Goal: Transaction & Acquisition: Purchase product/service

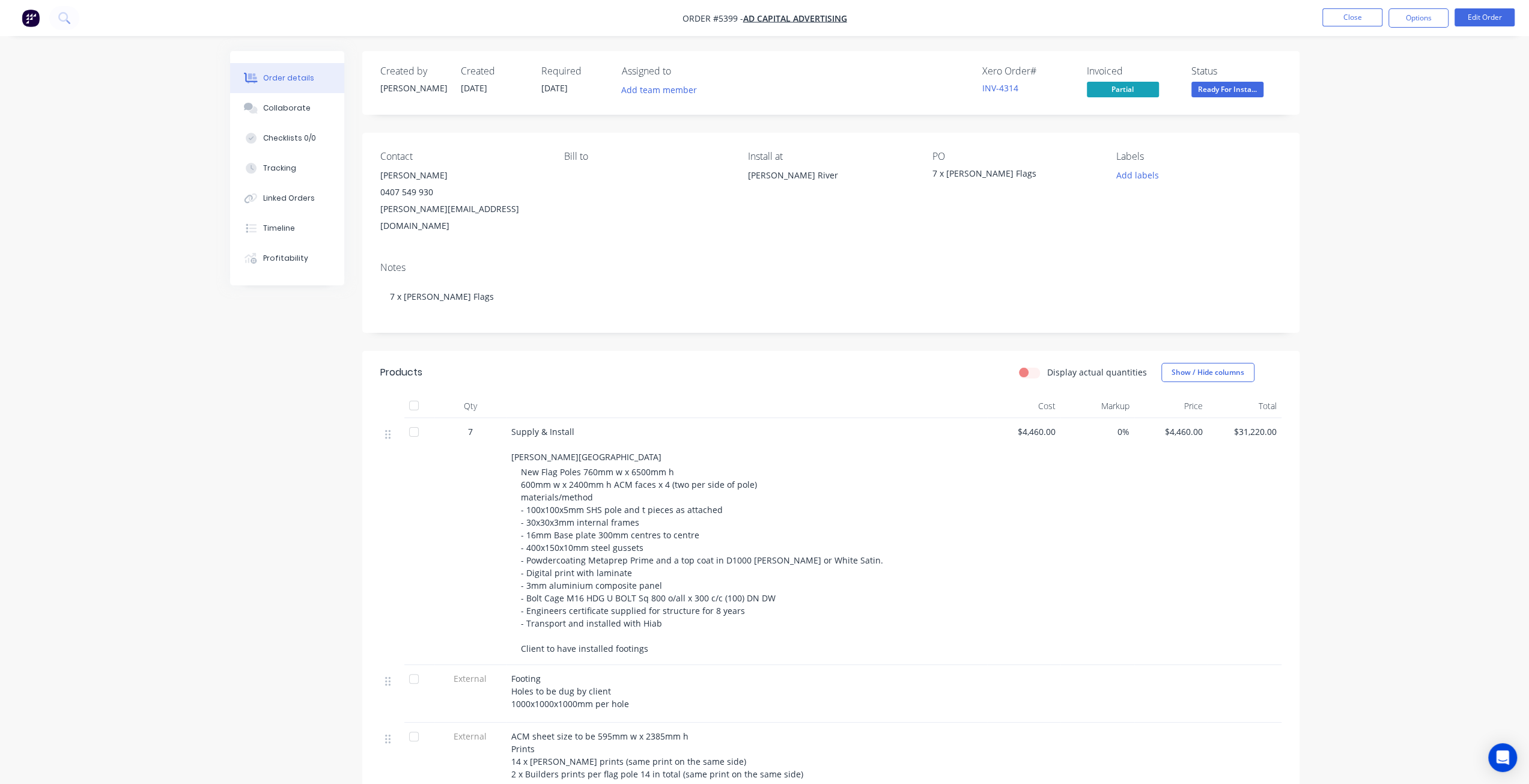
click at [23, 19] on img "button" at bounding box center [30, 18] width 18 height 18
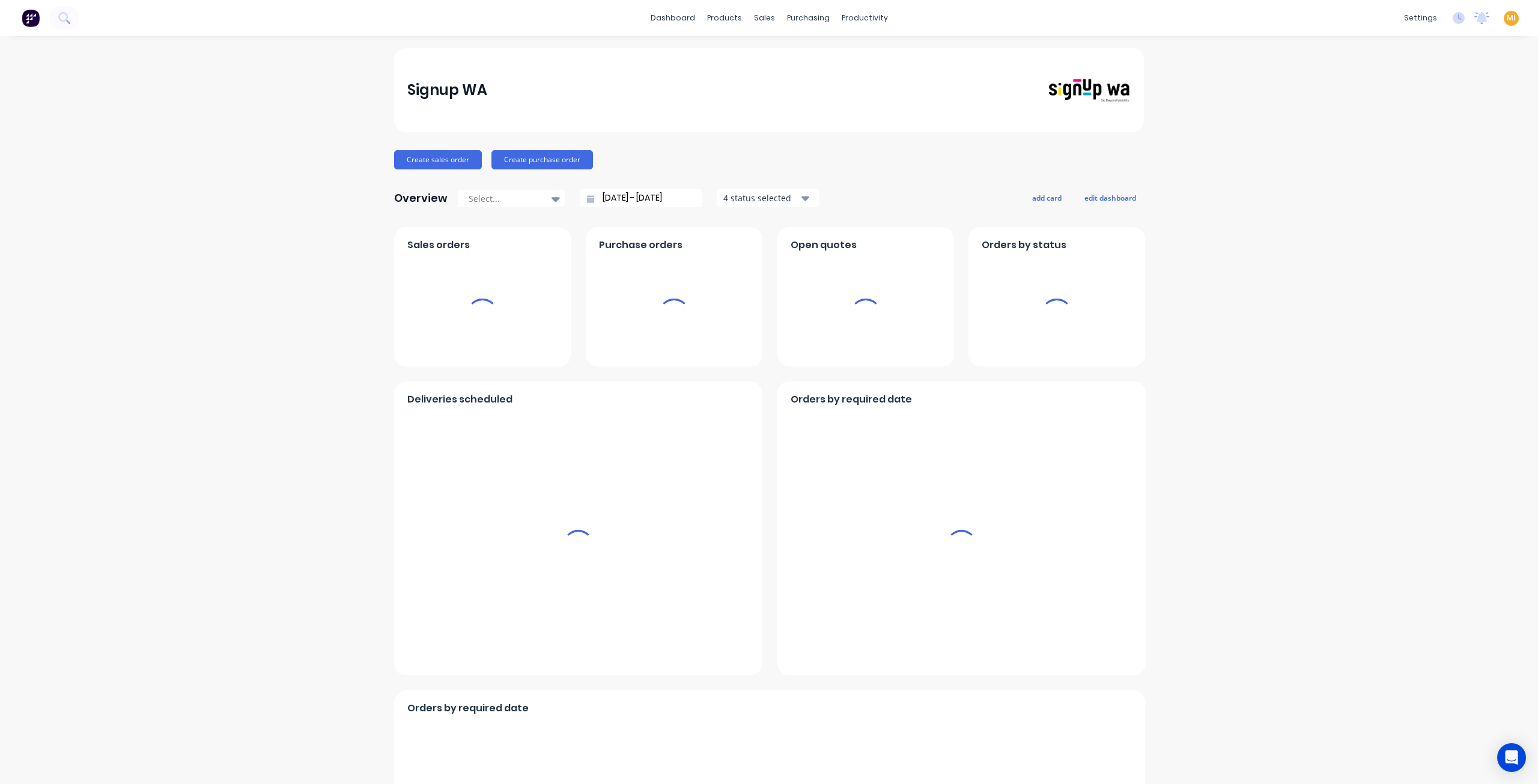
click at [1507, 18] on span "MI" at bounding box center [1511, 18] width 9 height 11
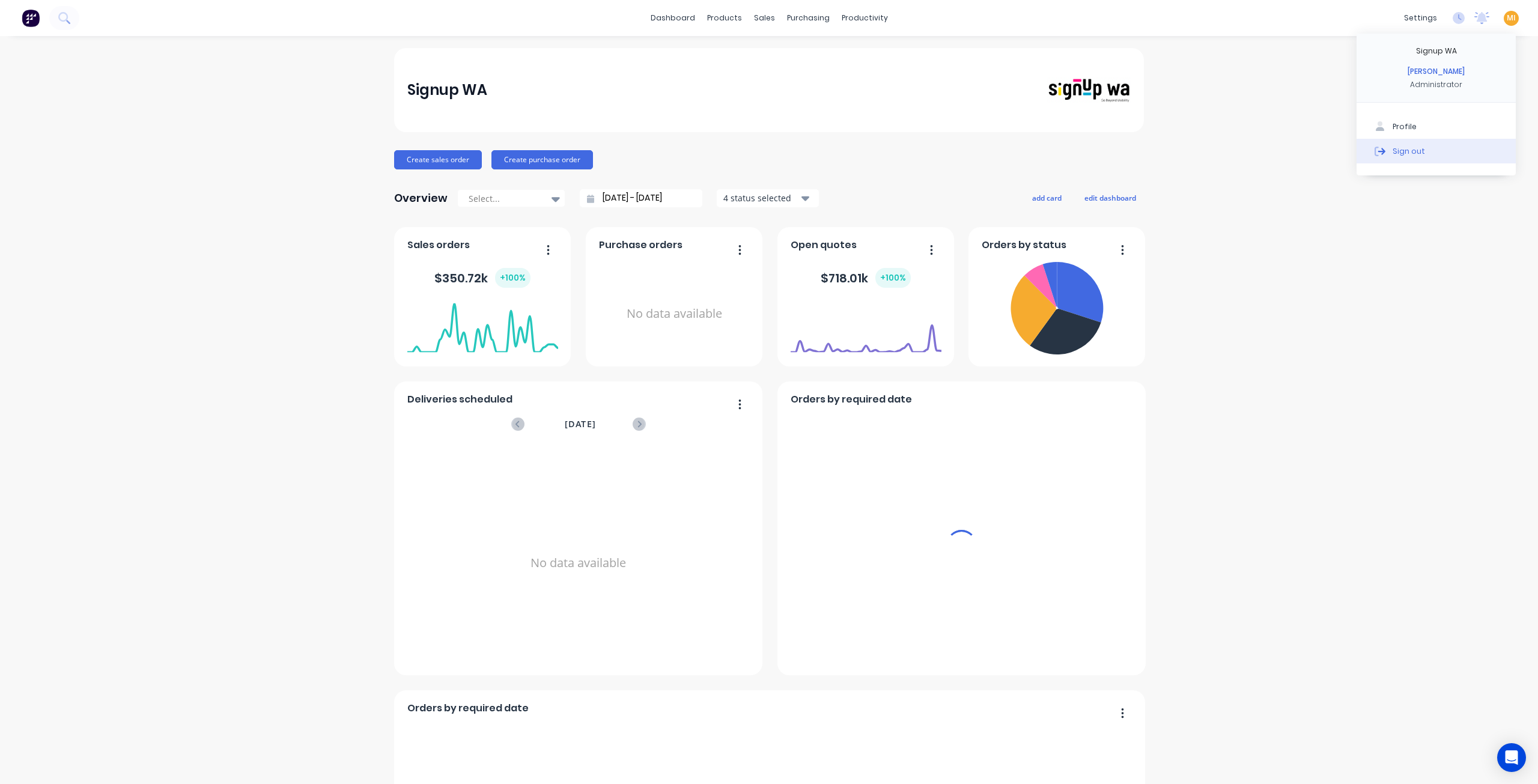
click at [1422, 152] on button "Sign out" at bounding box center [1436, 151] width 159 height 24
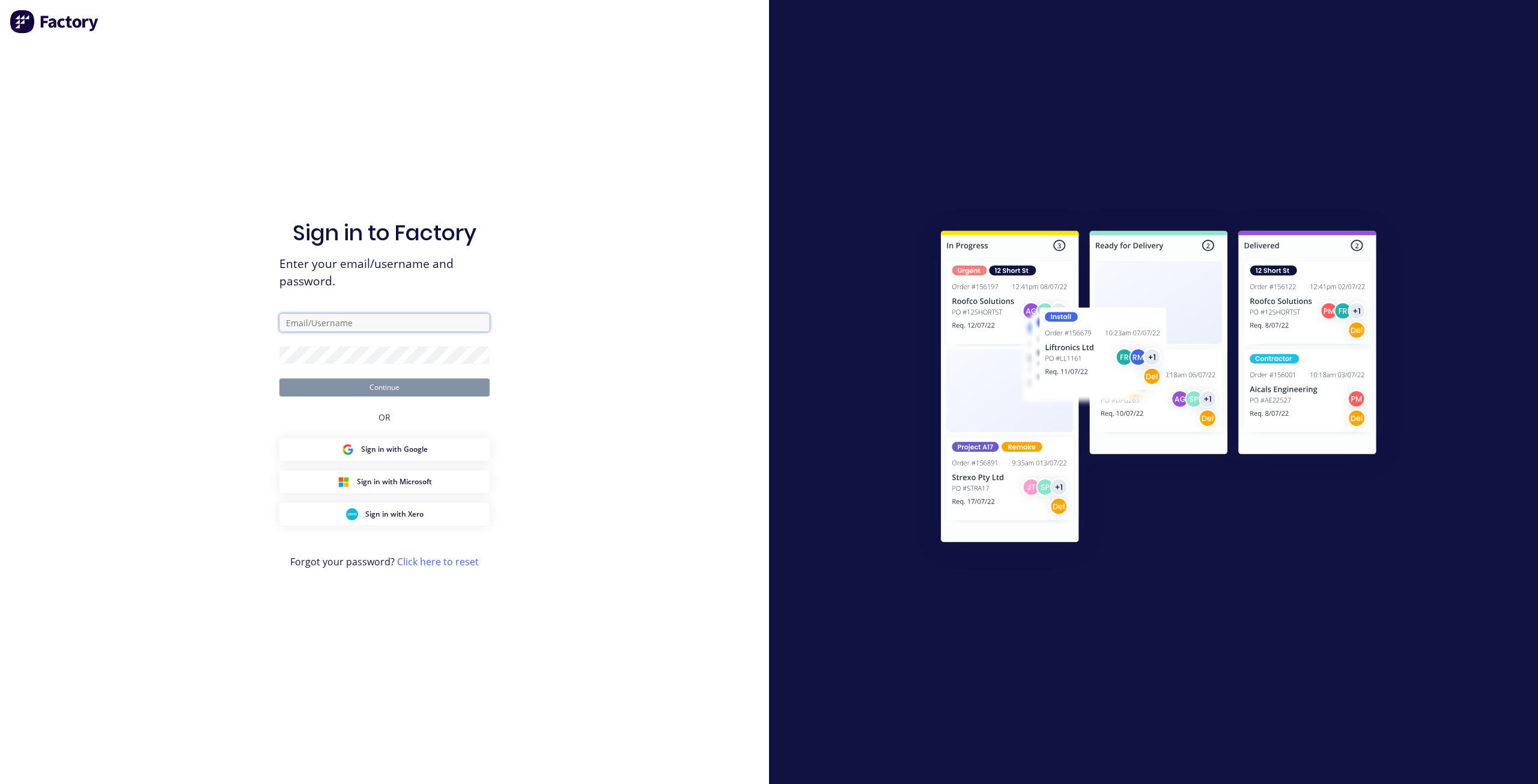
click at [399, 319] on input "text" at bounding box center [384, 322] width 210 height 18
click at [0, 783] on com-1password-button at bounding box center [0, 784] width 0 height 0
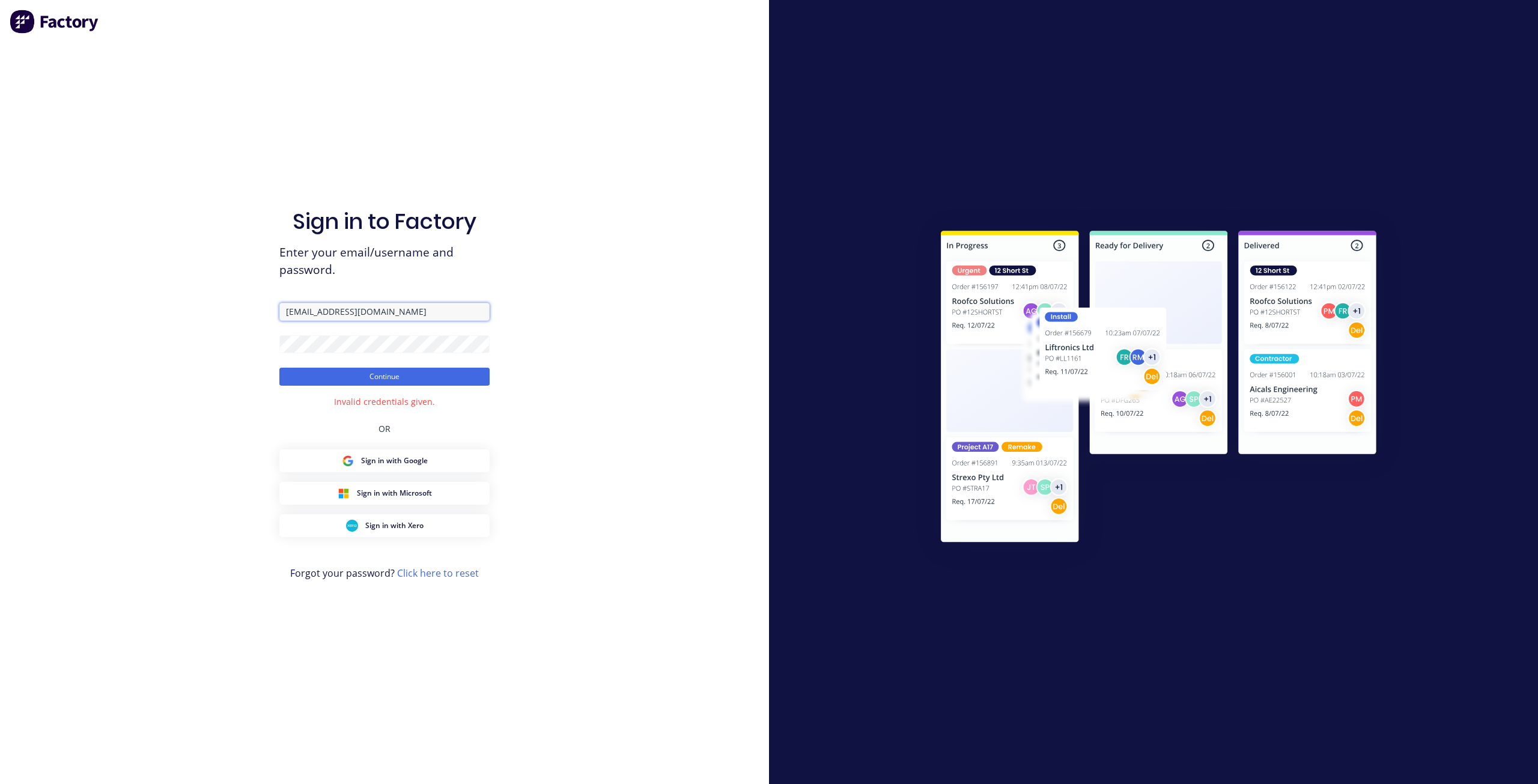
drag, startPoint x: 431, startPoint y: 314, endPoint x: 101, endPoint y: 283, distance: 331.5
click at [101, 283] on div "Sign in to Factory Enter your email/username and password. team+maricardemo@fac…" at bounding box center [384, 392] width 769 height 784
paste input "team+maricardemo@actionsheetmetal.com"
click at [300, 313] on input "team+maricardemo@actionsheetmetal.com" at bounding box center [384, 311] width 210 height 18
type input "team+maricardemo@actionsheetmetal.com"
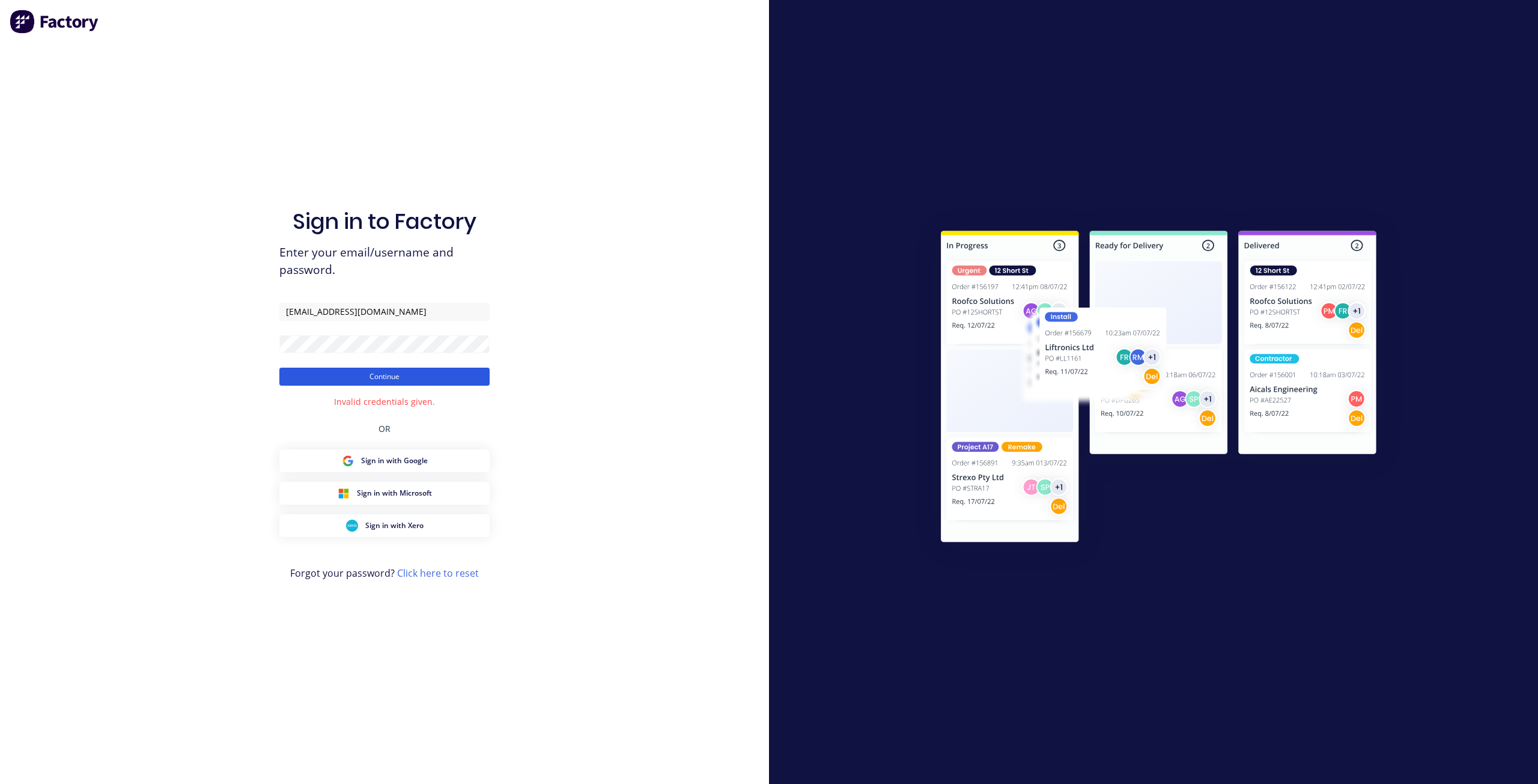
click at [316, 371] on button "Continue" at bounding box center [384, 376] width 210 height 18
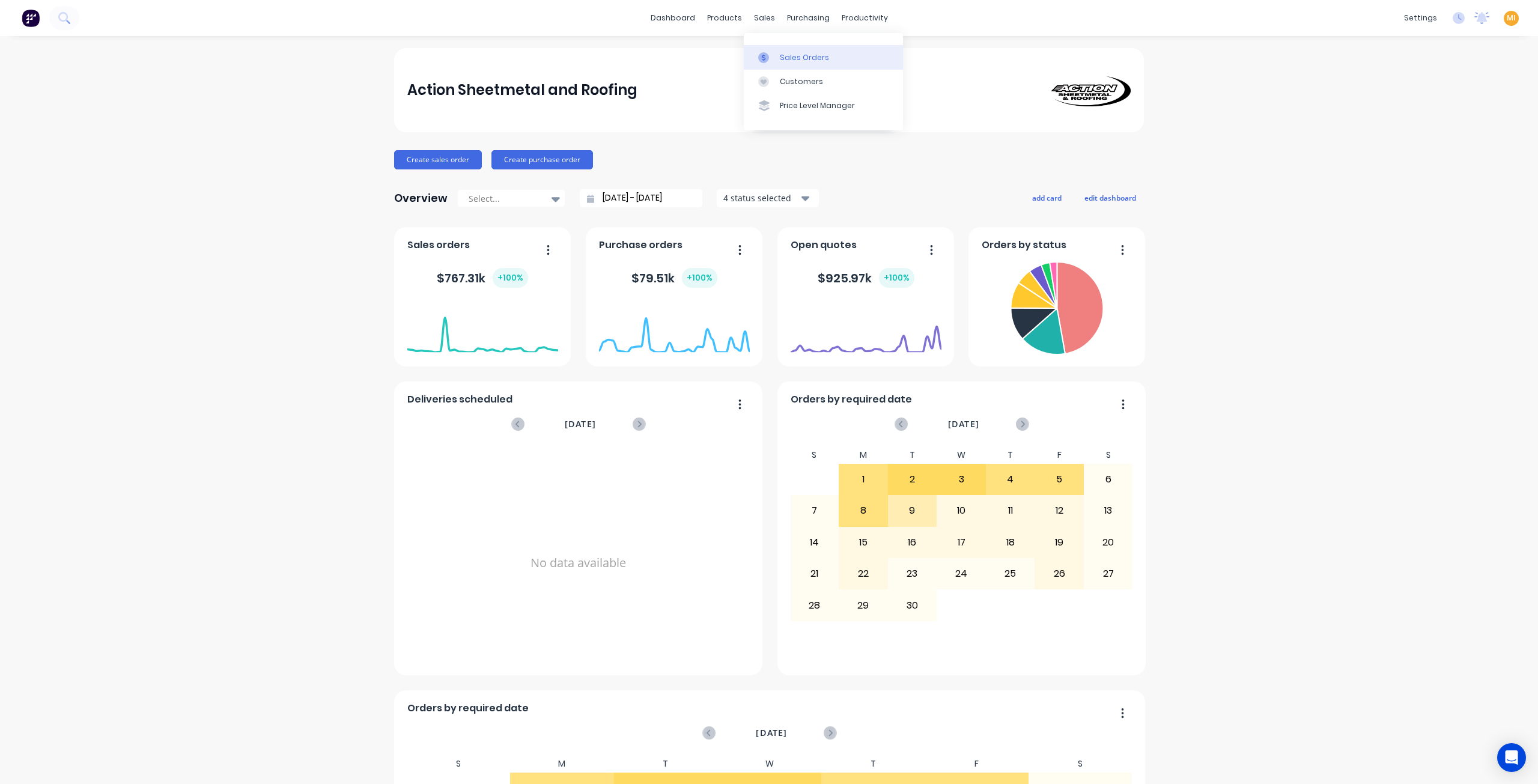
click at [790, 56] on div "Sales Orders" at bounding box center [804, 57] width 49 height 11
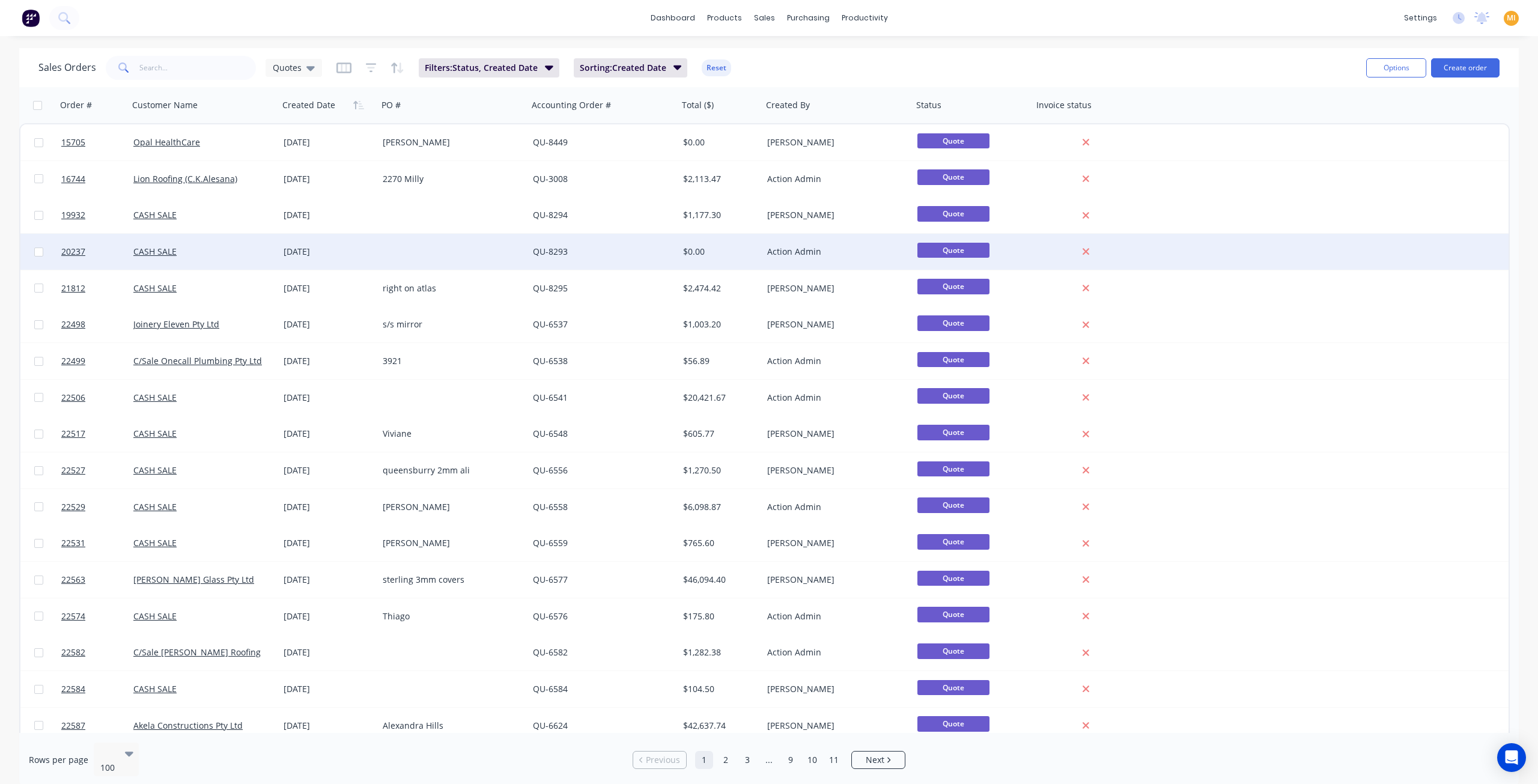
click at [480, 237] on div at bounding box center [453, 251] width 150 height 36
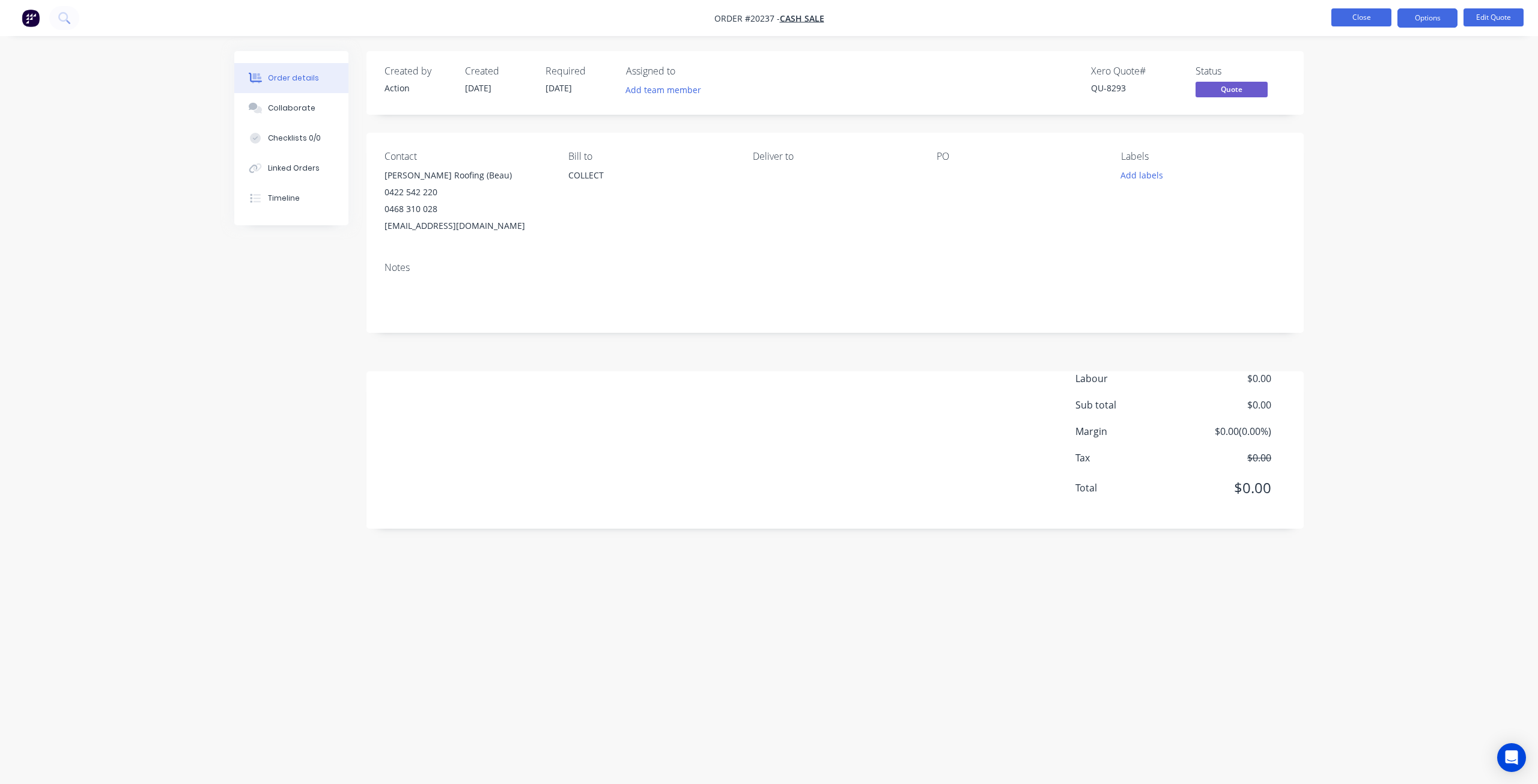
click at [1367, 10] on button "Close" at bounding box center [1361, 17] width 60 height 18
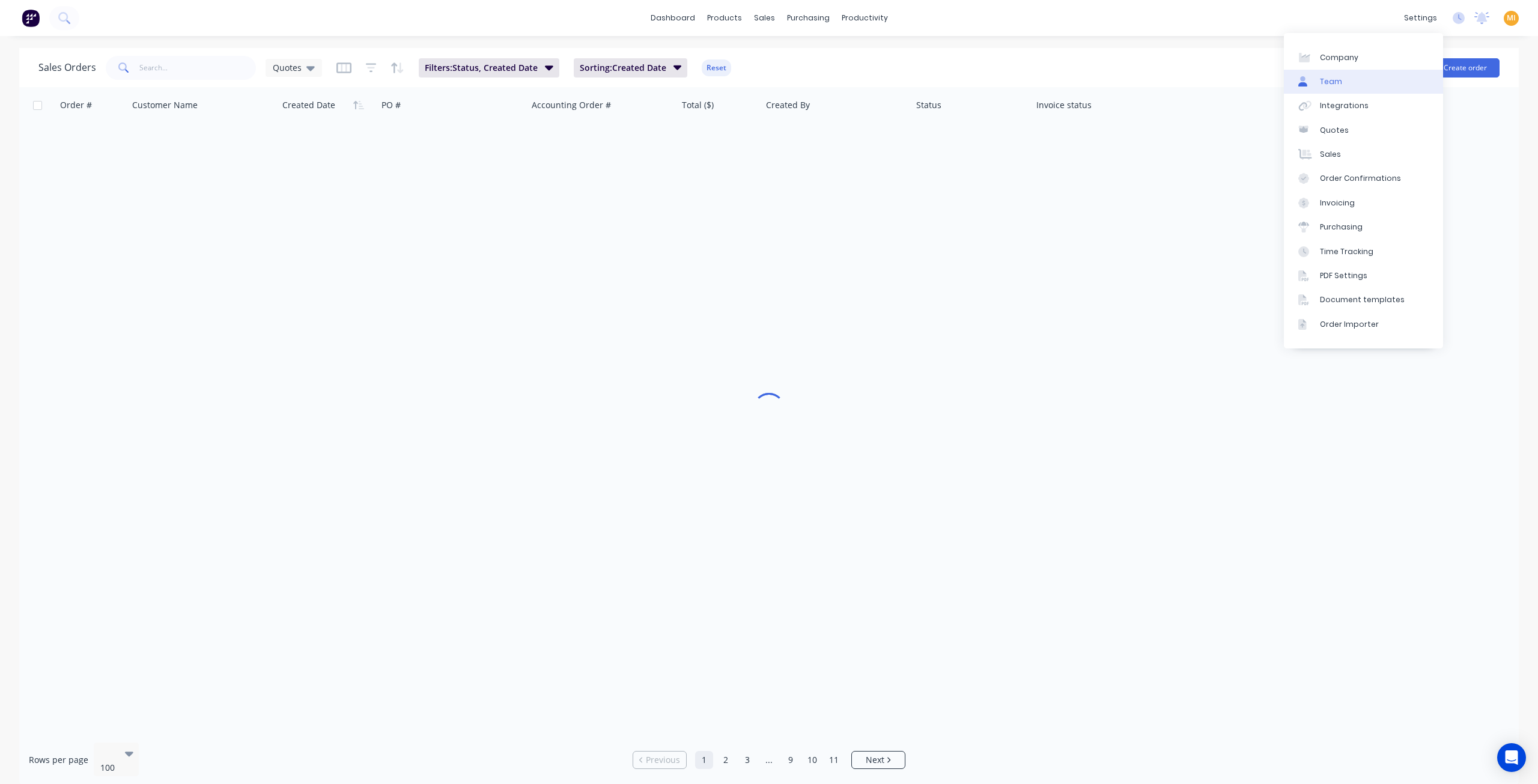
click at [1363, 79] on link "Team" at bounding box center [1363, 82] width 159 height 24
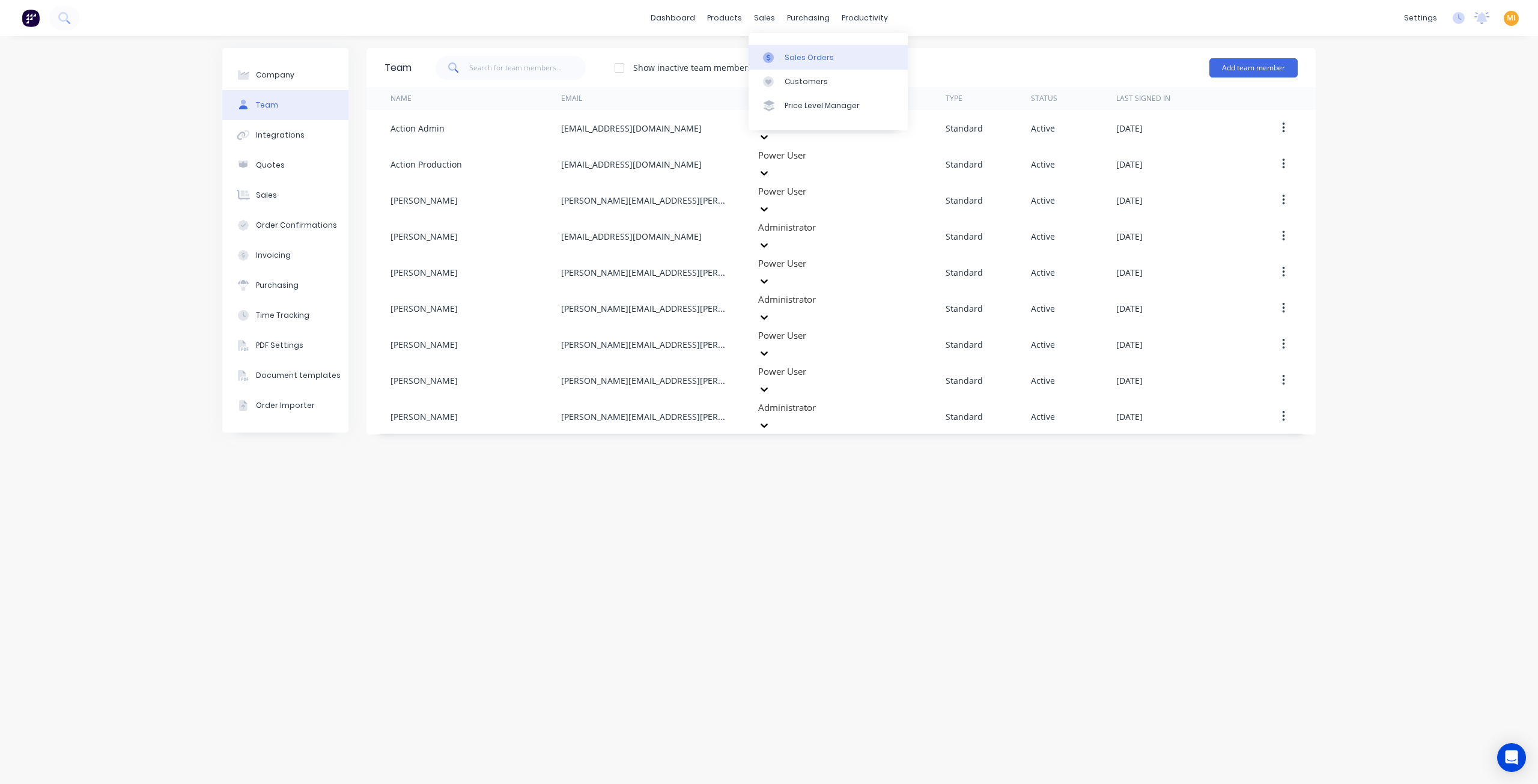
click at [796, 54] on div "Sales Orders" at bounding box center [809, 57] width 49 height 11
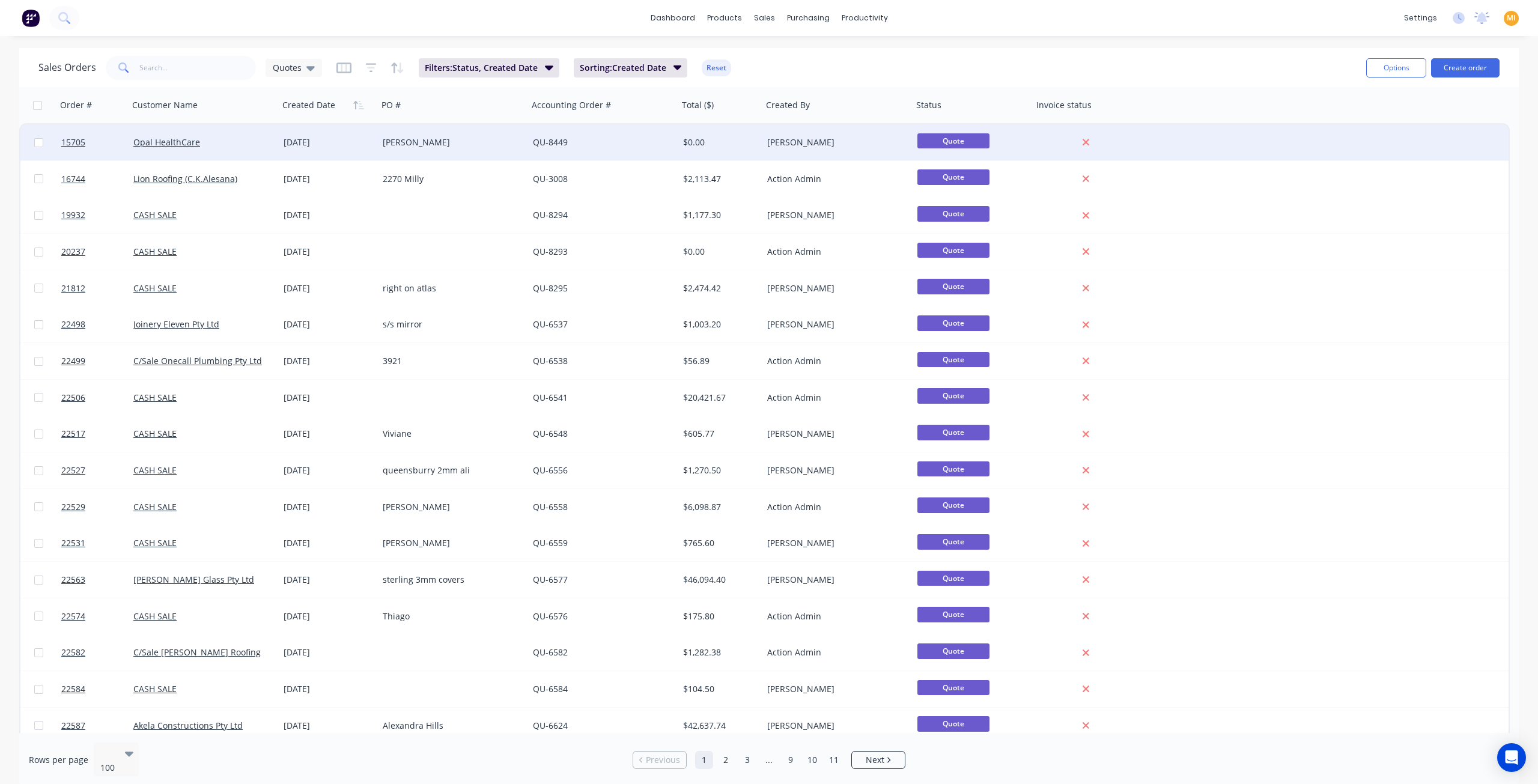
click at [534, 154] on div "QU-8449" at bounding box center [603, 142] width 150 height 36
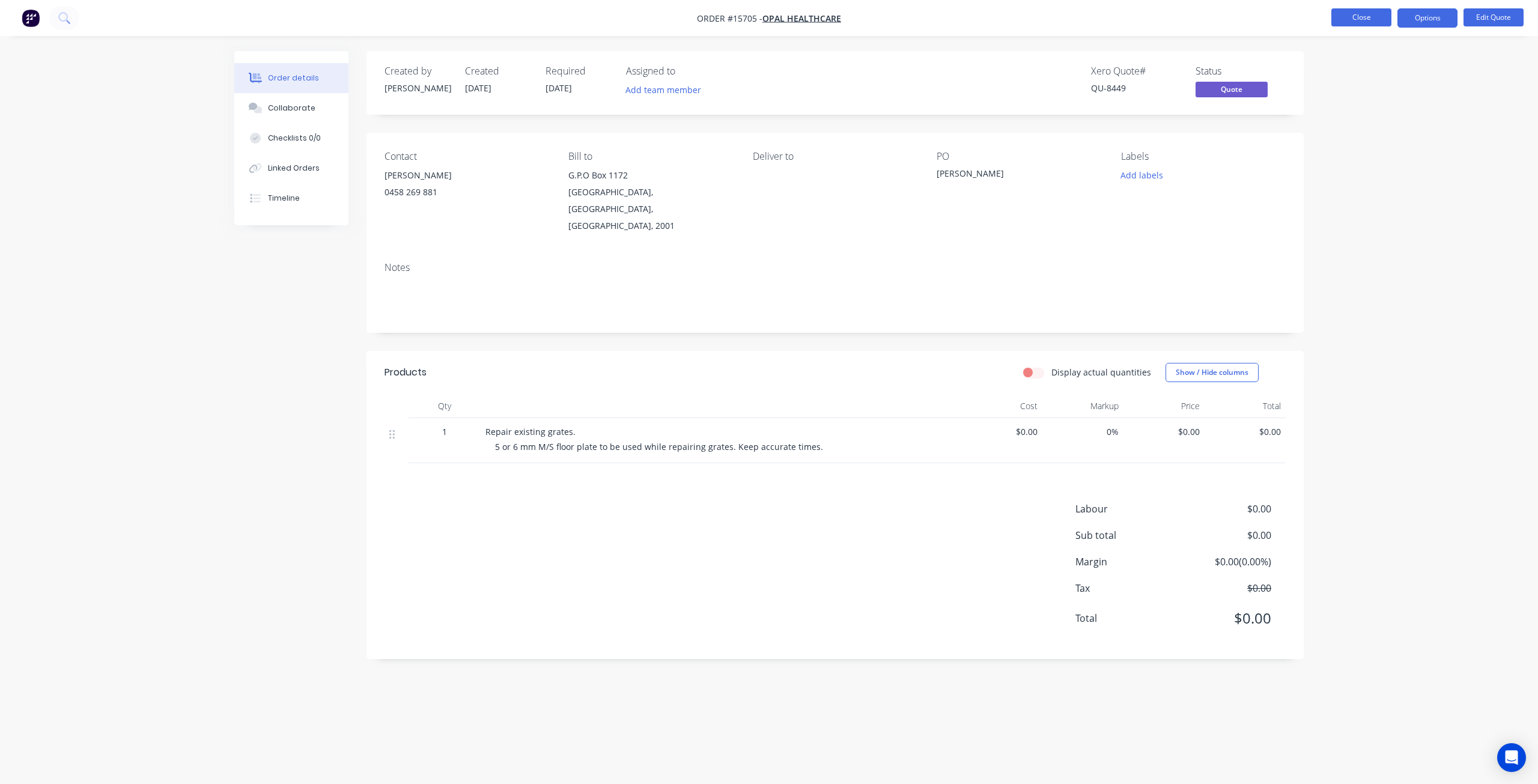
click at [1345, 12] on button "Close" at bounding box center [1361, 17] width 60 height 18
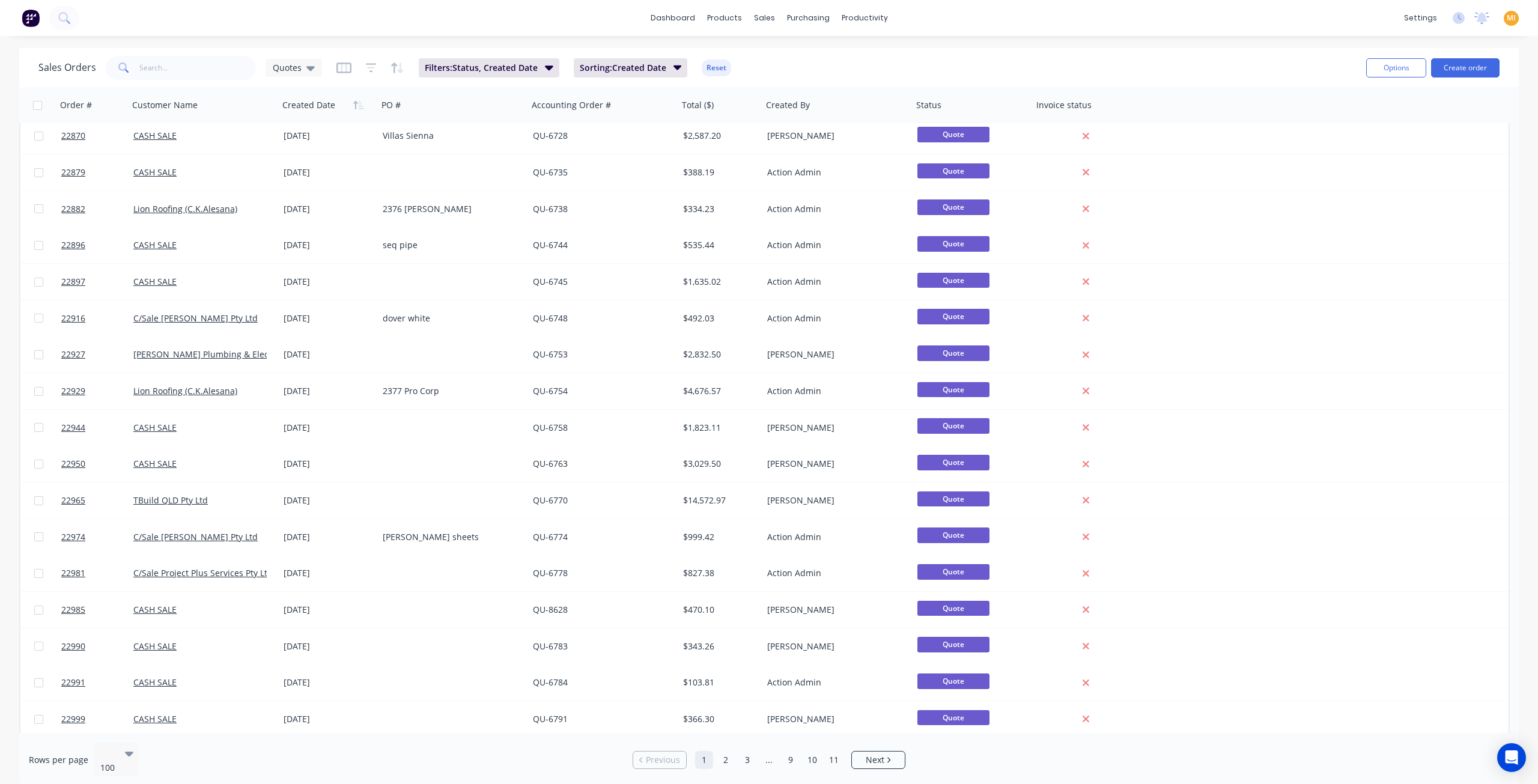
scroll to position [3034, 0]
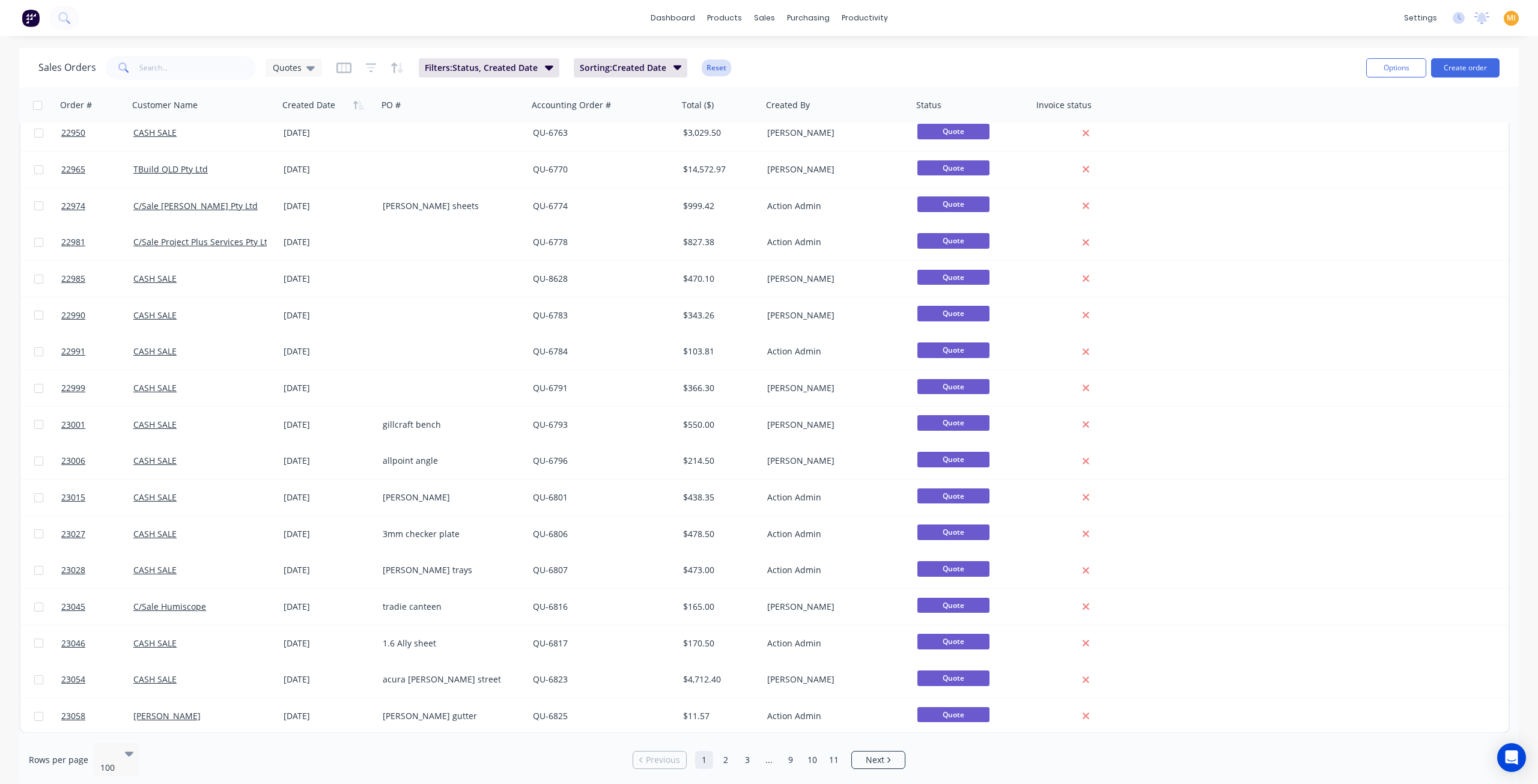
click at [721, 72] on button "Reset" at bounding box center [716, 68] width 30 height 17
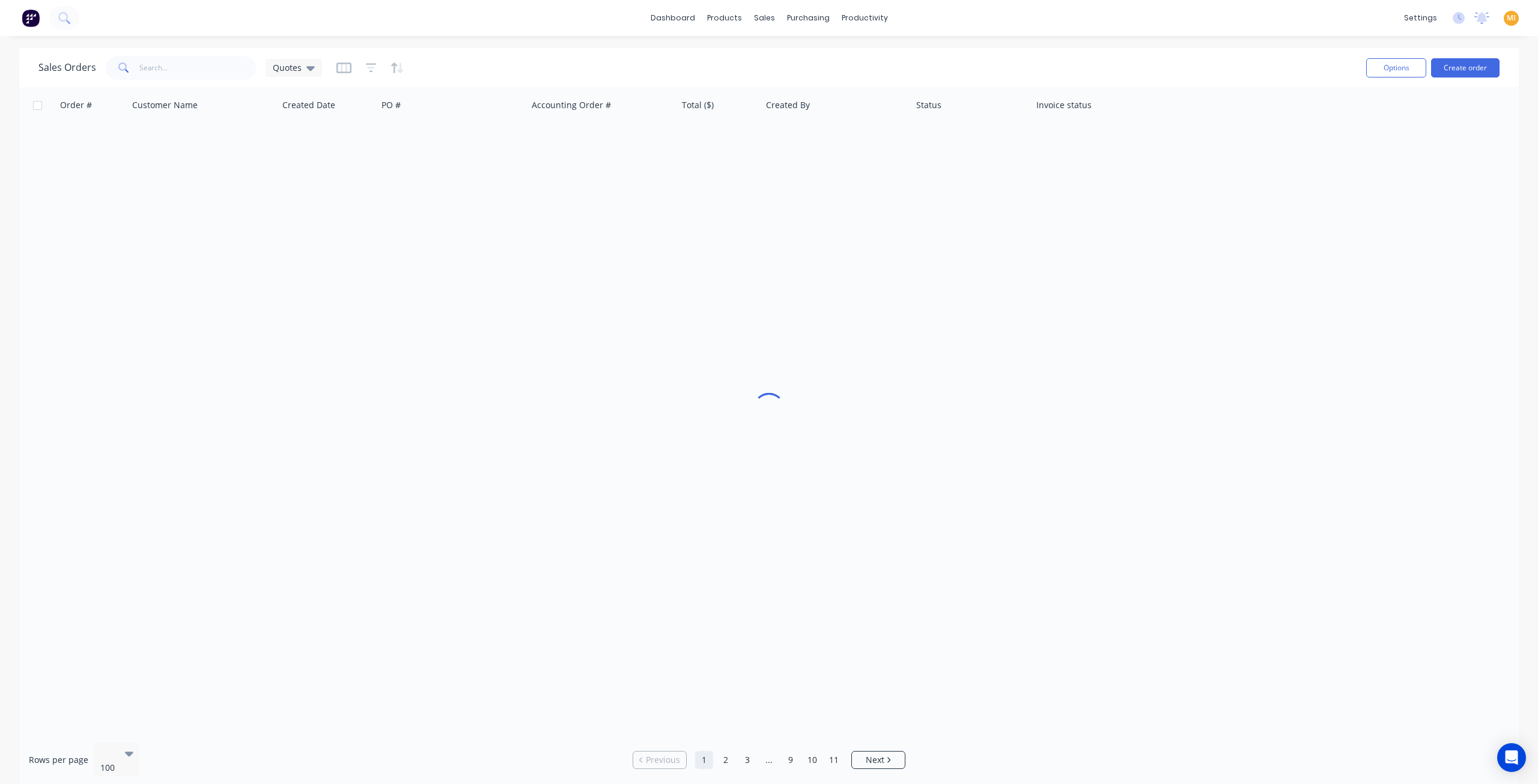
scroll to position [0, 0]
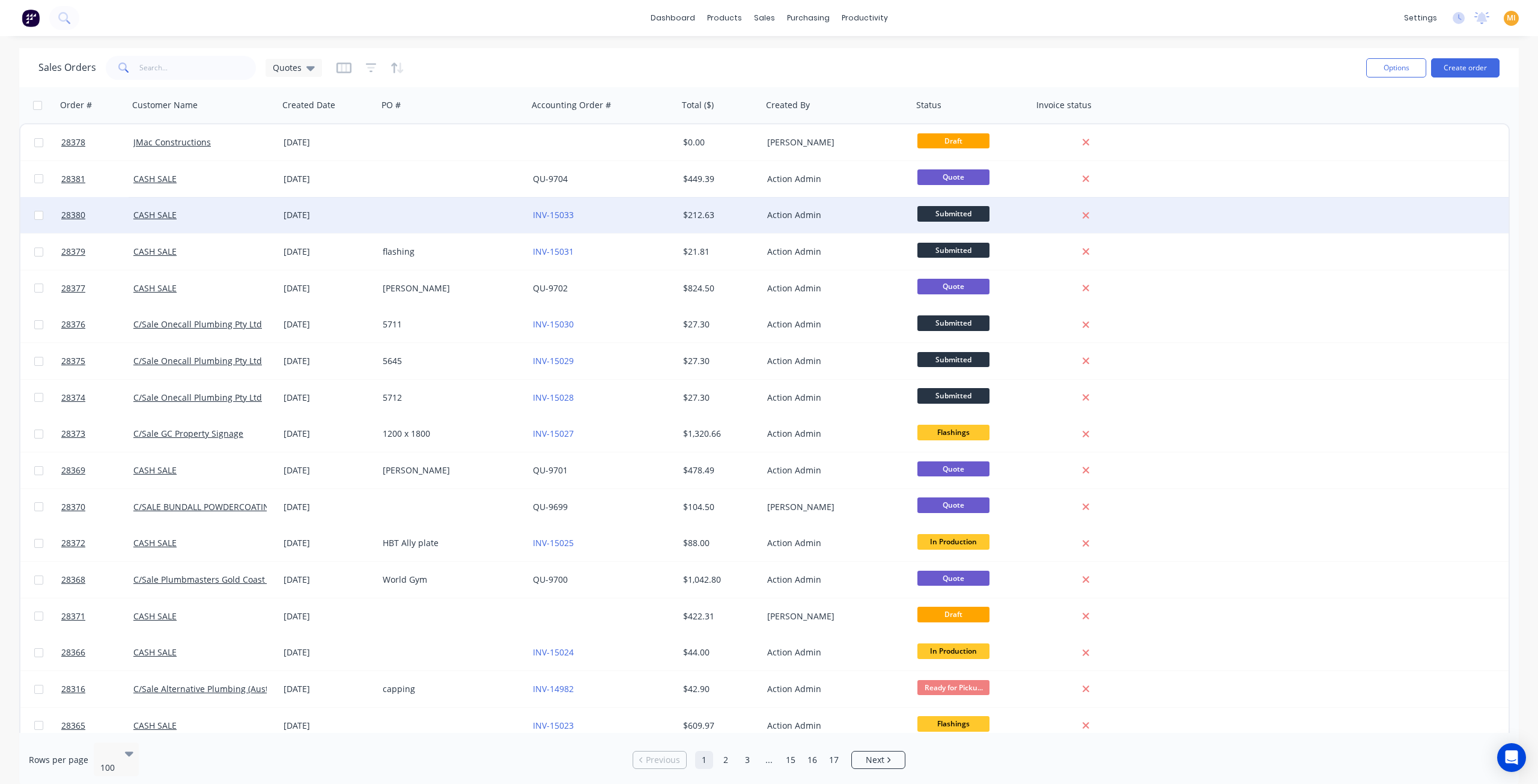
click at [710, 204] on div "$212.63" at bounding box center [721, 215] width 84 height 36
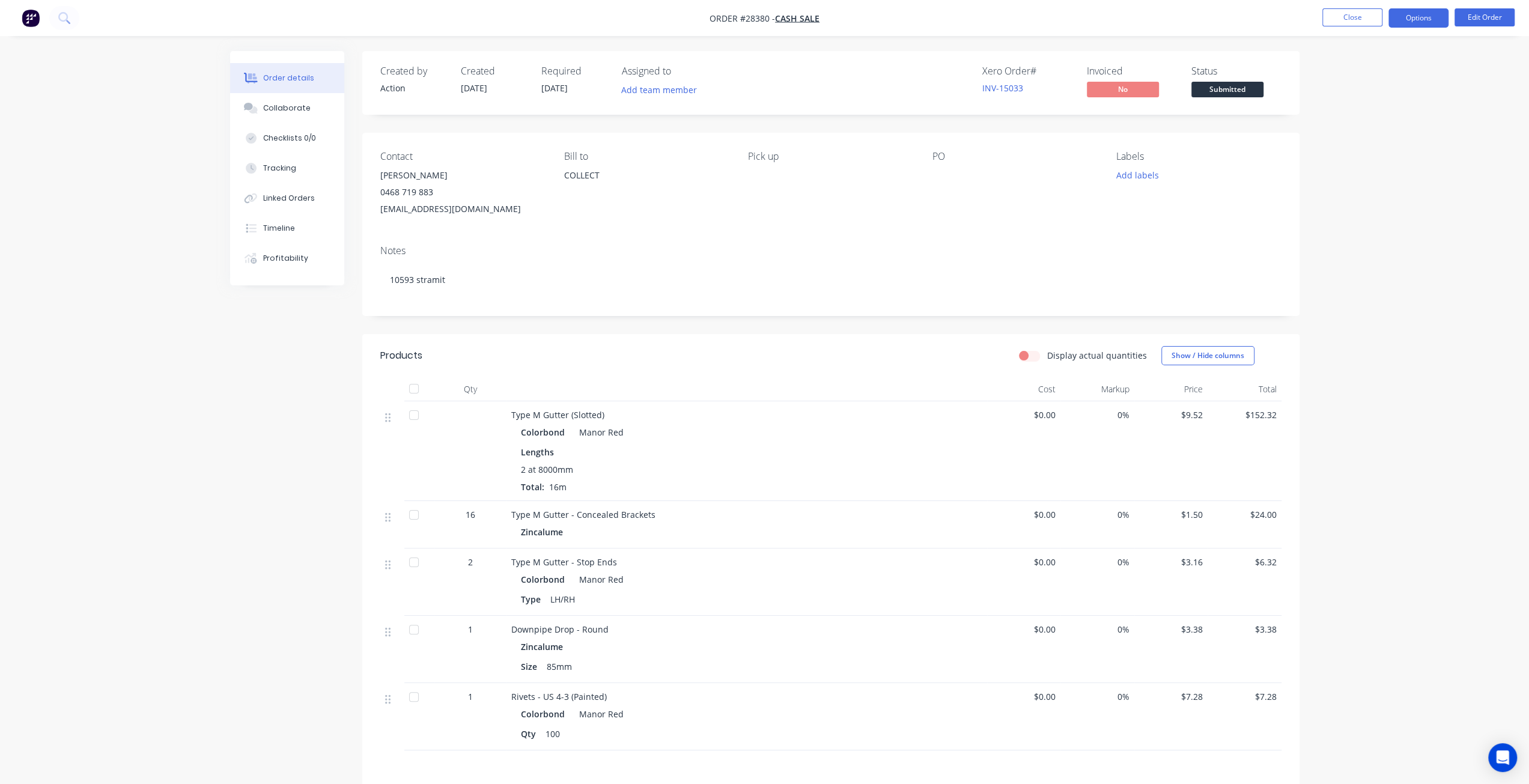
click at [1431, 12] on button "Options" at bounding box center [1418, 18] width 60 height 20
click at [1370, 140] on div "Work Order" at bounding box center [1382, 145] width 111 height 18
click at [1379, 118] on div "Without pricing" at bounding box center [1382, 121] width 111 height 18
click at [28, 20] on img "button" at bounding box center [30, 18] width 18 height 18
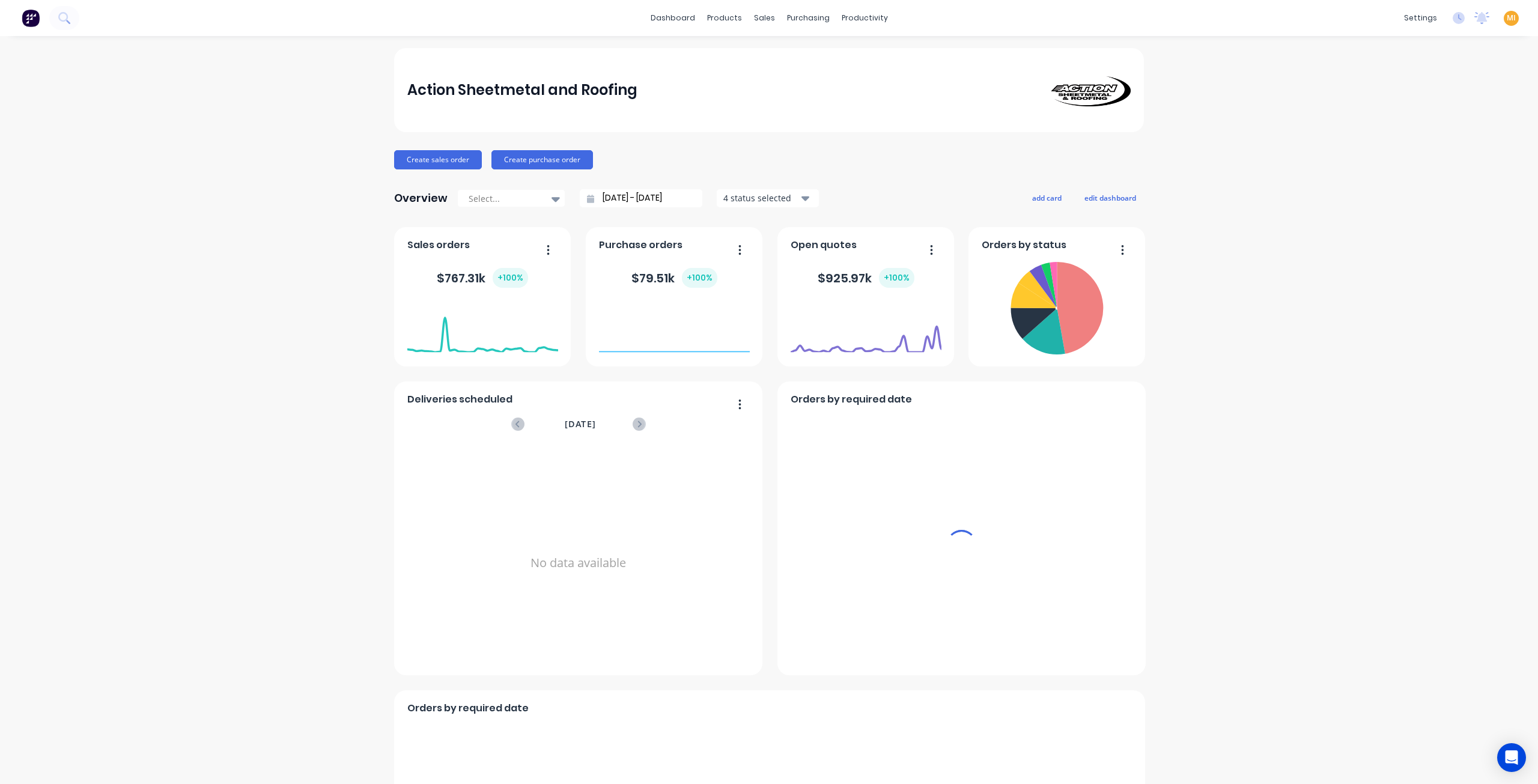
click at [1507, 19] on span "MI" at bounding box center [1511, 18] width 9 height 11
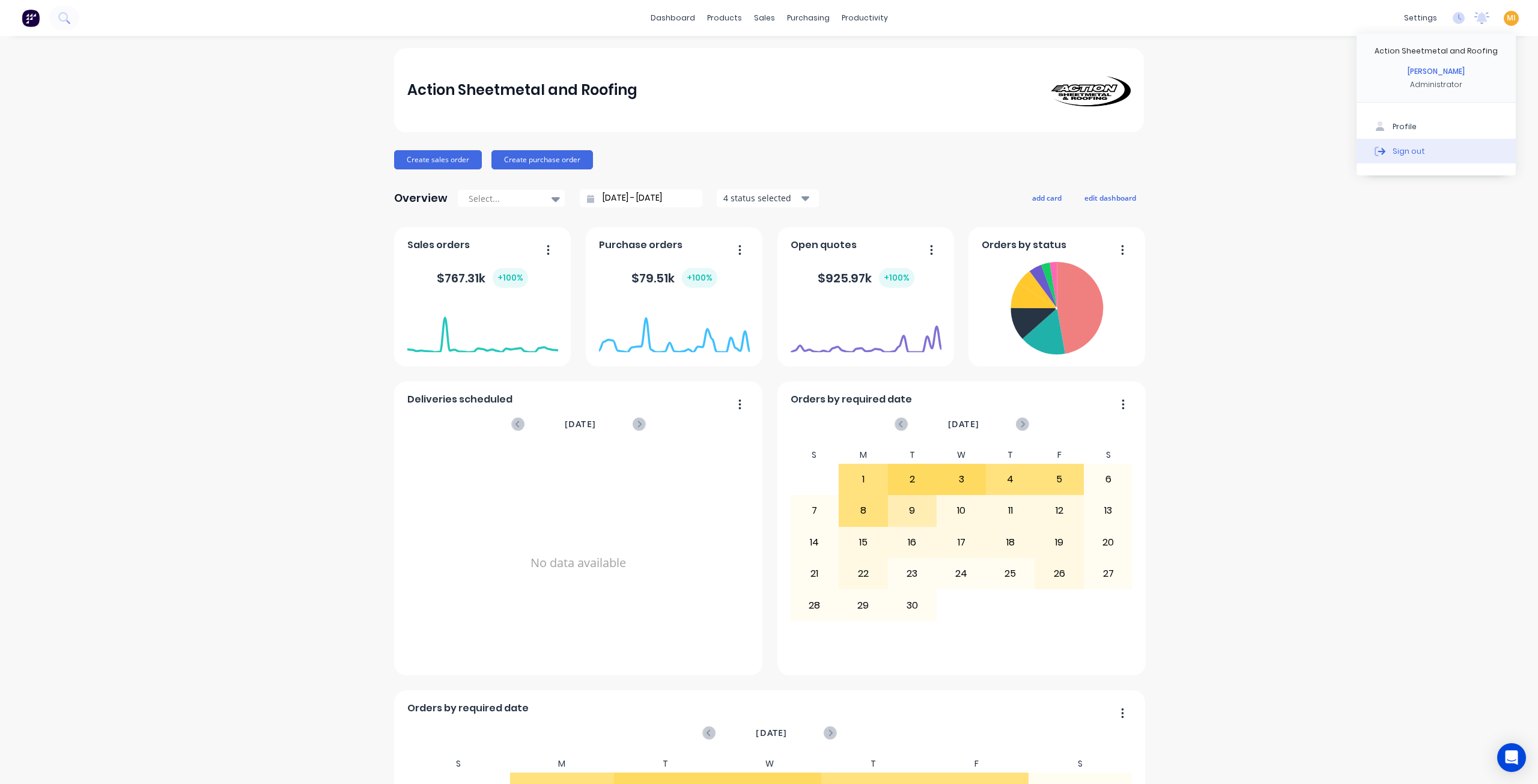
click at [1454, 149] on button "Sign out" at bounding box center [1436, 151] width 159 height 24
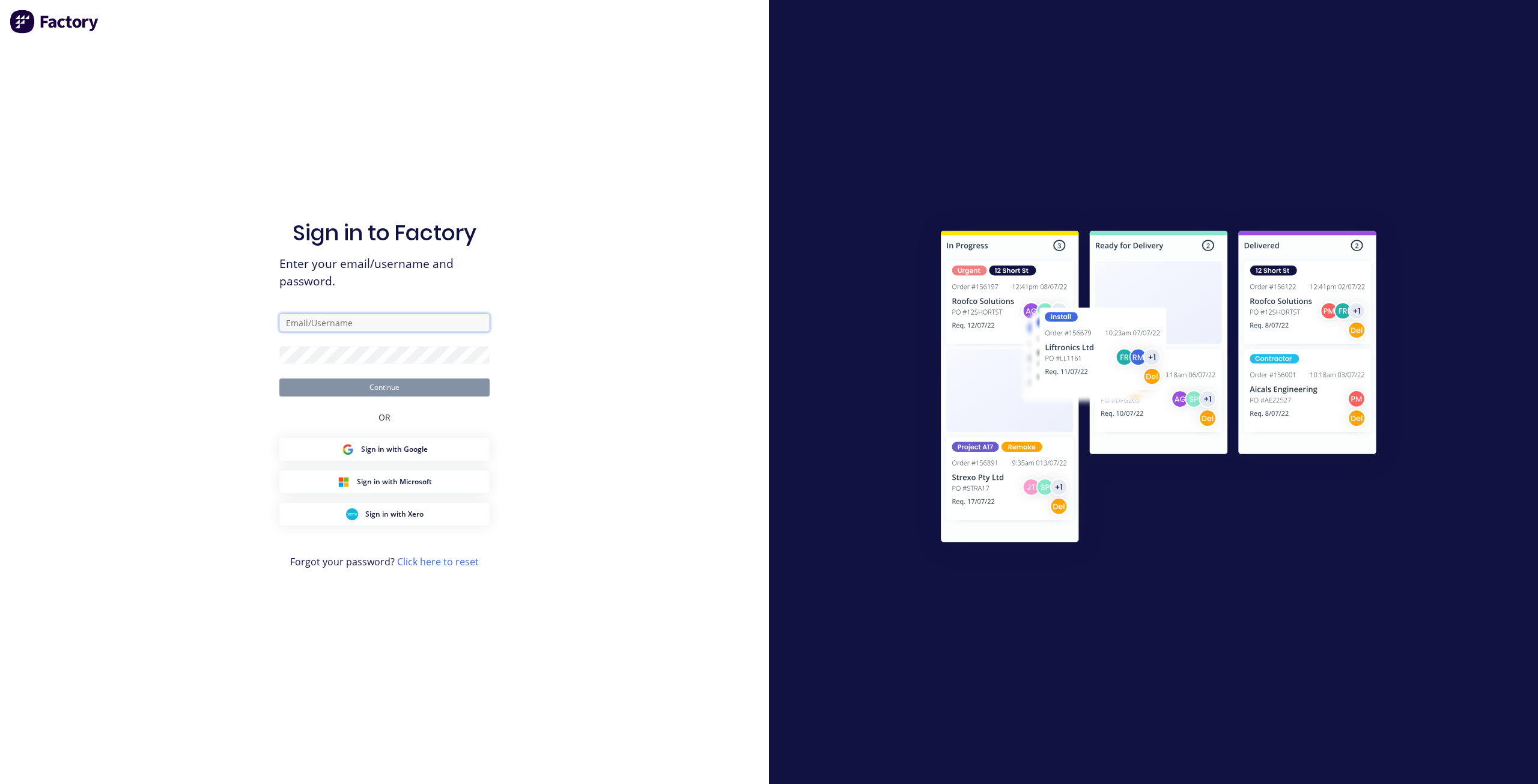
click at [350, 319] on input "text" at bounding box center [384, 322] width 210 height 18
type input "[EMAIL_ADDRESS][DOMAIN_NAME]"
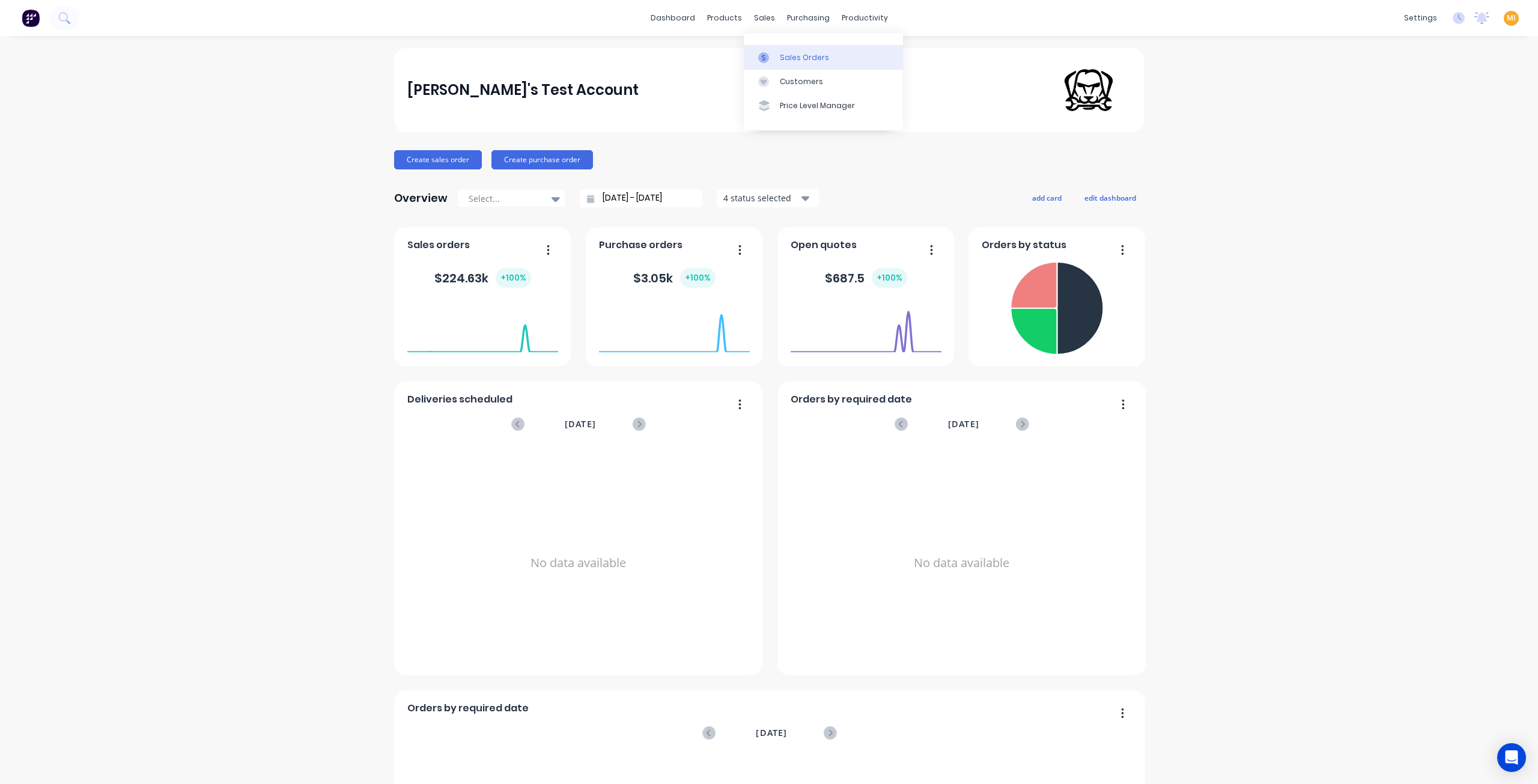
click at [772, 48] on link "Sales Orders" at bounding box center [823, 57] width 159 height 24
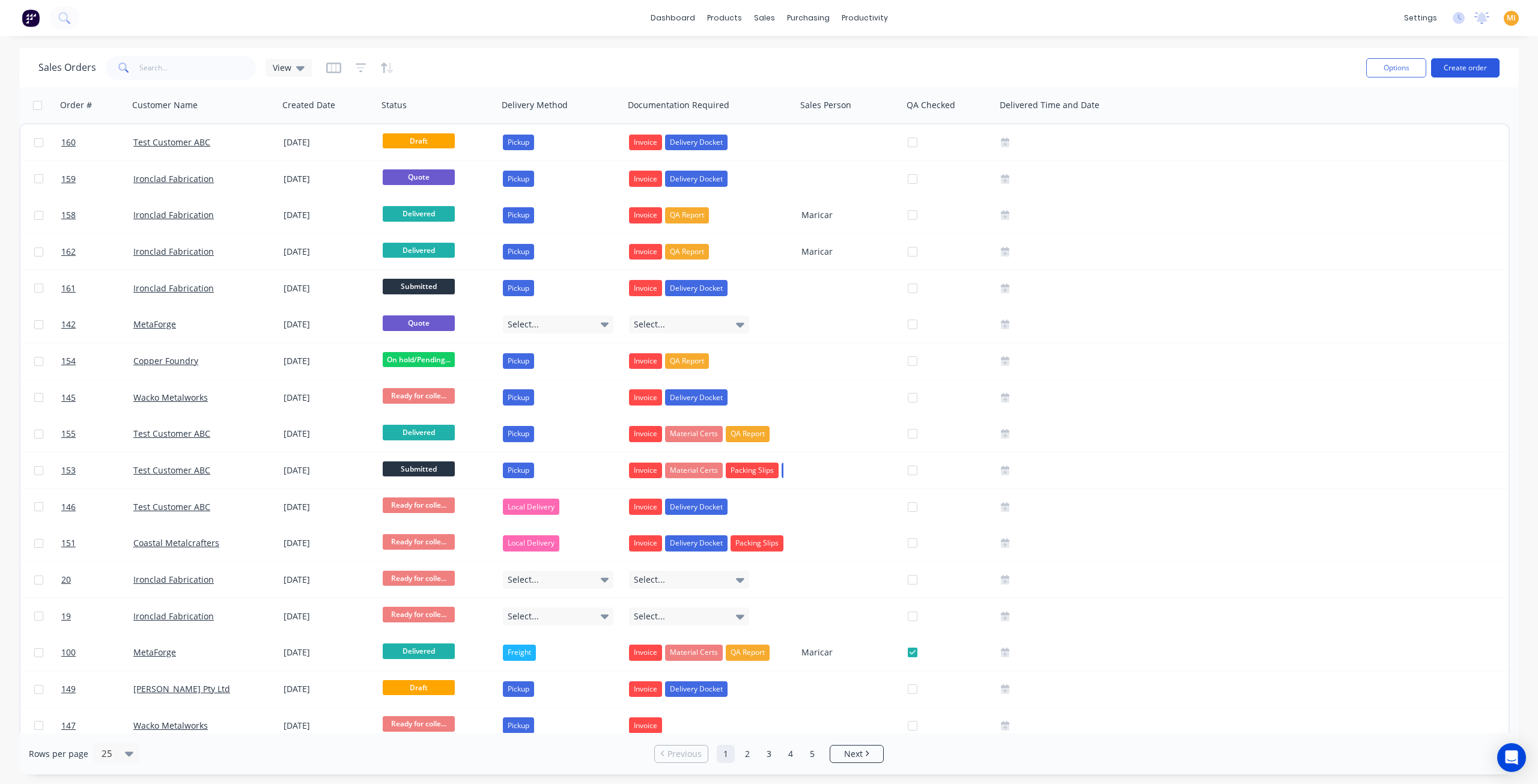
click at [1464, 61] on button "Create order" at bounding box center [1465, 68] width 69 height 20
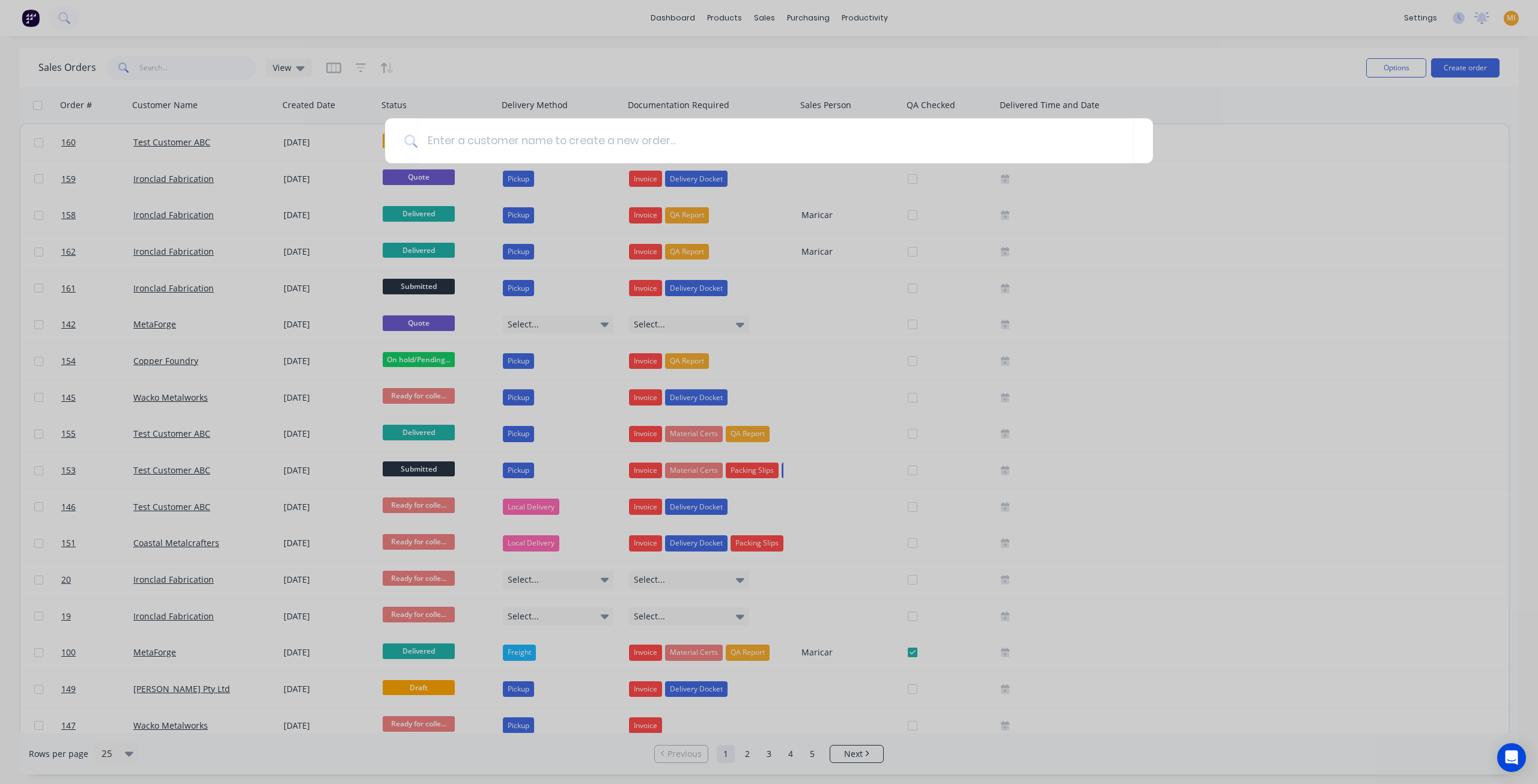
click at [293, 139] on div at bounding box center [769, 392] width 1538 height 784
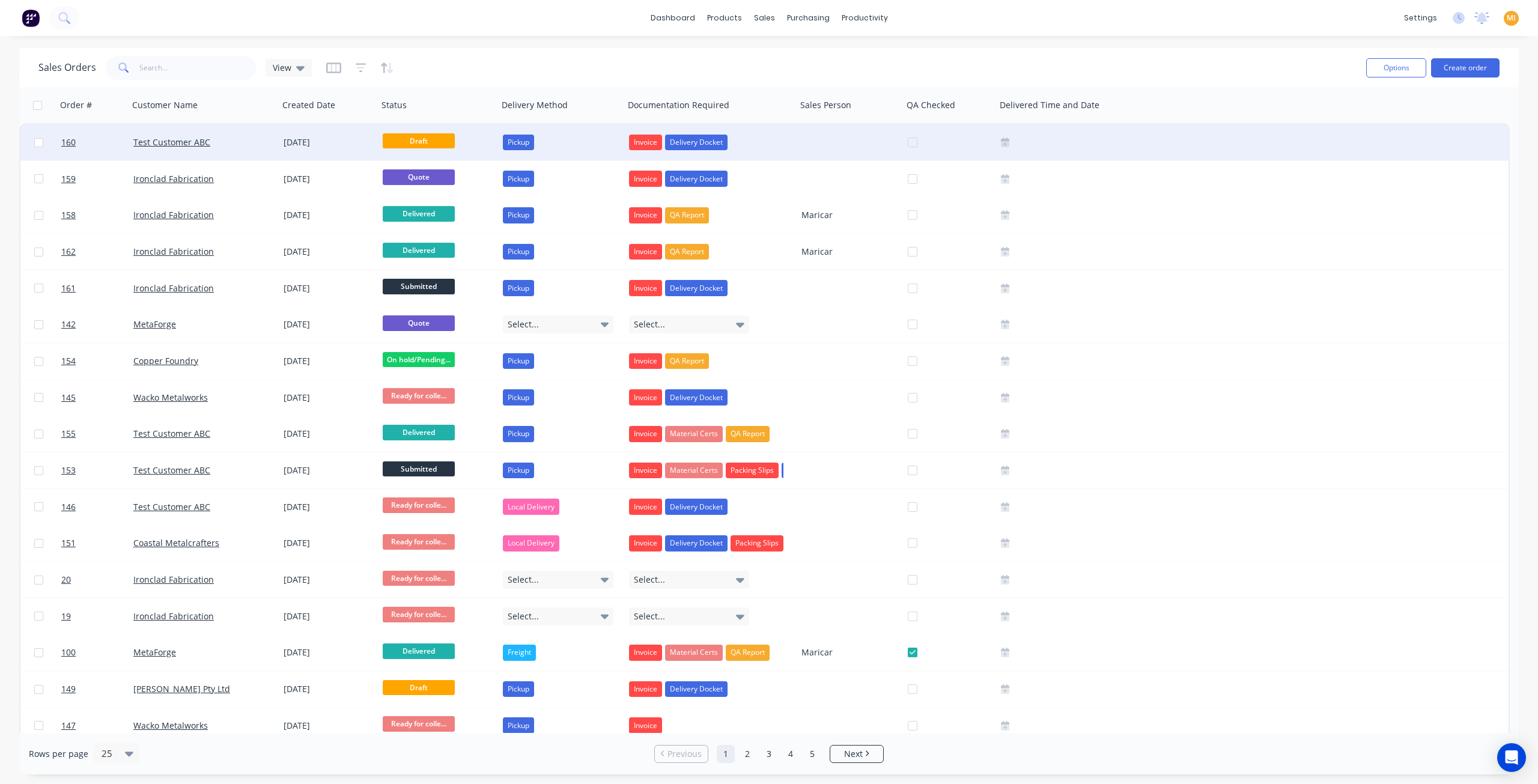
click at [243, 147] on div "Test Customer ABC" at bounding box center [200, 142] width 133 height 12
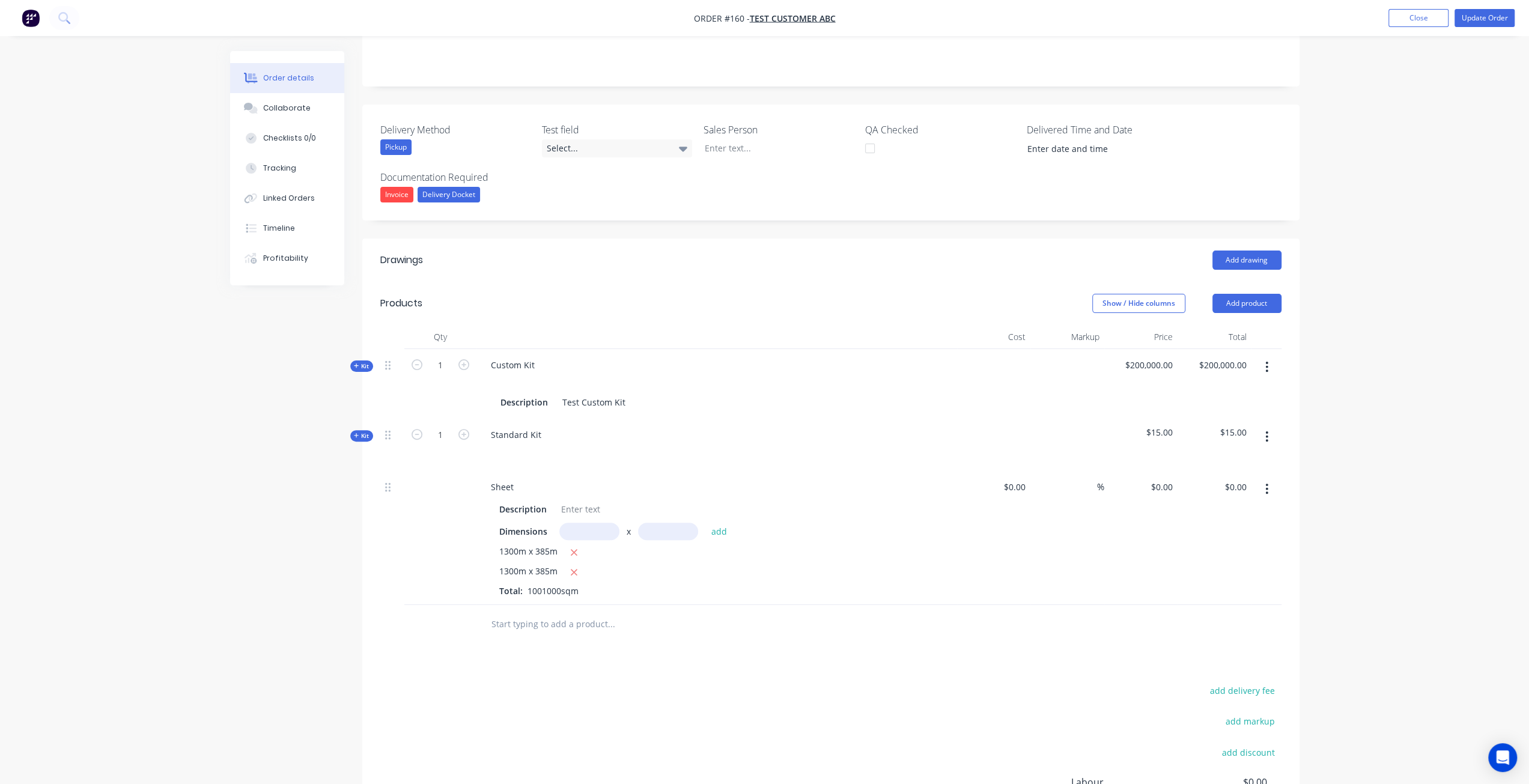
scroll to position [240, 0]
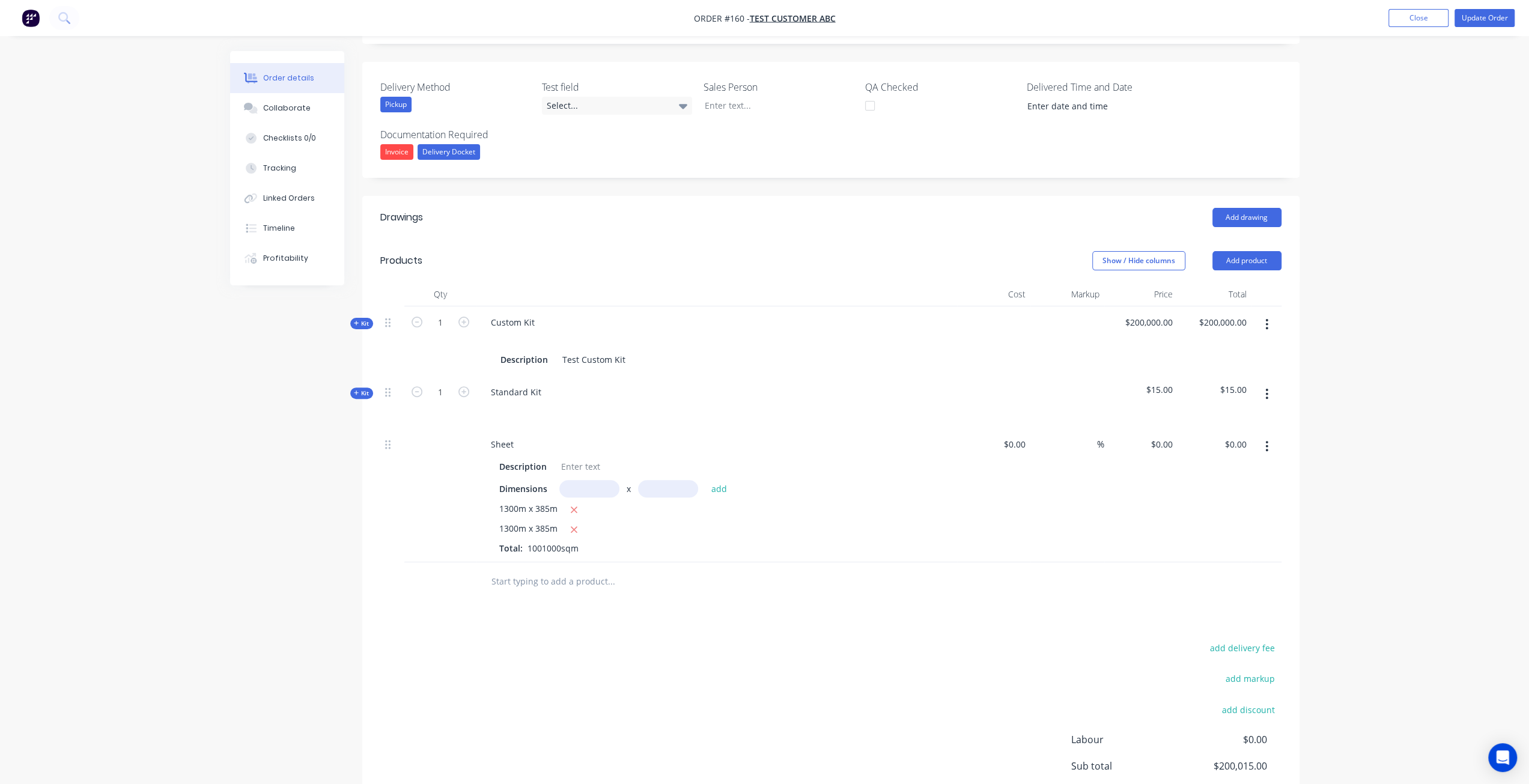
click at [1263, 325] on button "button" at bounding box center [1267, 324] width 28 height 21
click at [1220, 452] on div "Delete" at bounding box center [1224, 452] width 92 height 18
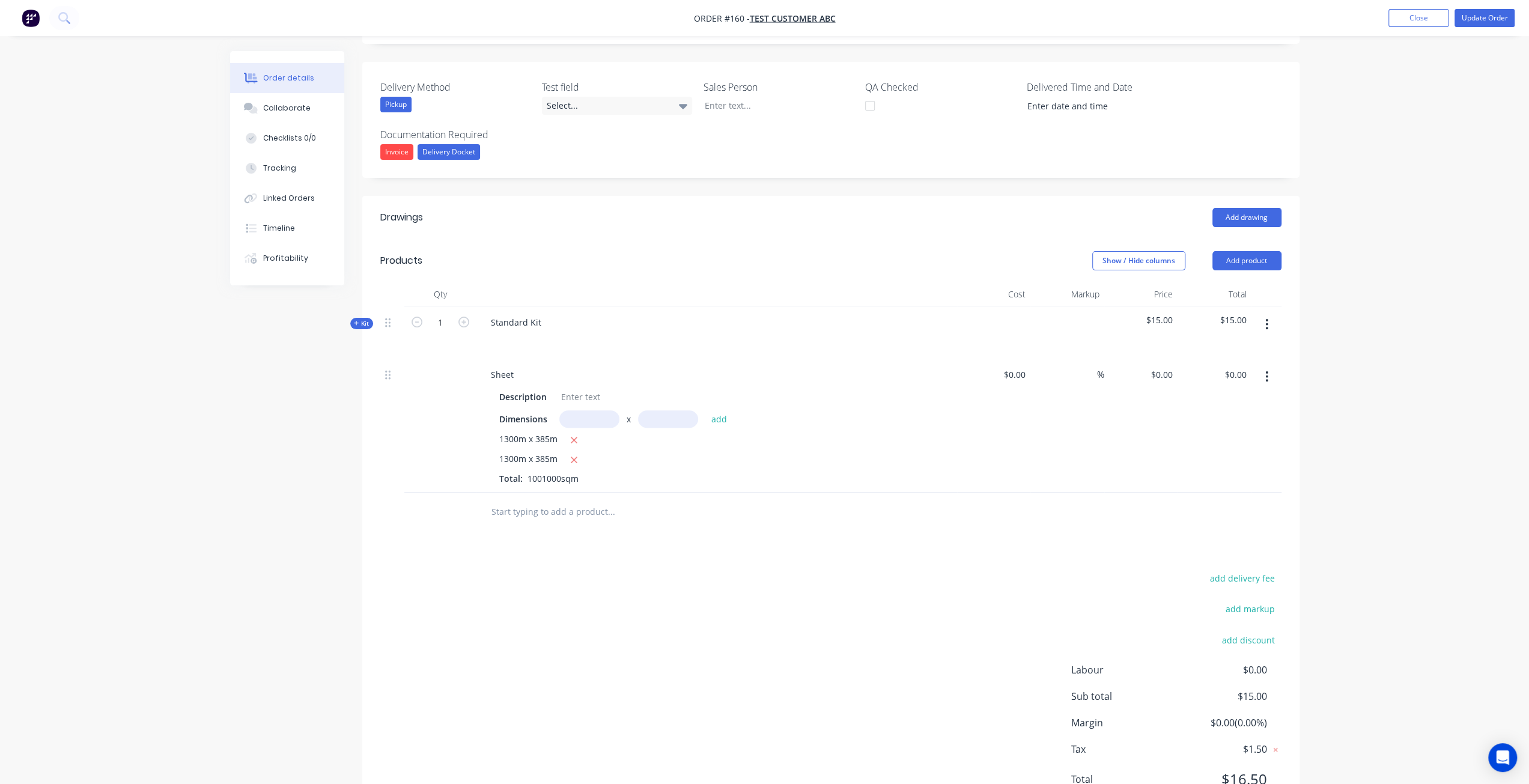
click at [1268, 325] on icon "button" at bounding box center [1267, 324] width 3 height 13
drag, startPoint x: 1224, startPoint y: 427, endPoint x: 1226, endPoint y: 418, distance: 9.2
click at [1224, 427] on div "Delete" at bounding box center [1224, 428] width 92 height 18
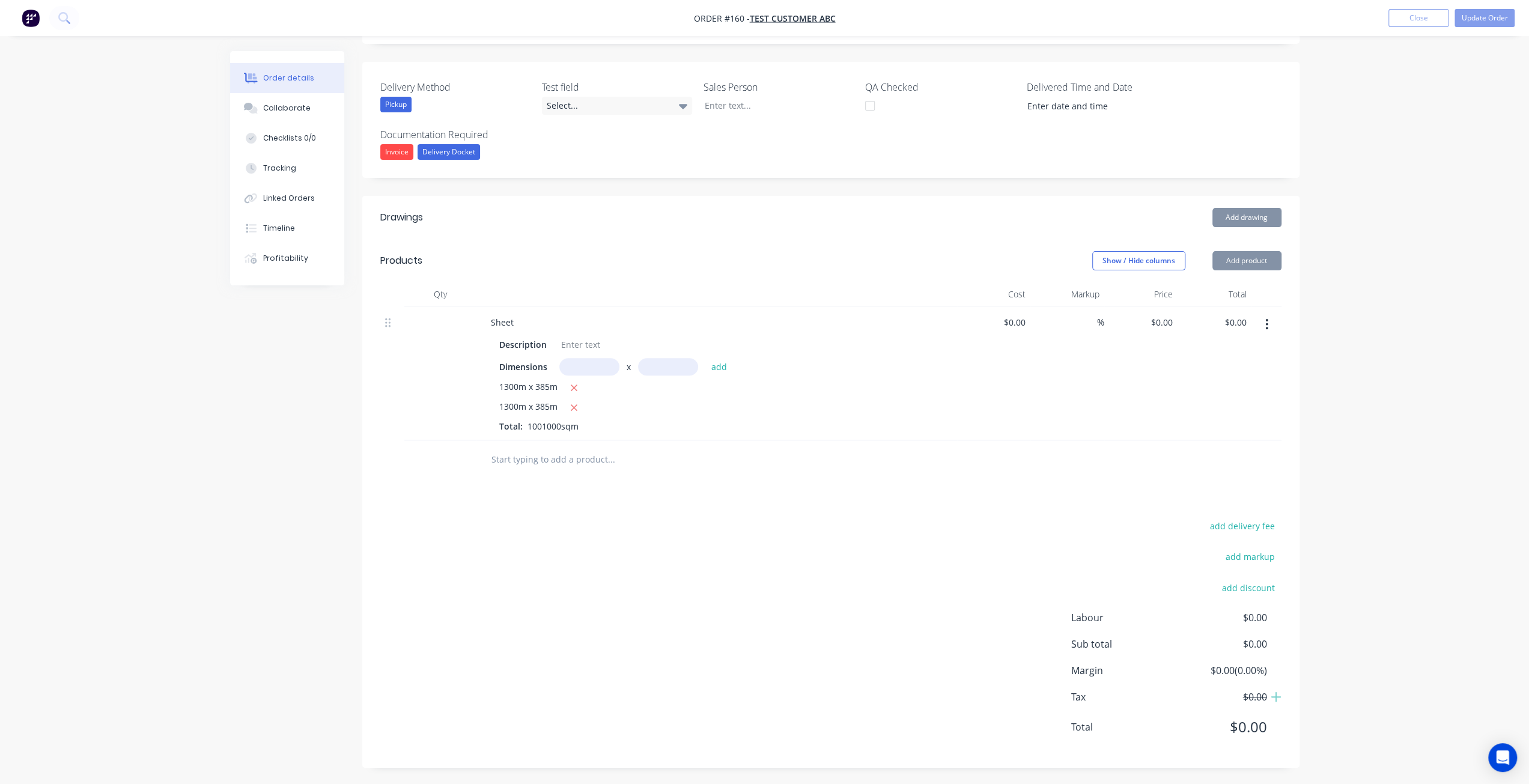
click at [1266, 320] on icon "button" at bounding box center [1267, 324] width 3 height 13
click at [1196, 419] on div "Delete" at bounding box center [1224, 428] width 92 height 18
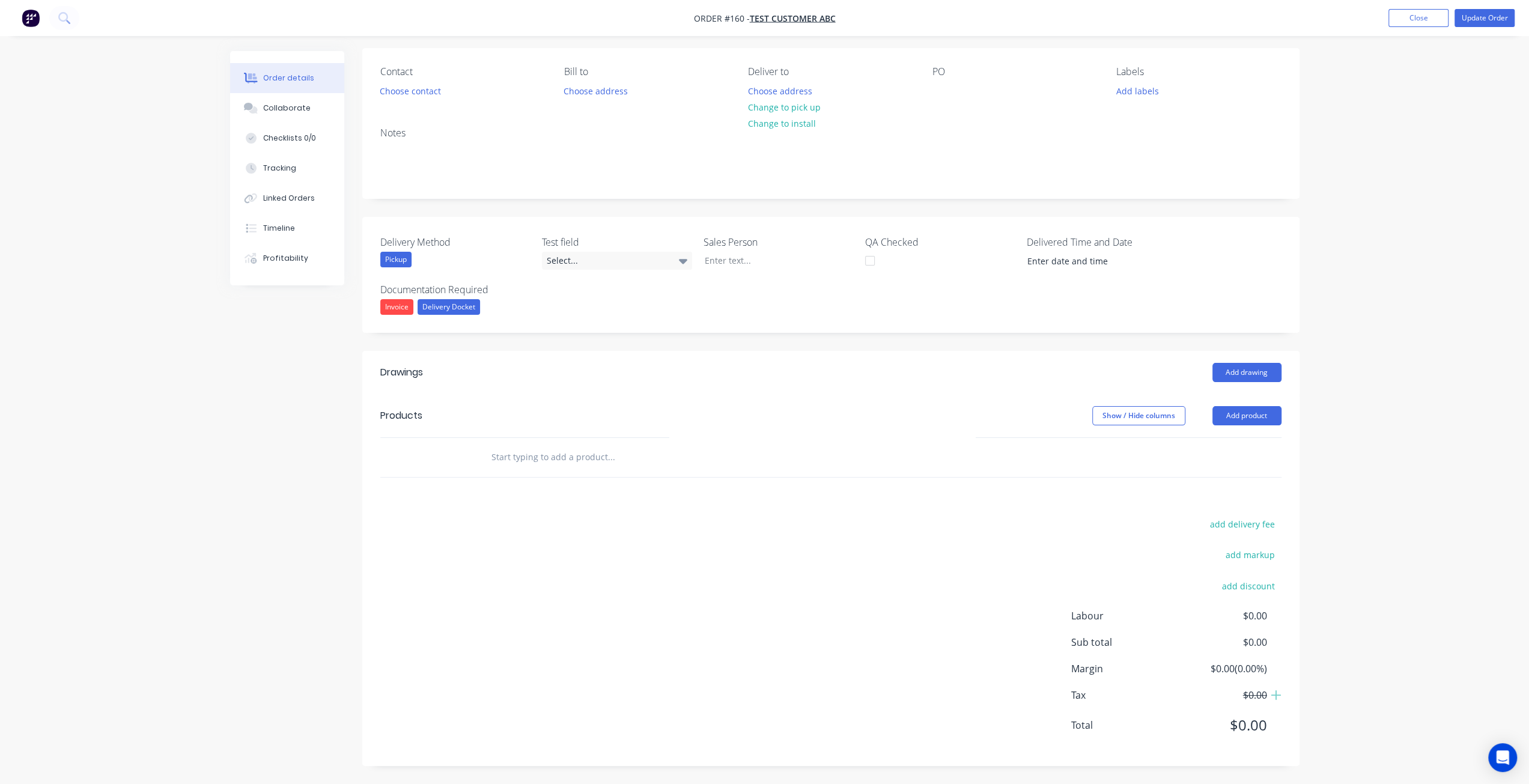
scroll to position [83, 0]
click at [531, 471] on div at bounding box center [692, 460] width 432 height 39
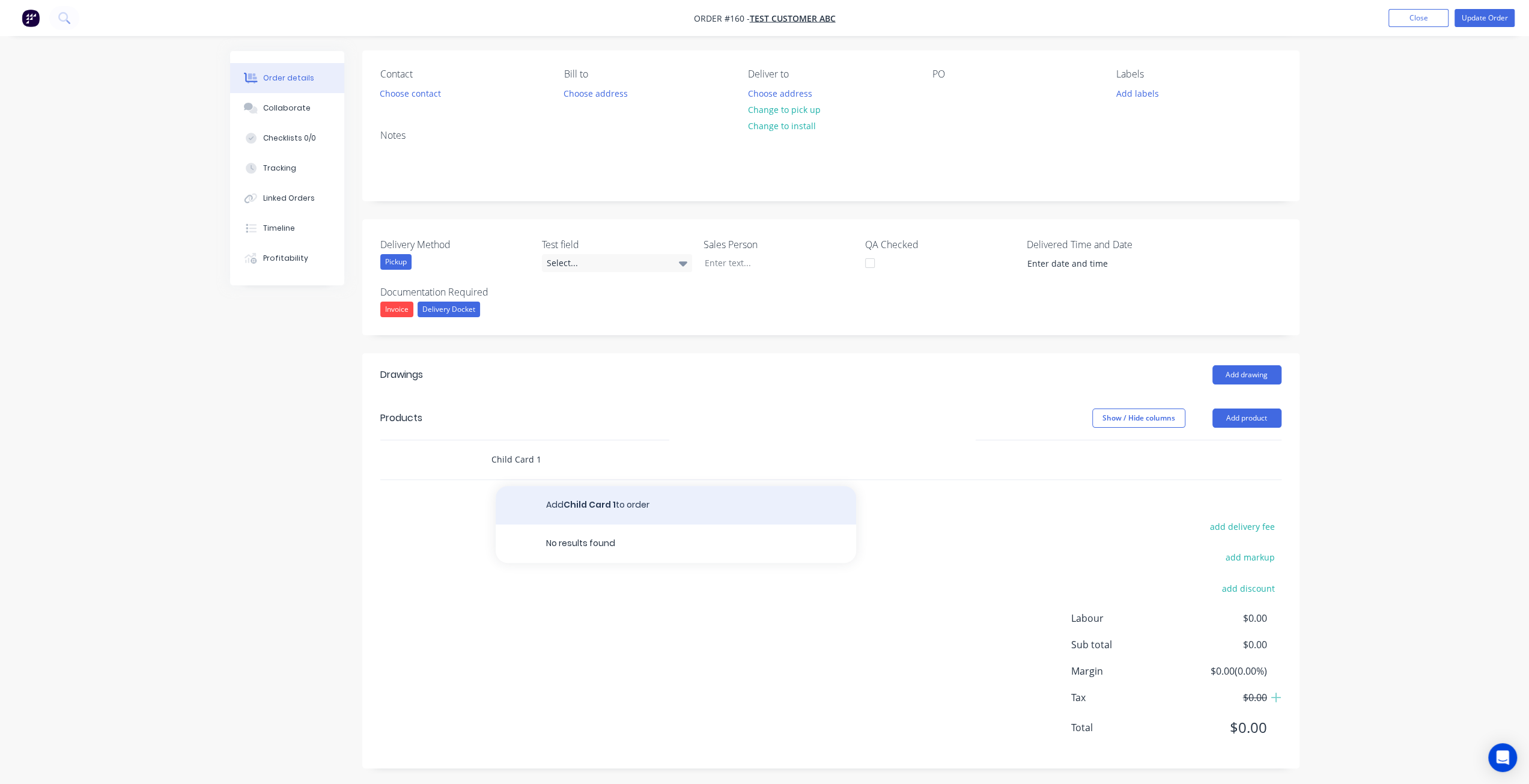
type input "Child Card 1"
click at [544, 499] on button "Add Child Card 1 to order" at bounding box center [676, 505] width 361 height 38
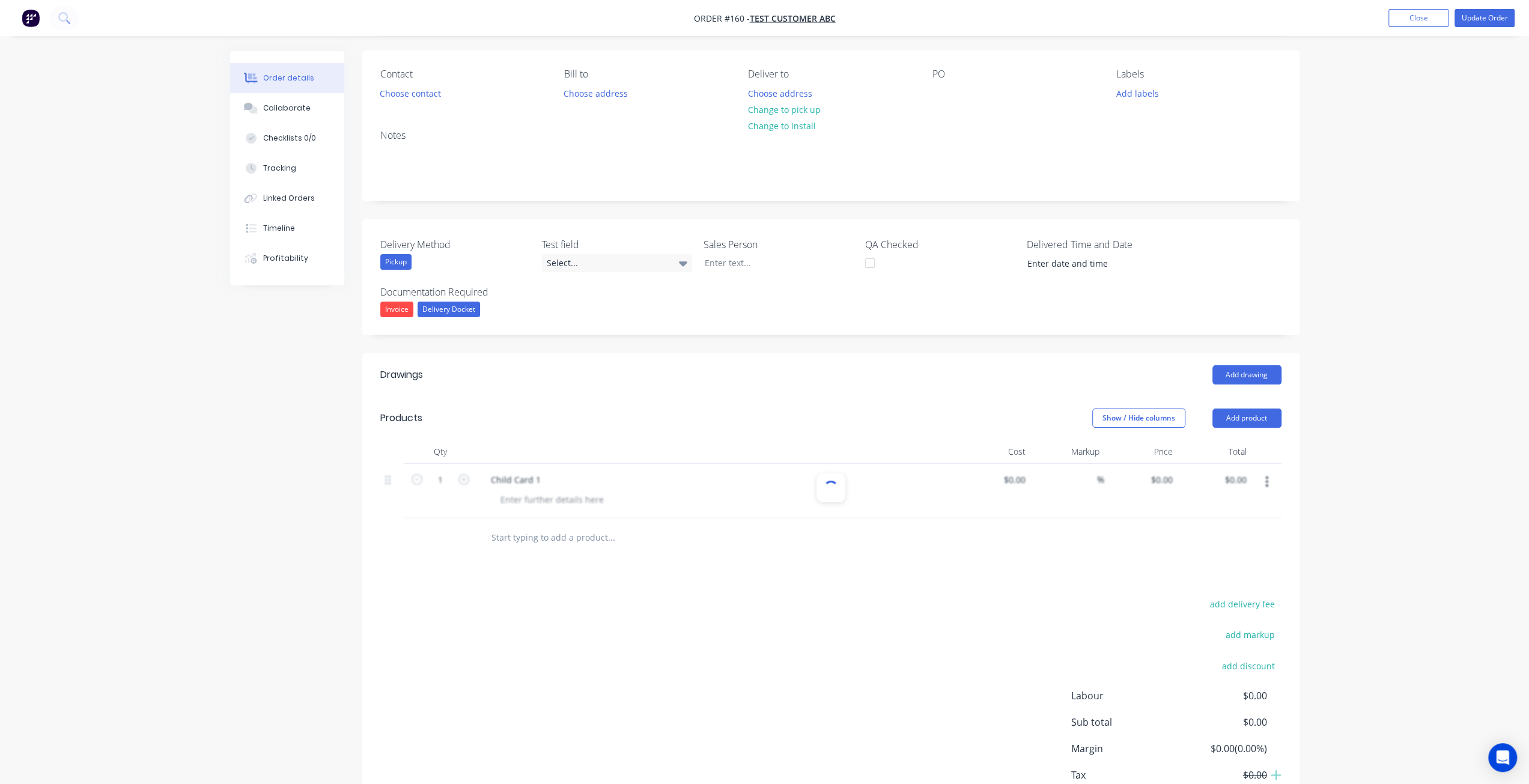
click at [514, 537] on input "text" at bounding box center [611, 537] width 240 height 24
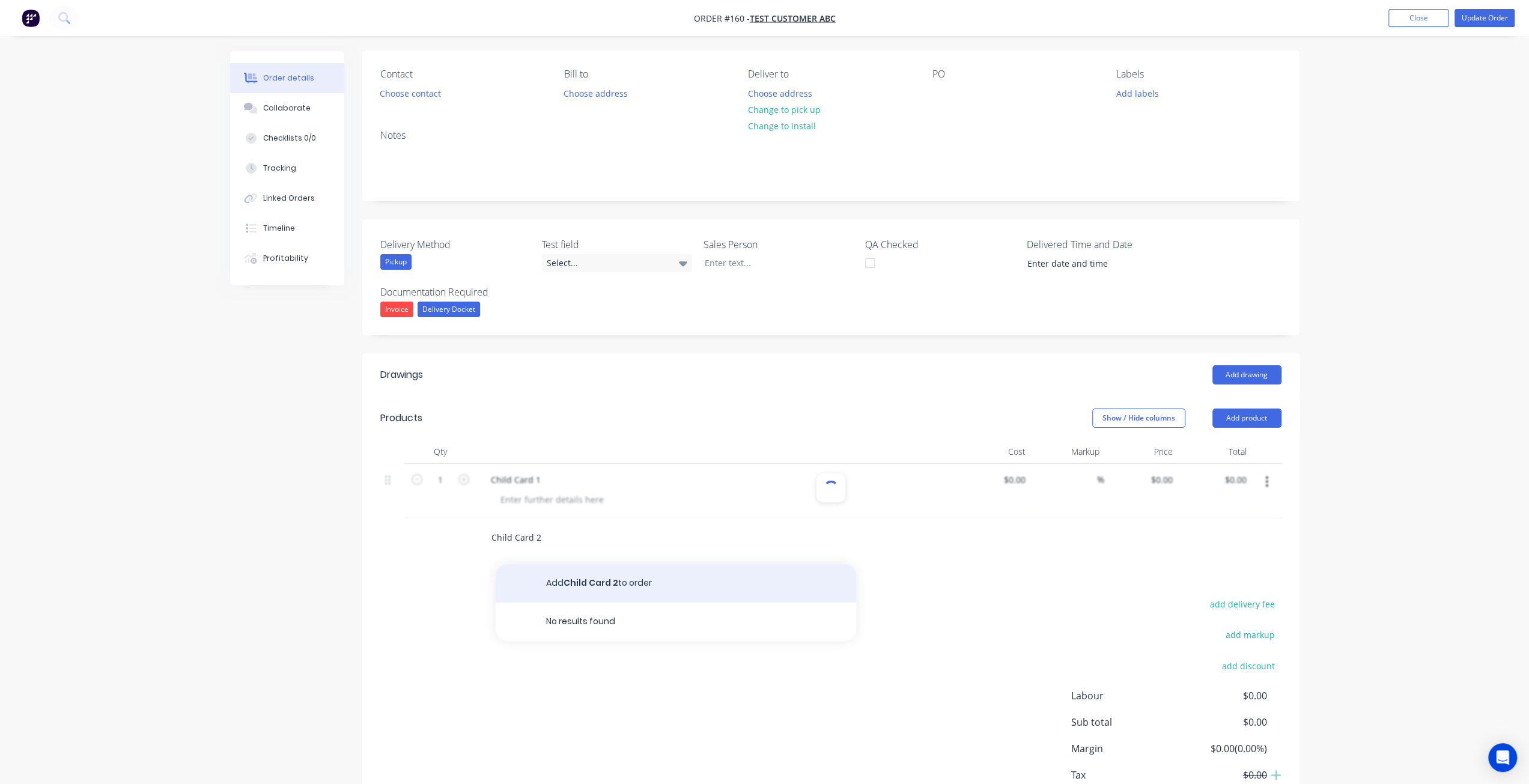
type input "Child Card 2"
click at [563, 575] on button "Add Child Card 2 to order" at bounding box center [676, 583] width 361 height 38
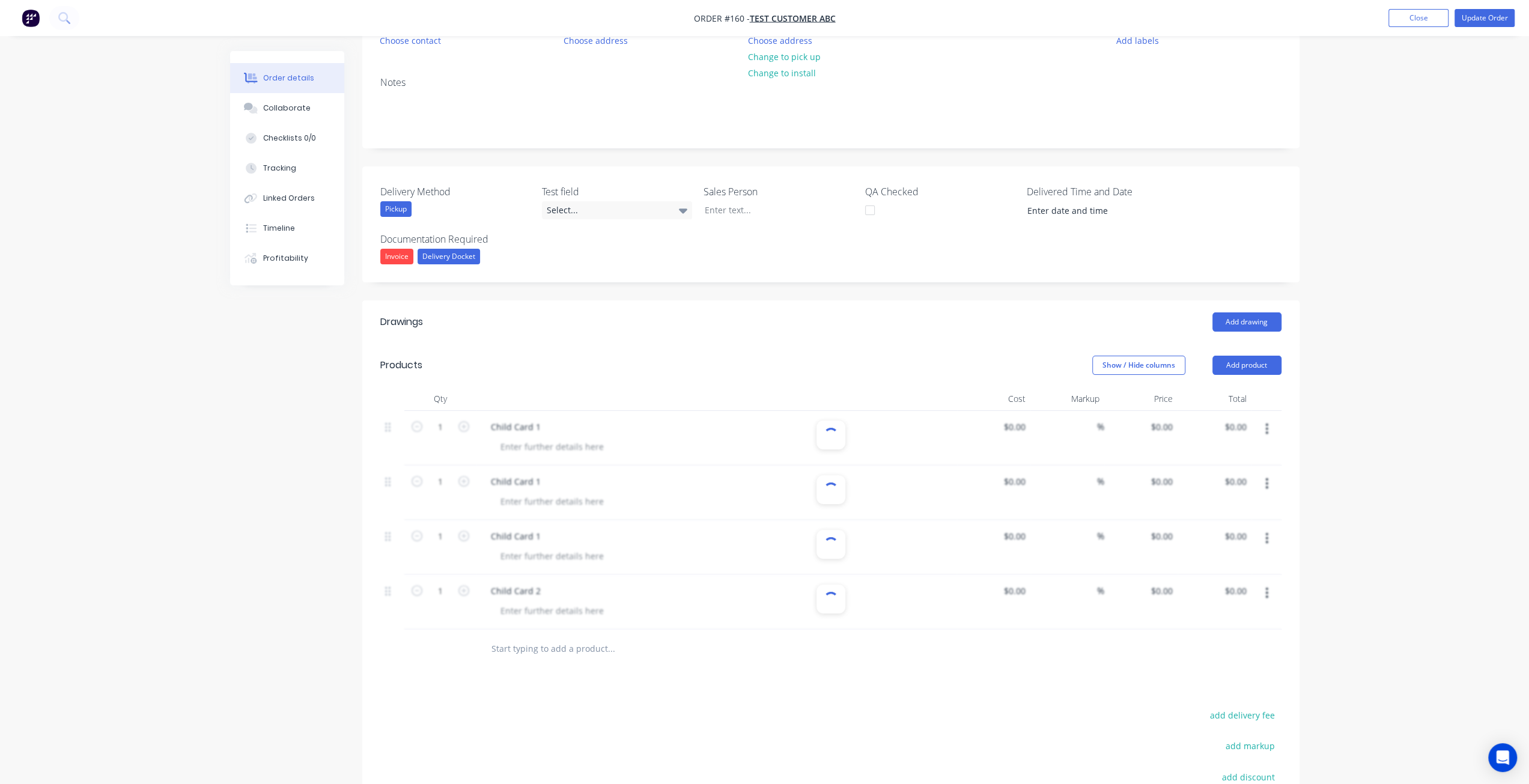
scroll to position [203, 0]
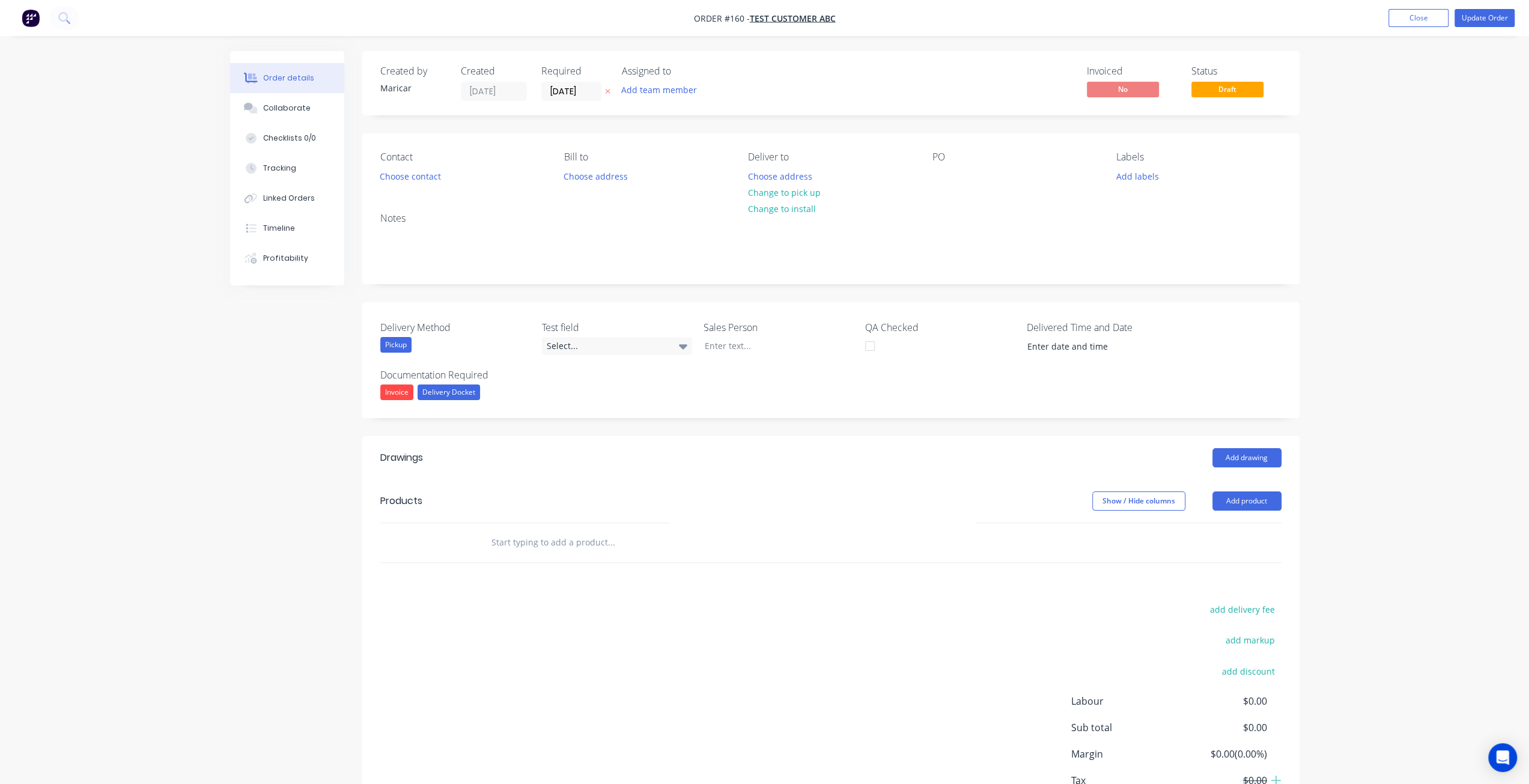
click at [540, 535] on input "text" at bounding box center [611, 542] width 240 height 24
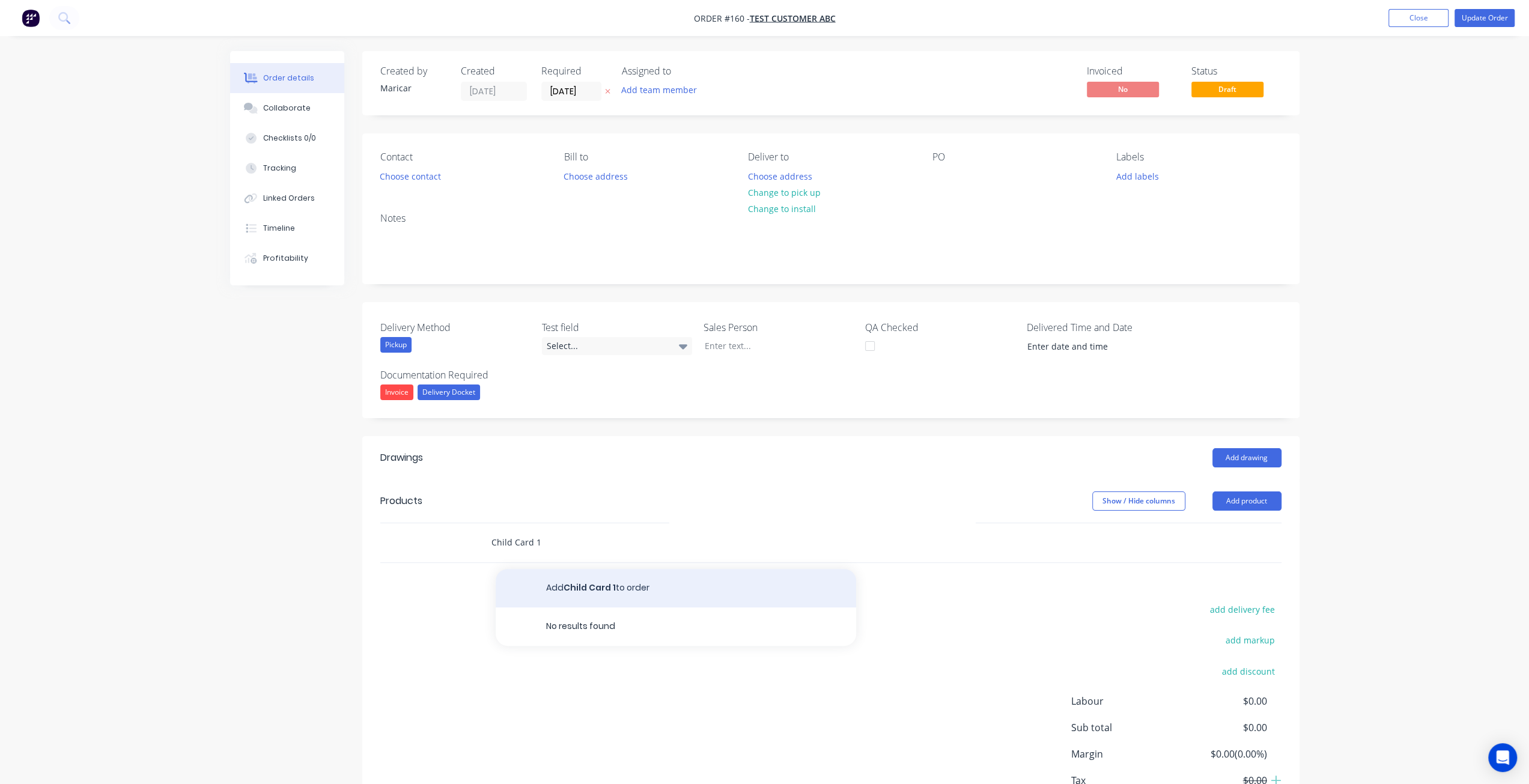
type input "Child Card 1"
click at [573, 591] on button "Add Child Card 1 to order" at bounding box center [676, 588] width 361 height 38
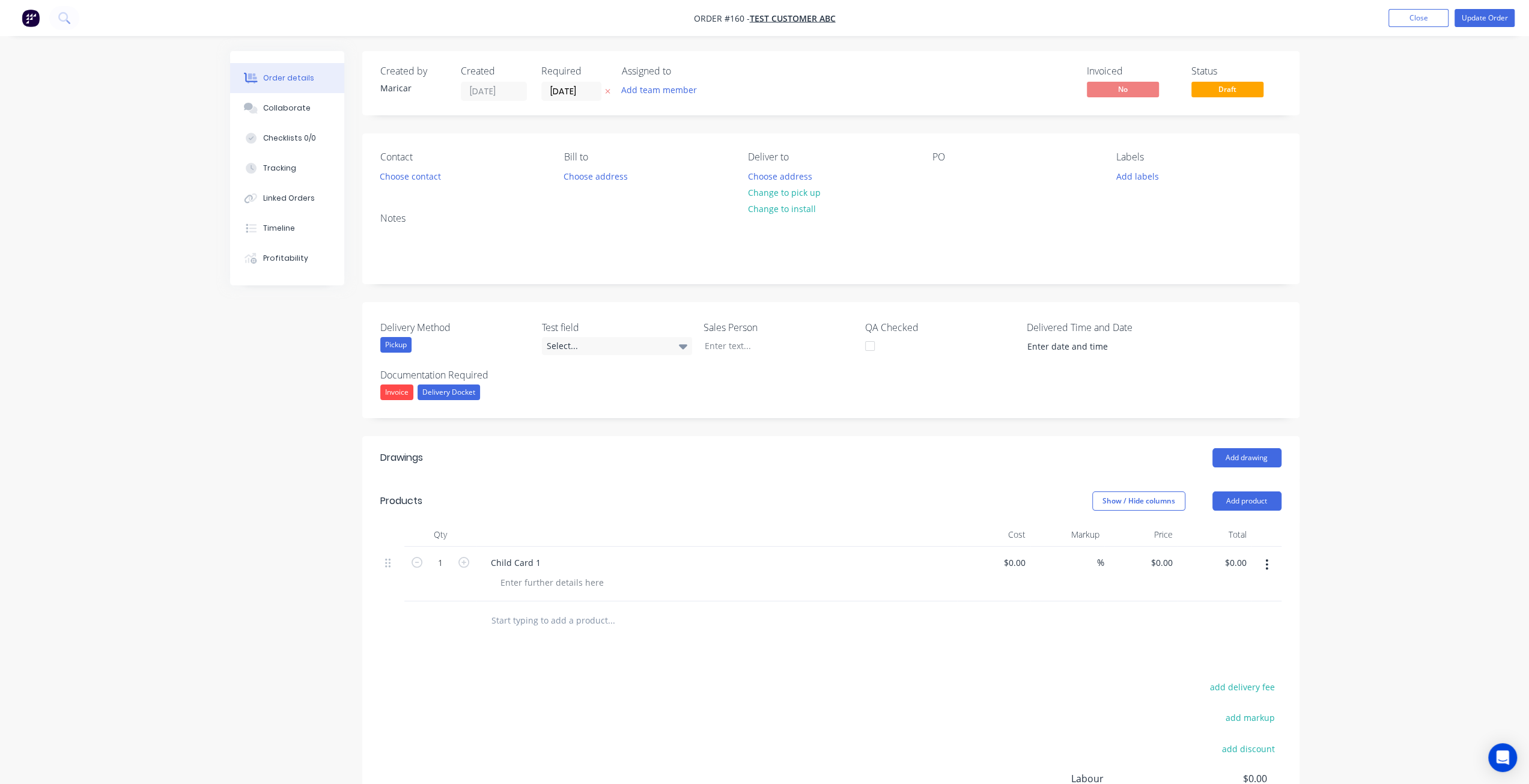
click at [539, 619] on input "text" at bounding box center [611, 620] width 240 height 24
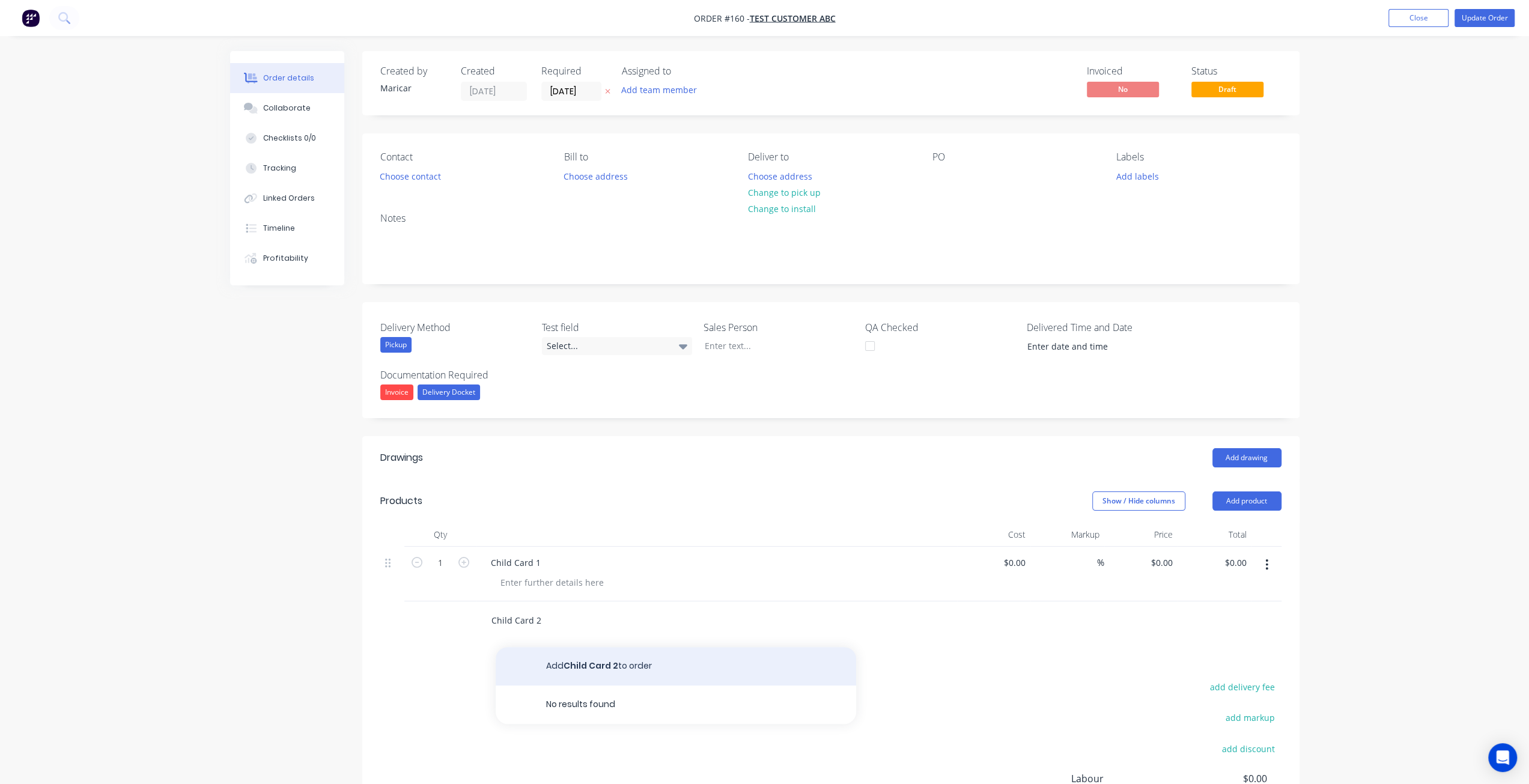
type input "Child Card 2"
click at [545, 665] on button "Add Child Card 2 to order" at bounding box center [676, 666] width 361 height 38
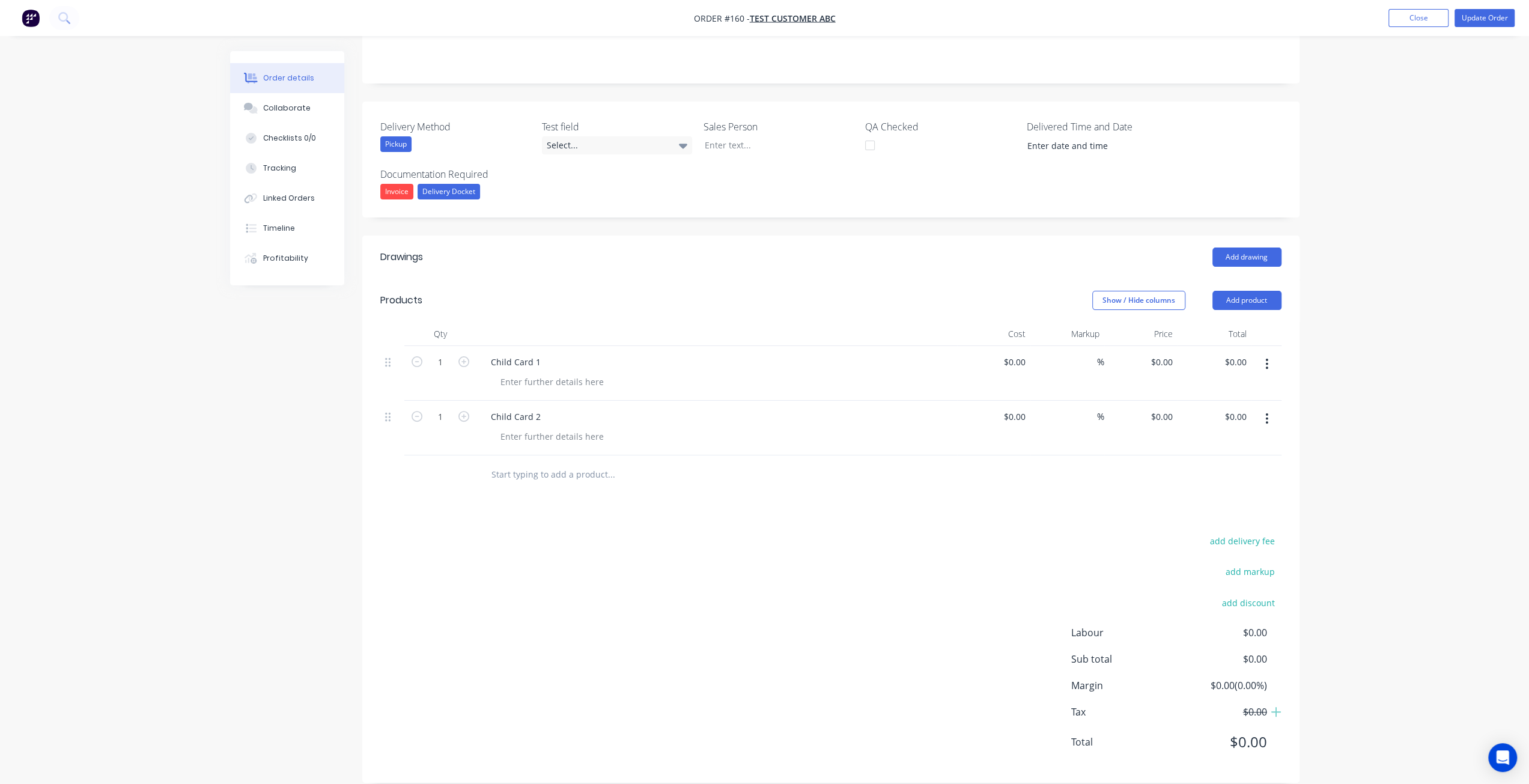
scroll to position [215, 0]
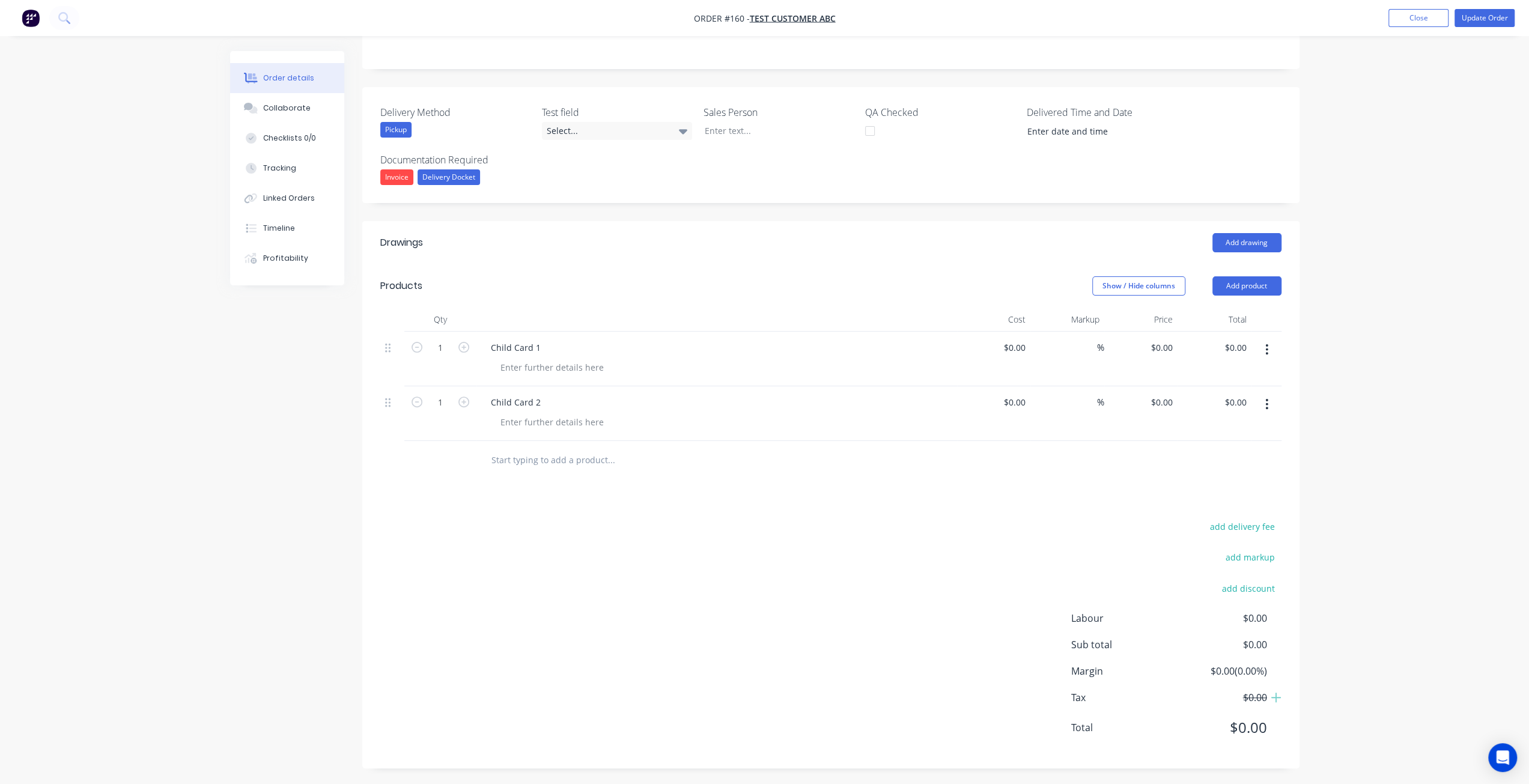
click at [529, 461] on input "text" at bounding box center [611, 460] width 240 height 24
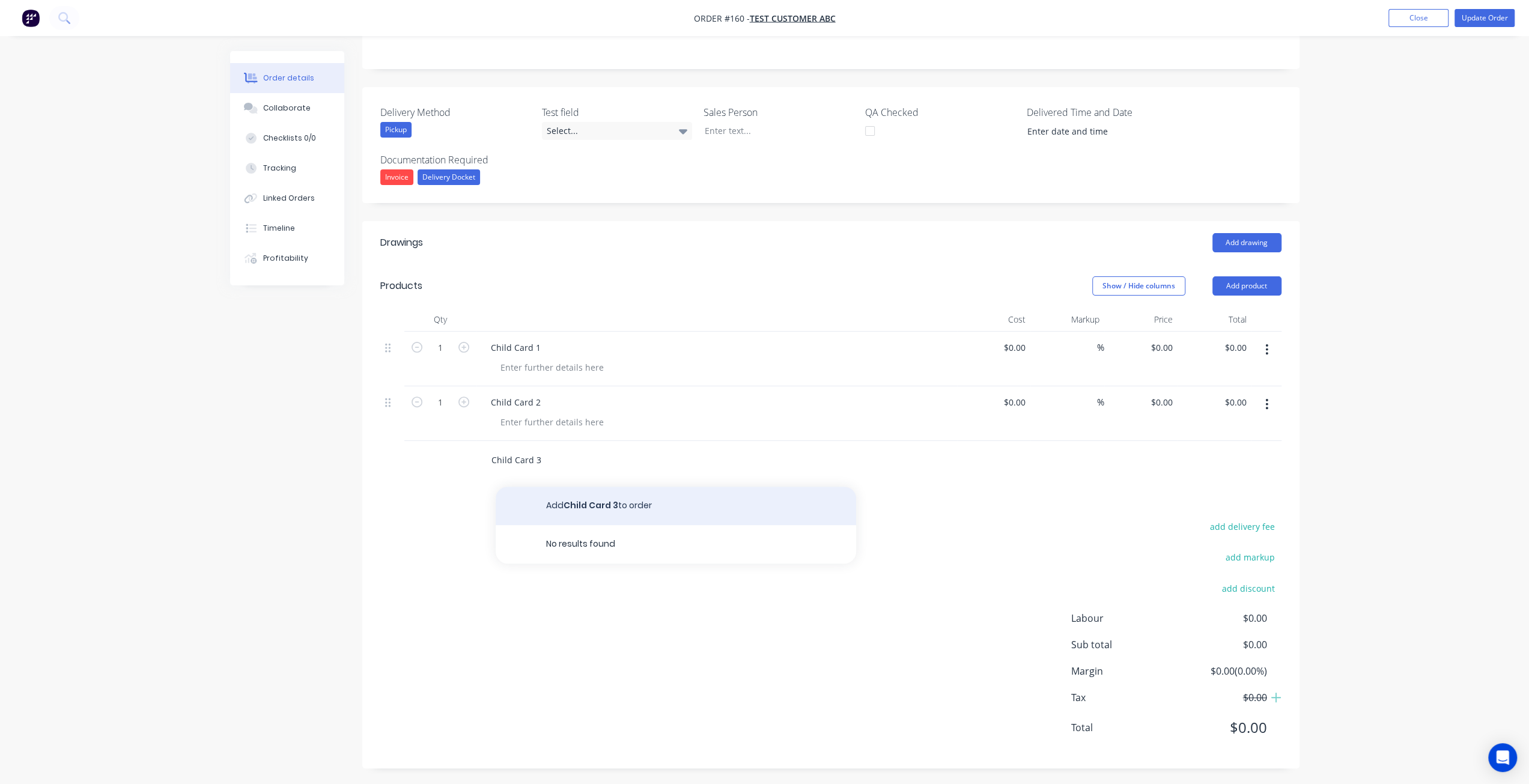
type input "Child Card 3"
click at [575, 503] on button "Add Child Card 3 to order" at bounding box center [676, 505] width 361 height 38
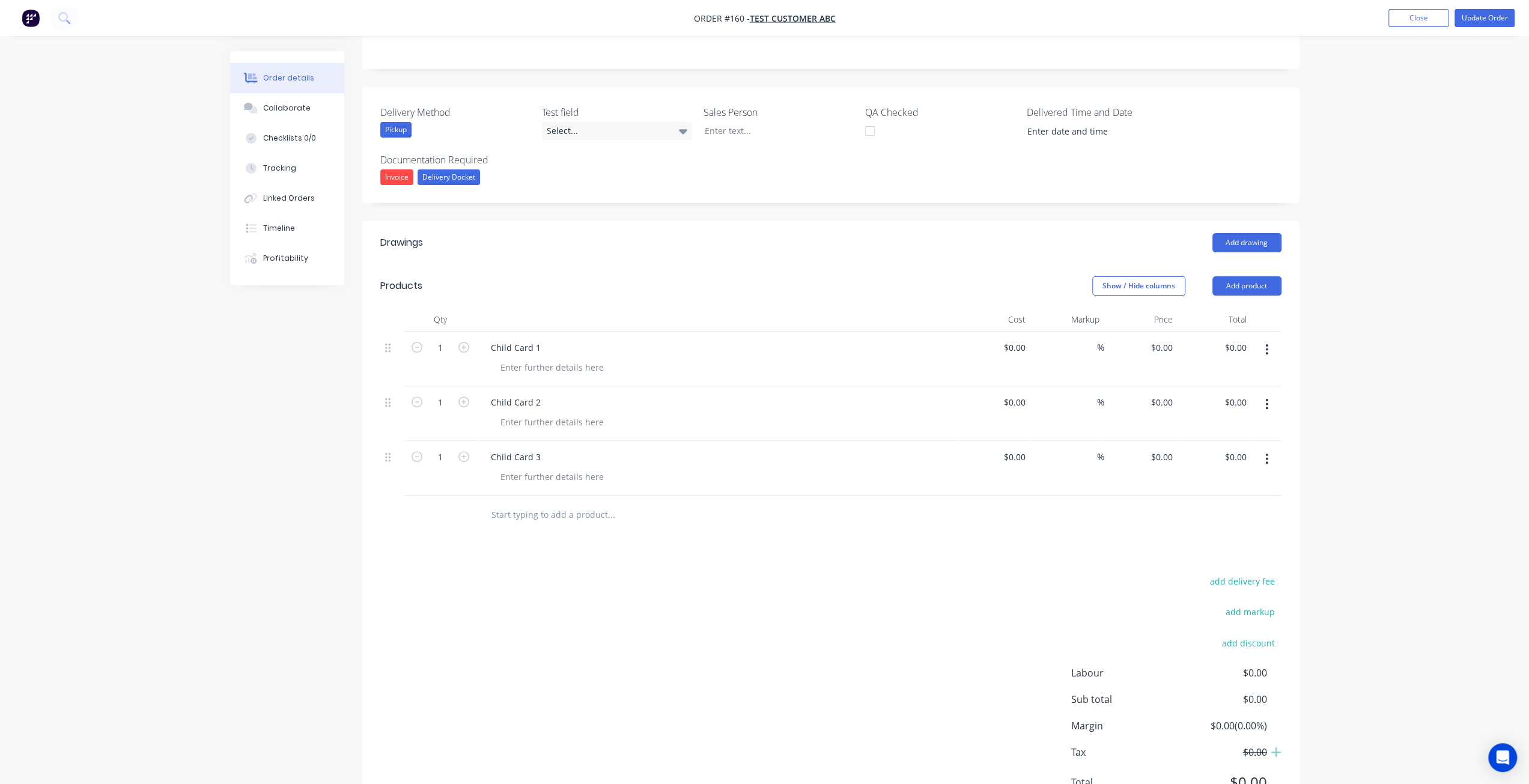
click at [551, 539] on div "Drawings Add drawing Products Show / Hide columns Add product Qty Cost Markup P…" at bounding box center [831, 522] width 937 height 602
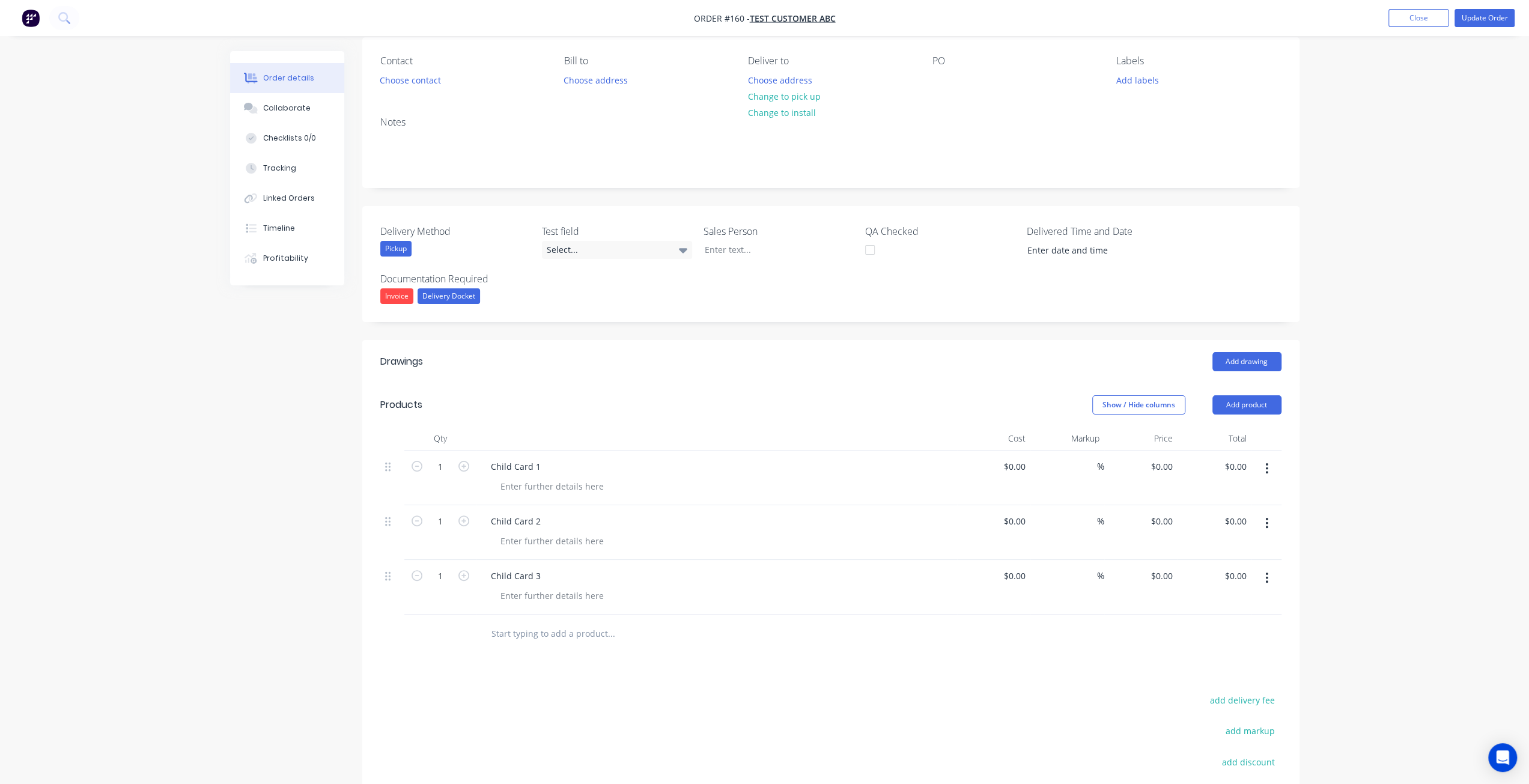
scroll to position [0, 0]
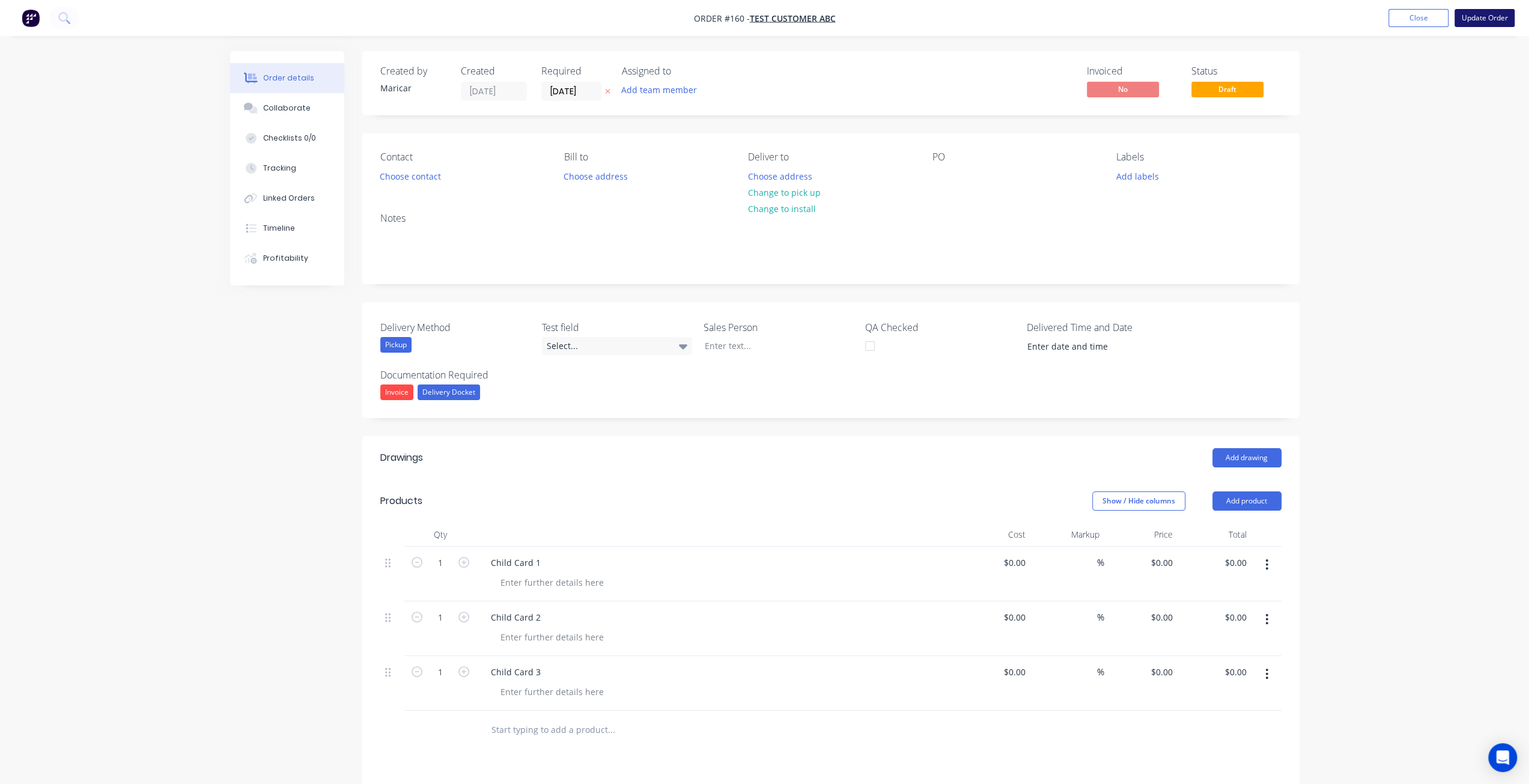
click at [1476, 21] on button "Update Order" at bounding box center [1484, 18] width 60 height 18
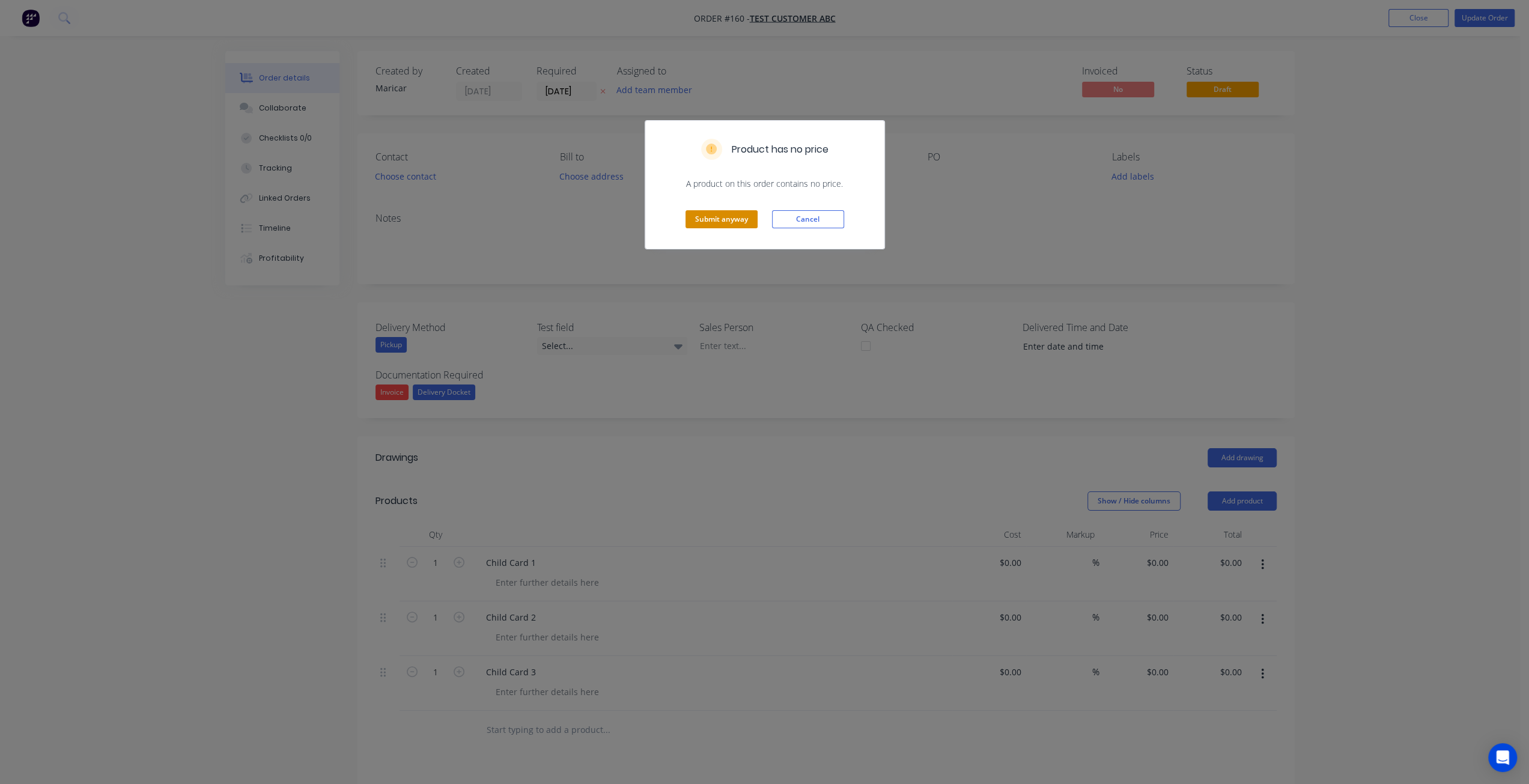
click at [731, 224] on button "Submit anyway" at bounding box center [721, 219] width 72 height 18
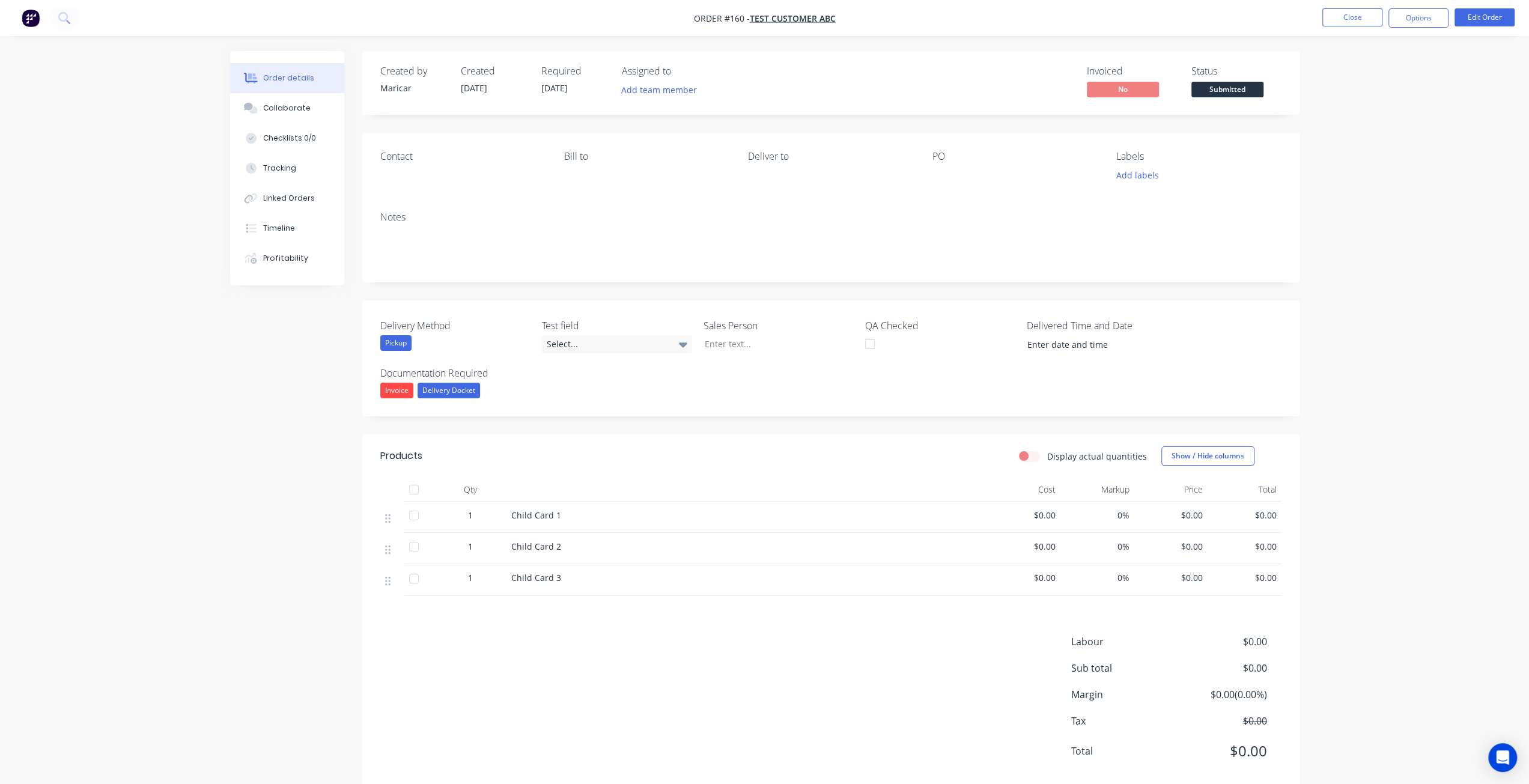
click at [252, 427] on div "Created by Maricar Created 28/08/25 Required 28/08/25 Assigned to Add team memb…" at bounding box center [764, 430] width 1069 height 759
click at [1343, 485] on div "Order details Collaborate Checklists 0/0 Tracking Linked Orders Timeline Profit…" at bounding box center [764, 405] width 1529 height 810
click at [1486, 20] on button "Edit Order" at bounding box center [1484, 17] width 60 height 18
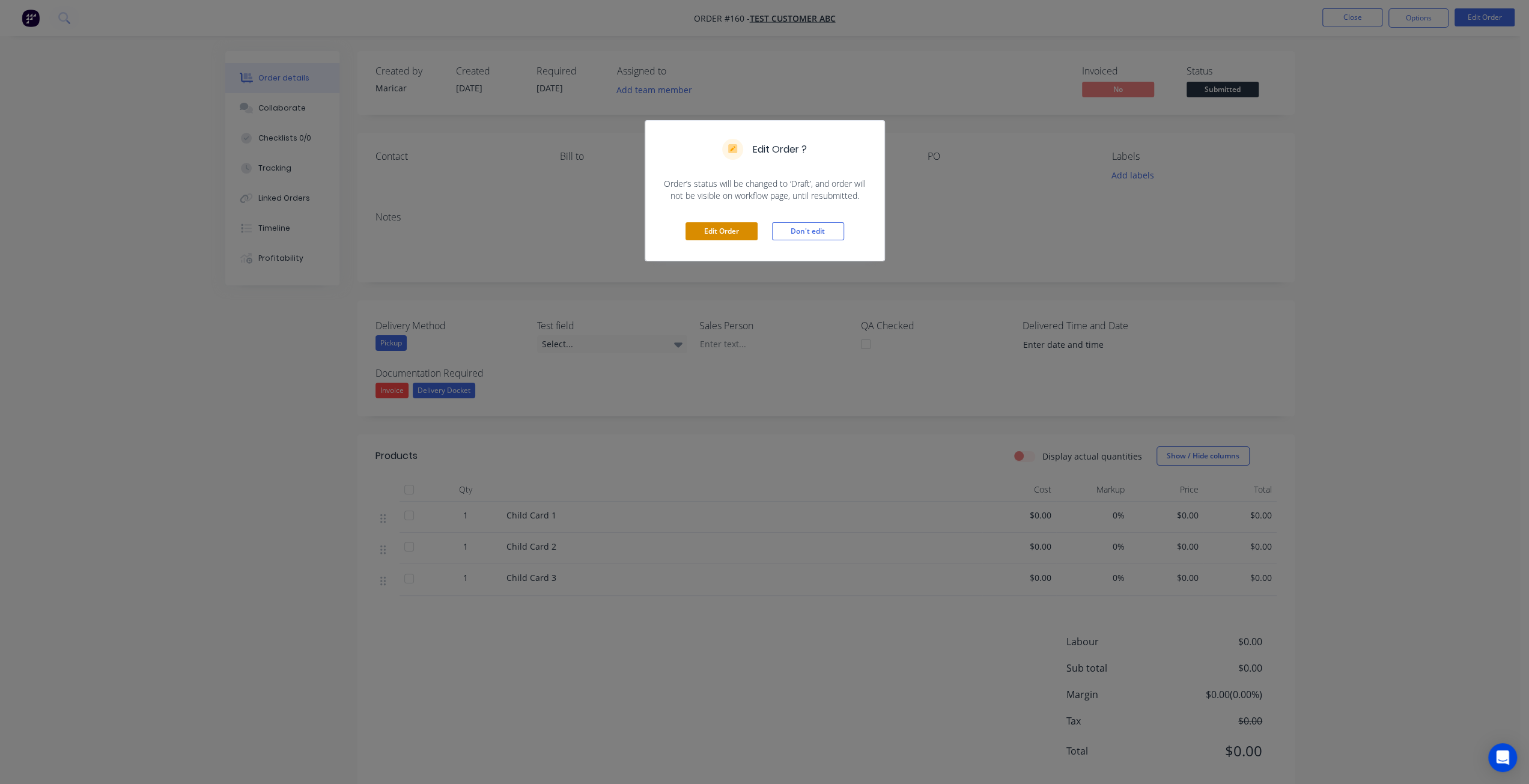
click at [706, 223] on button "Edit Order" at bounding box center [721, 231] width 72 height 18
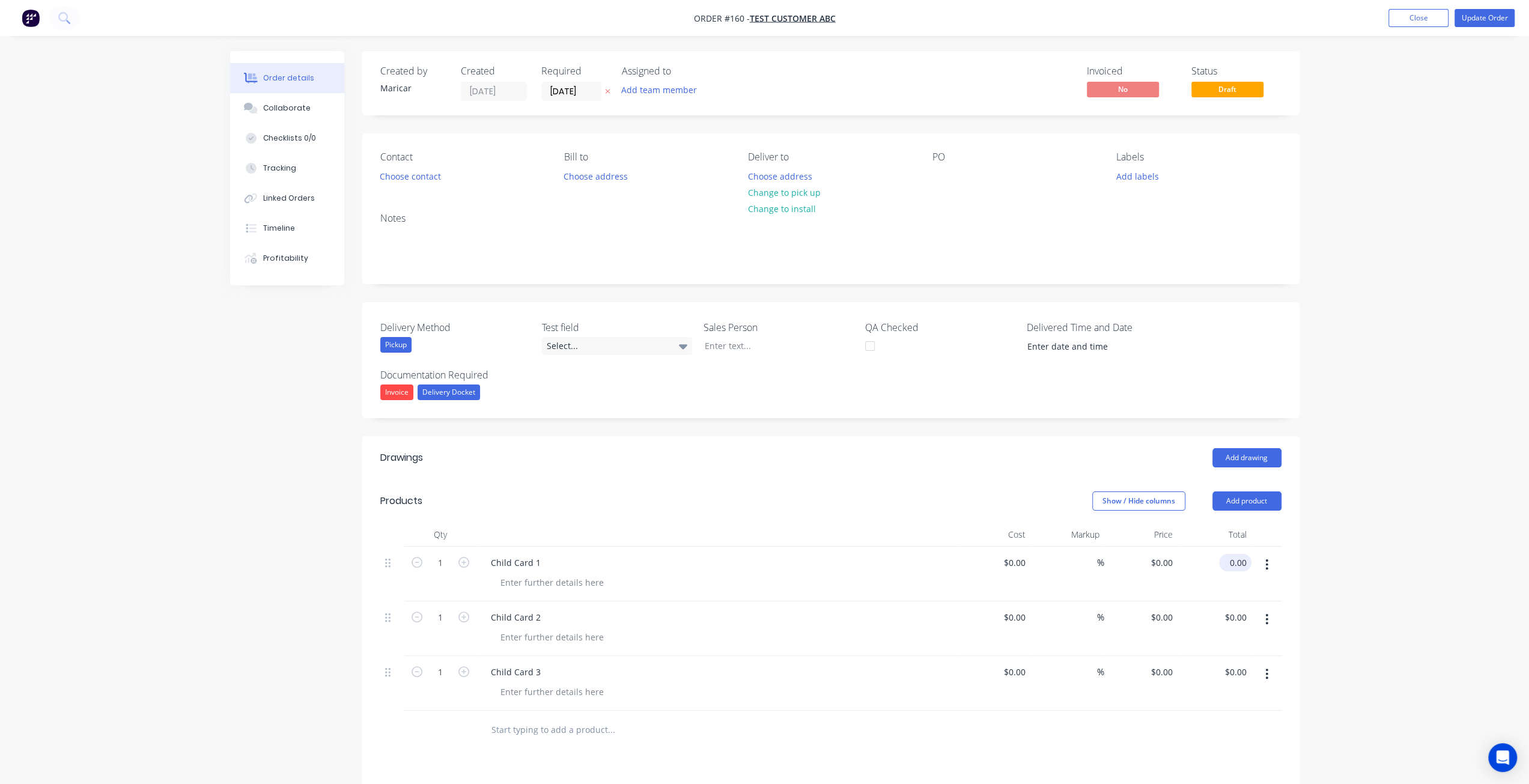
click at [1248, 561] on input "0.00" at bounding box center [1238, 563] width 28 height 18
type input "1000"
type input "$1,000.00"
click at [1231, 620] on input "0.00" at bounding box center [1238, 617] width 28 height 18
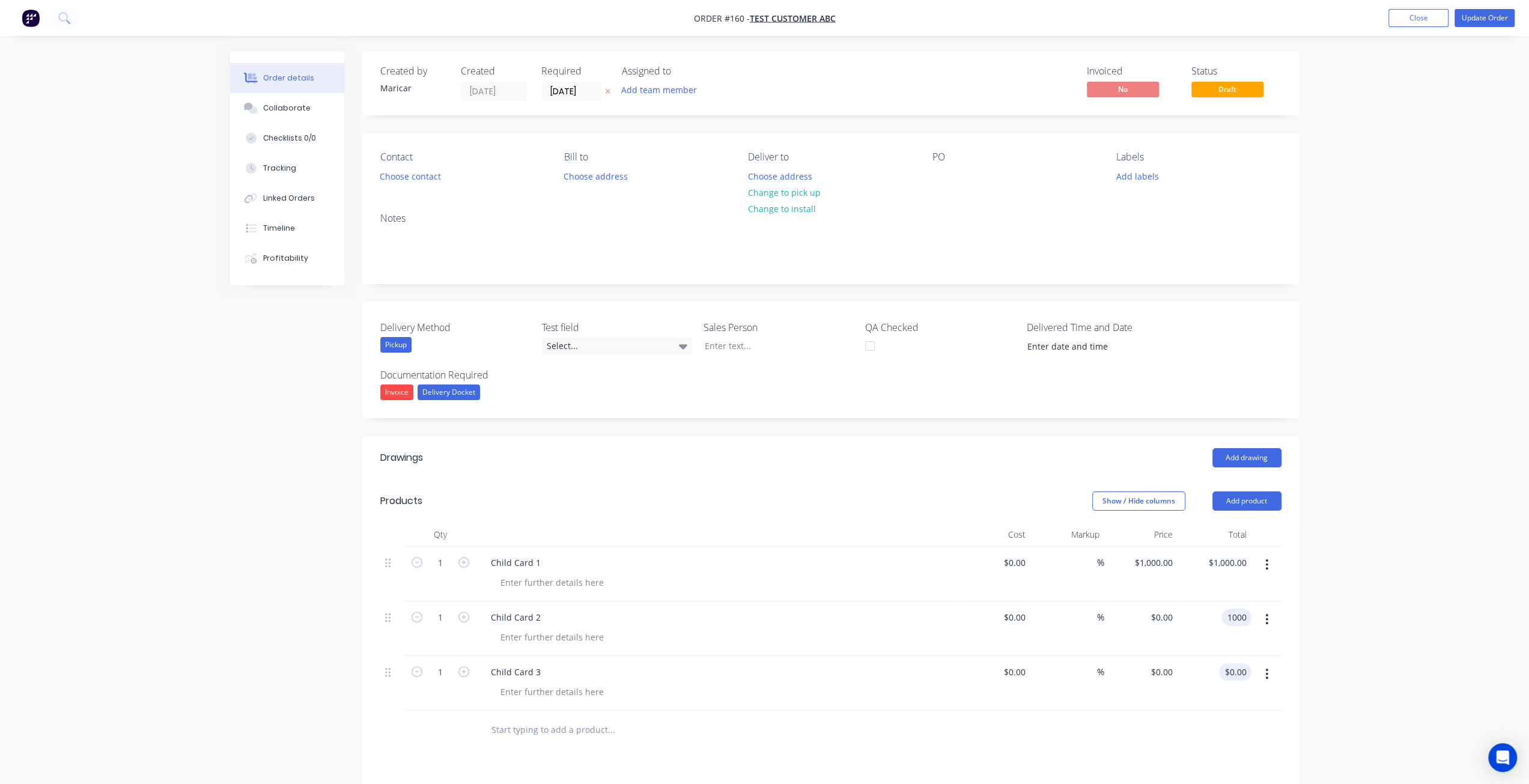
type input "1000"
type input "$1,000.00"
click at [1228, 670] on div "0.00 $0.00" at bounding box center [1235, 672] width 33 height 18
type input "1000"
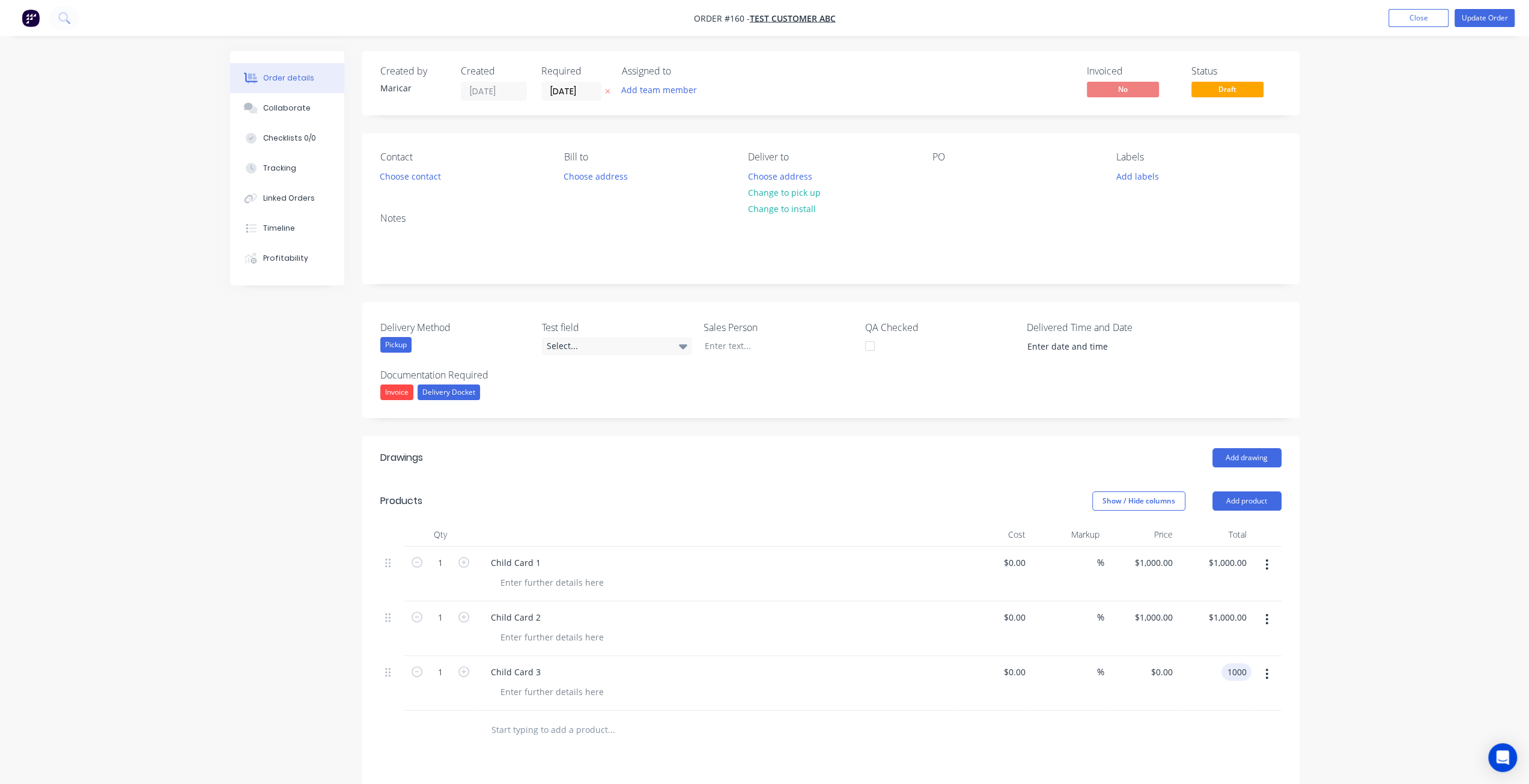
type input "$1,000.00"
click at [1135, 728] on div at bounding box center [831, 730] width 901 height 39
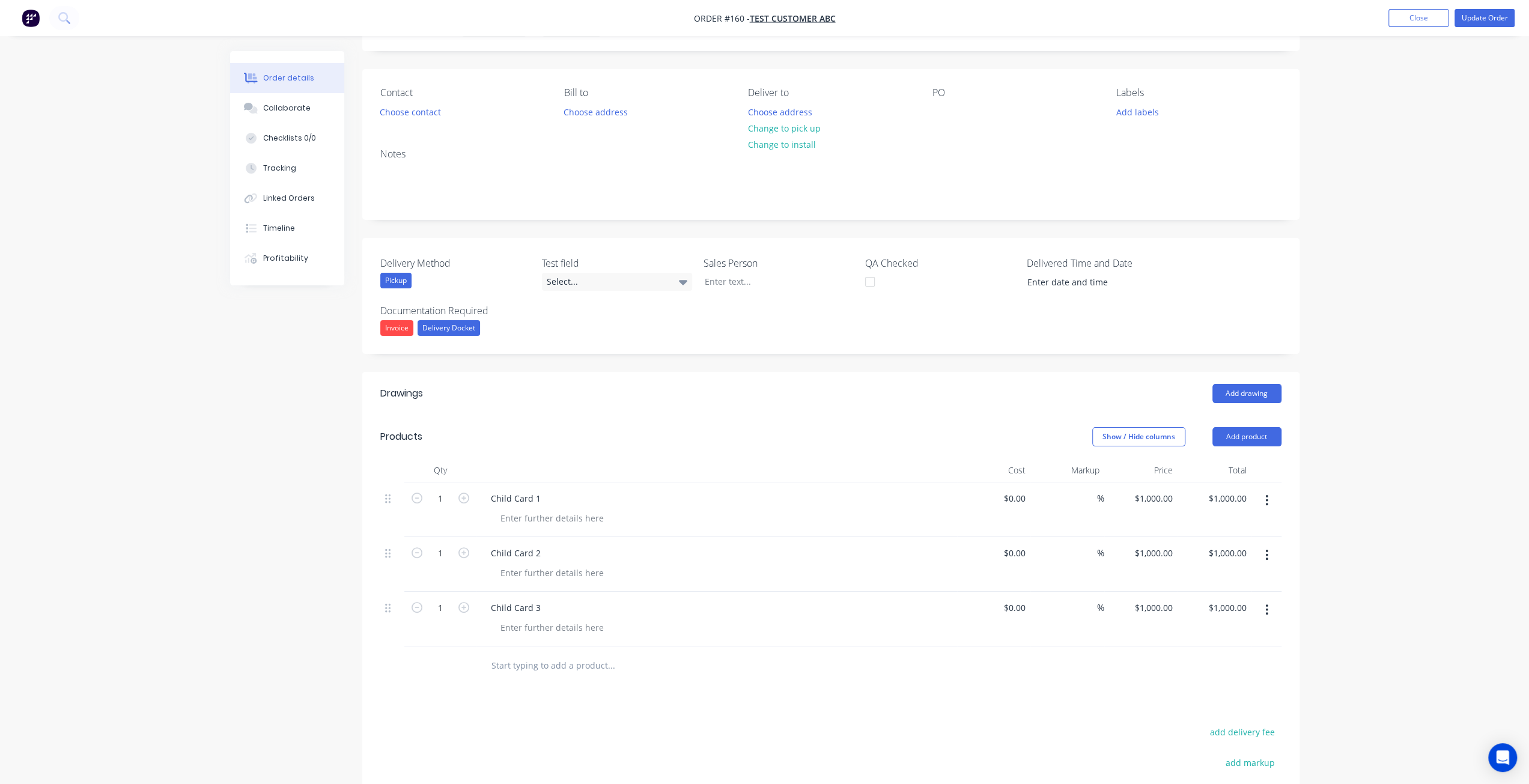
scroll to position [240, 0]
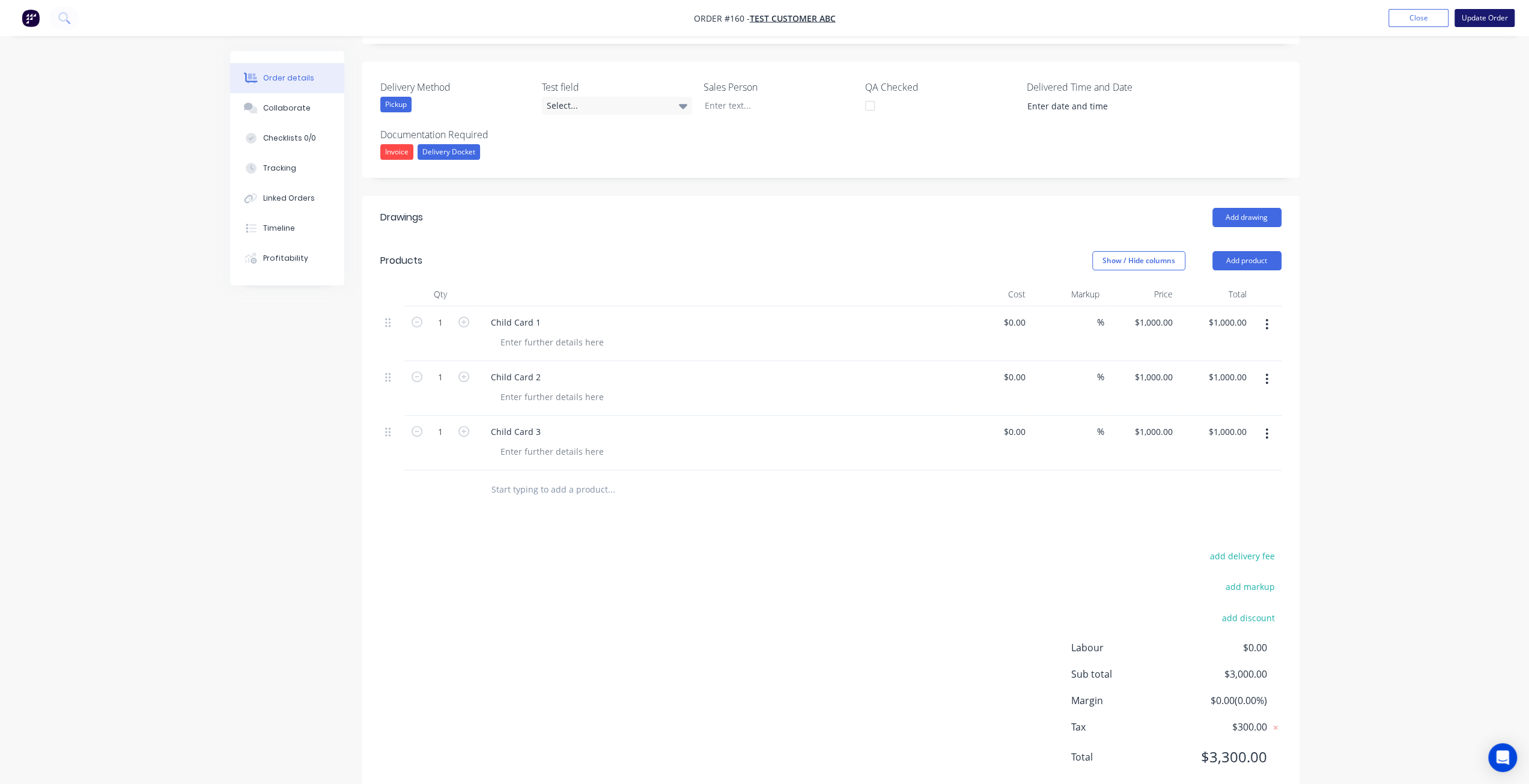
click at [1487, 20] on button "Update Order" at bounding box center [1484, 18] width 60 height 18
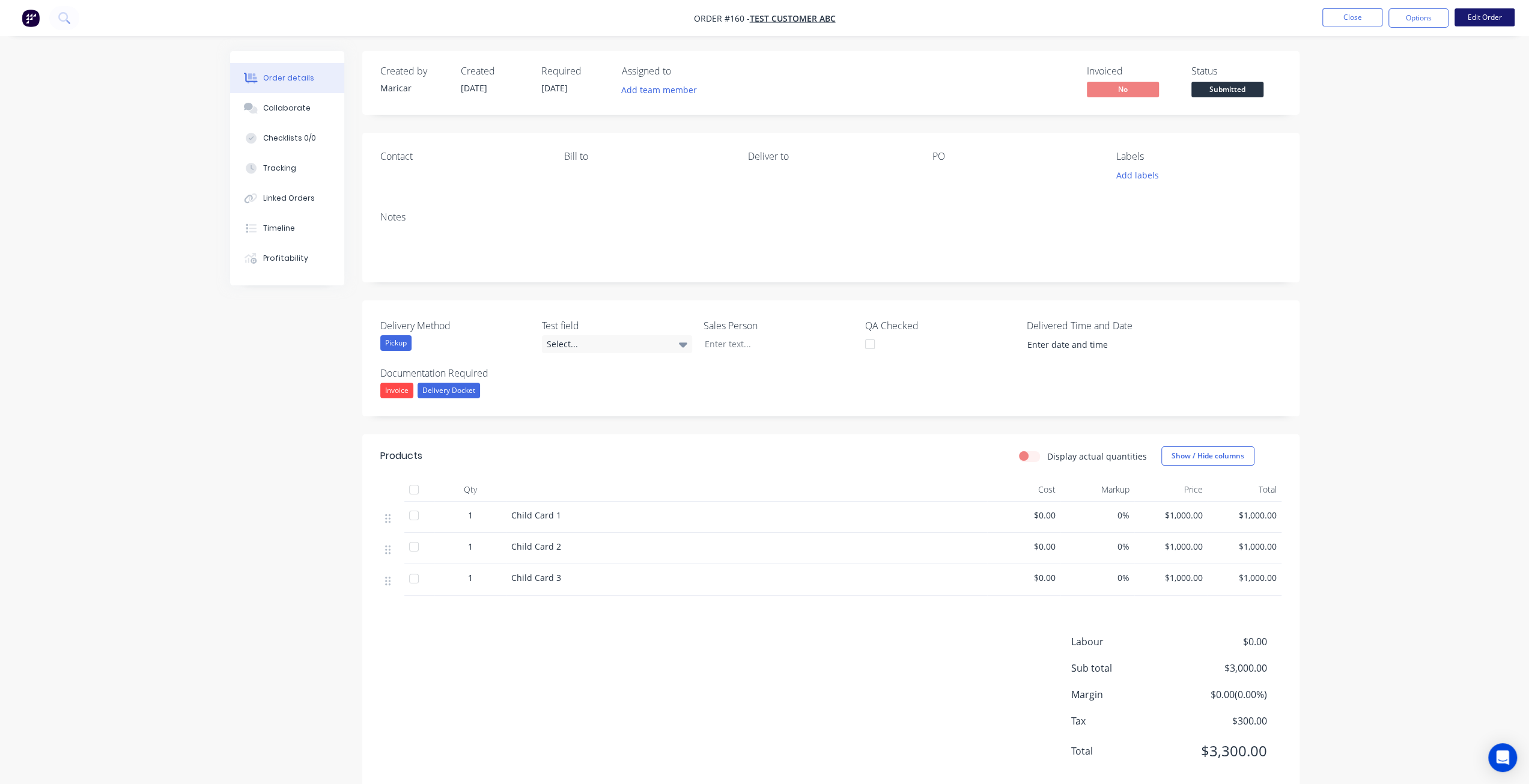
click at [1474, 23] on button "Edit Order" at bounding box center [1484, 17] width 60 height 18
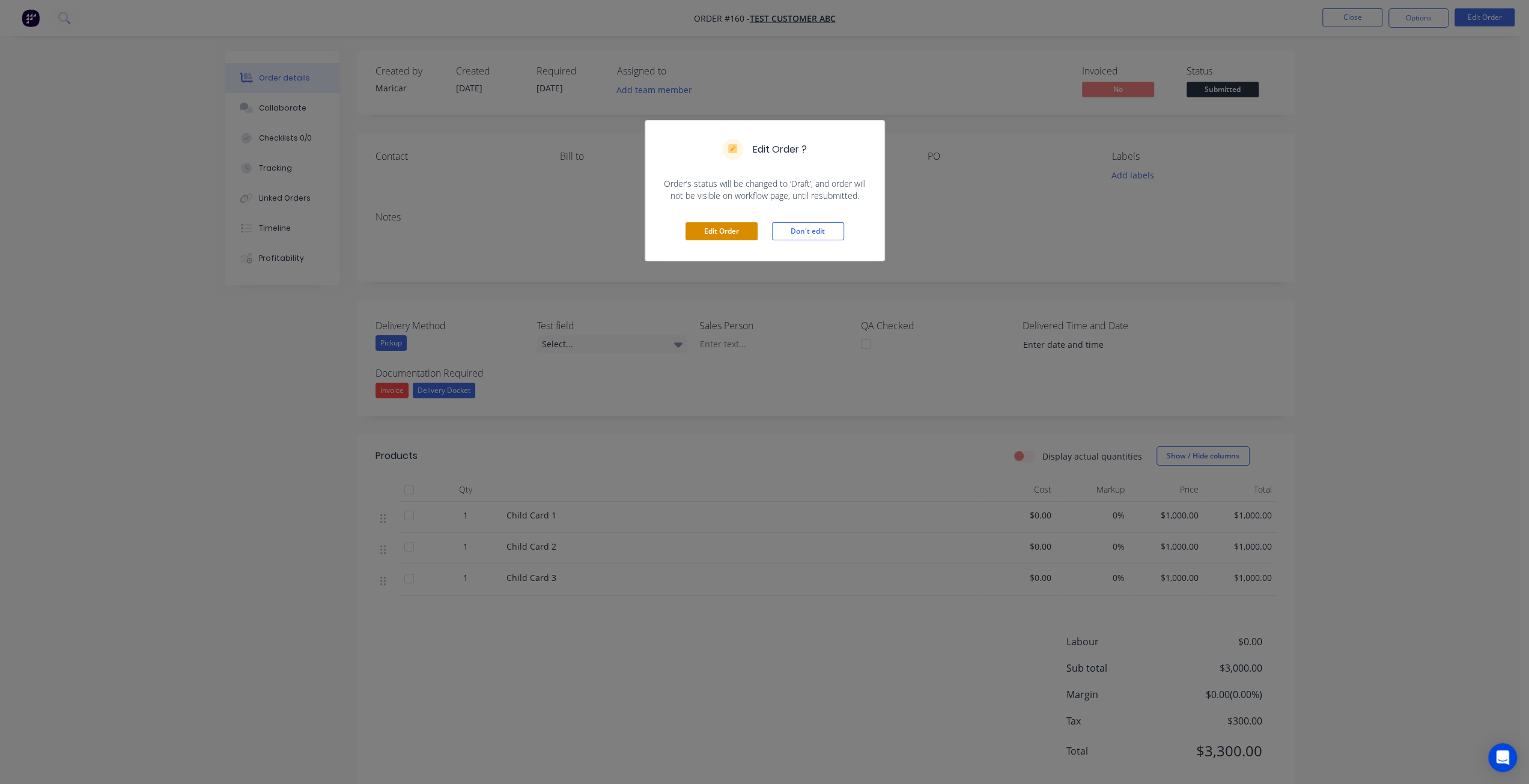
click at [736, 233] on button "Edit Order" at bounding box center [721, 231] width 72 height 18
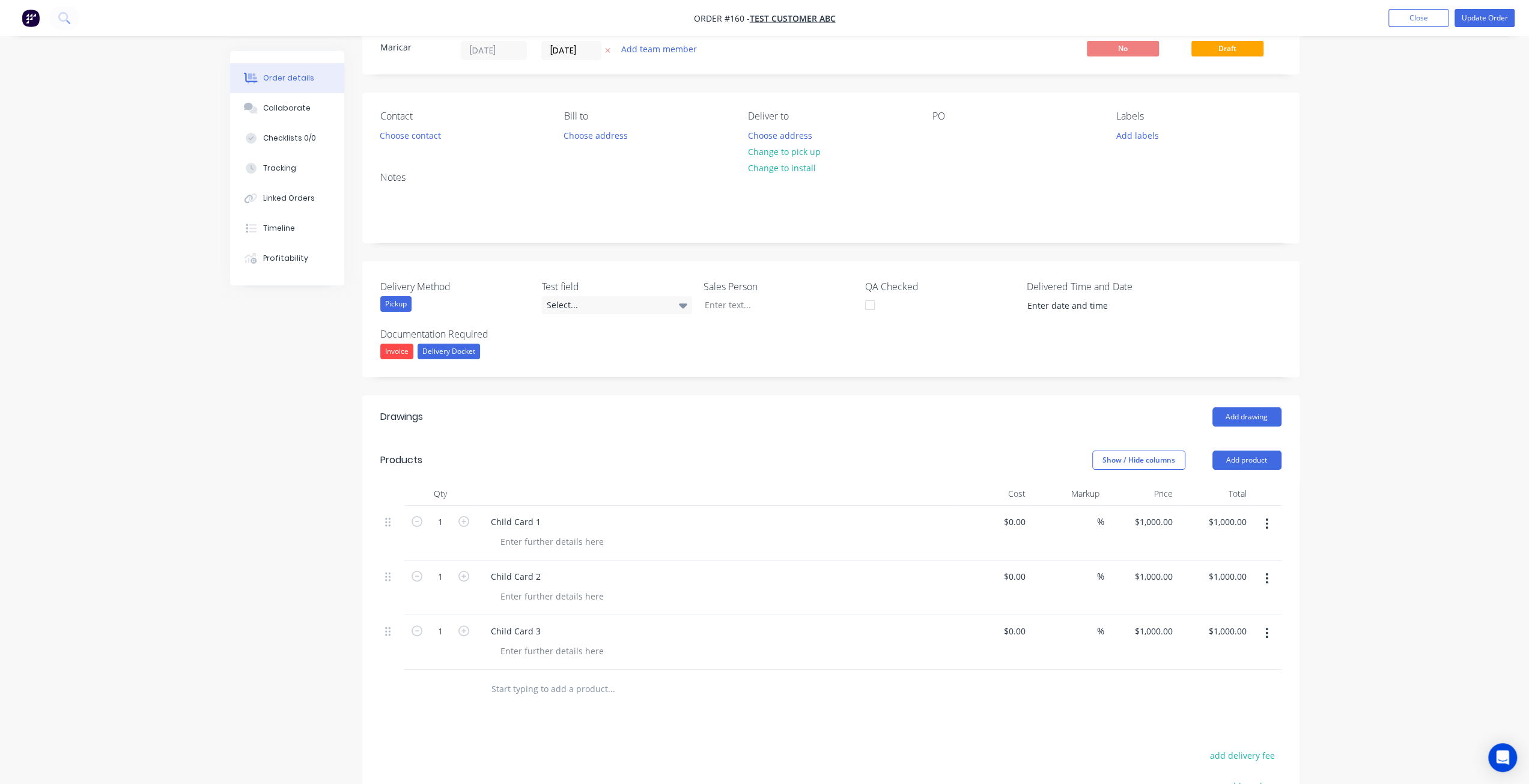
scroll to position [60, 0]
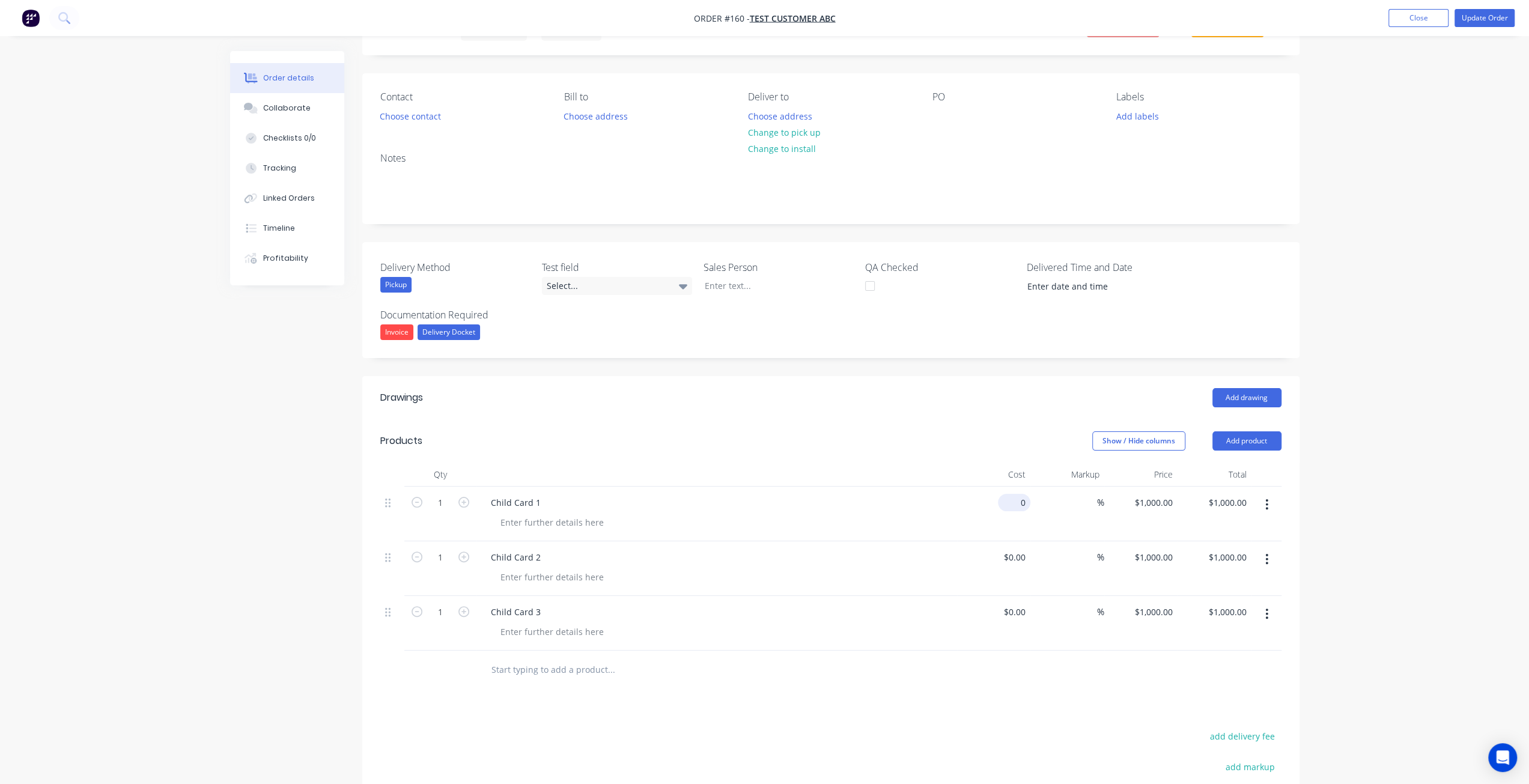
click at [1019, 506] on input "0" at bounding box center [1016, 503] width 28 height 18
type input "$700.00"
click at [1009, 564] on div "$0.00 $0.00" at bounding box center [994, 568] width 74 height 55
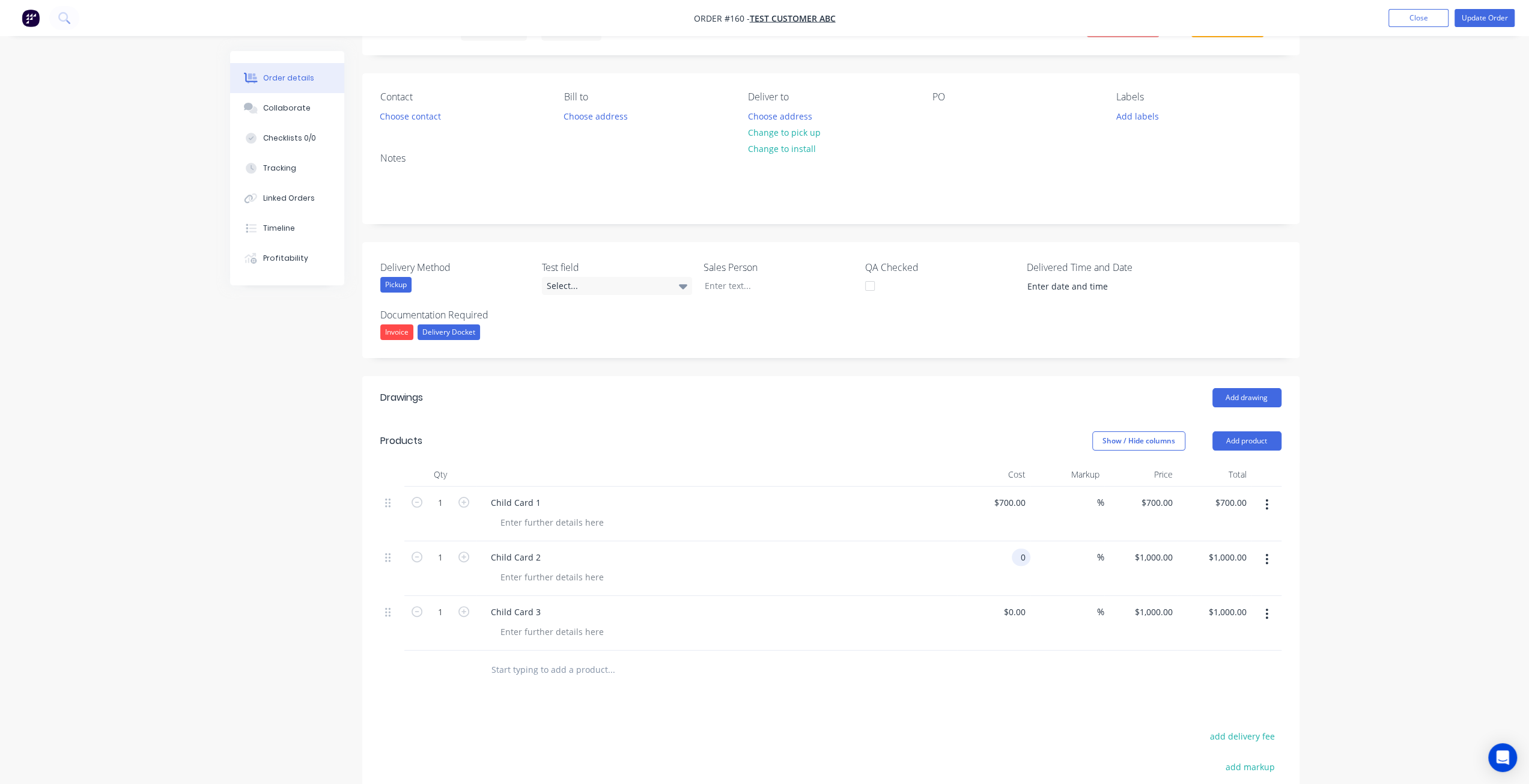
click at [1015, 555] on div "0 0" at bounding box center [1021, 557] width 19 height 18
type input "$700.00"
click at [1006, 616] on div "0 $0.00" at bounding box center [994, 623] width 74 height 55
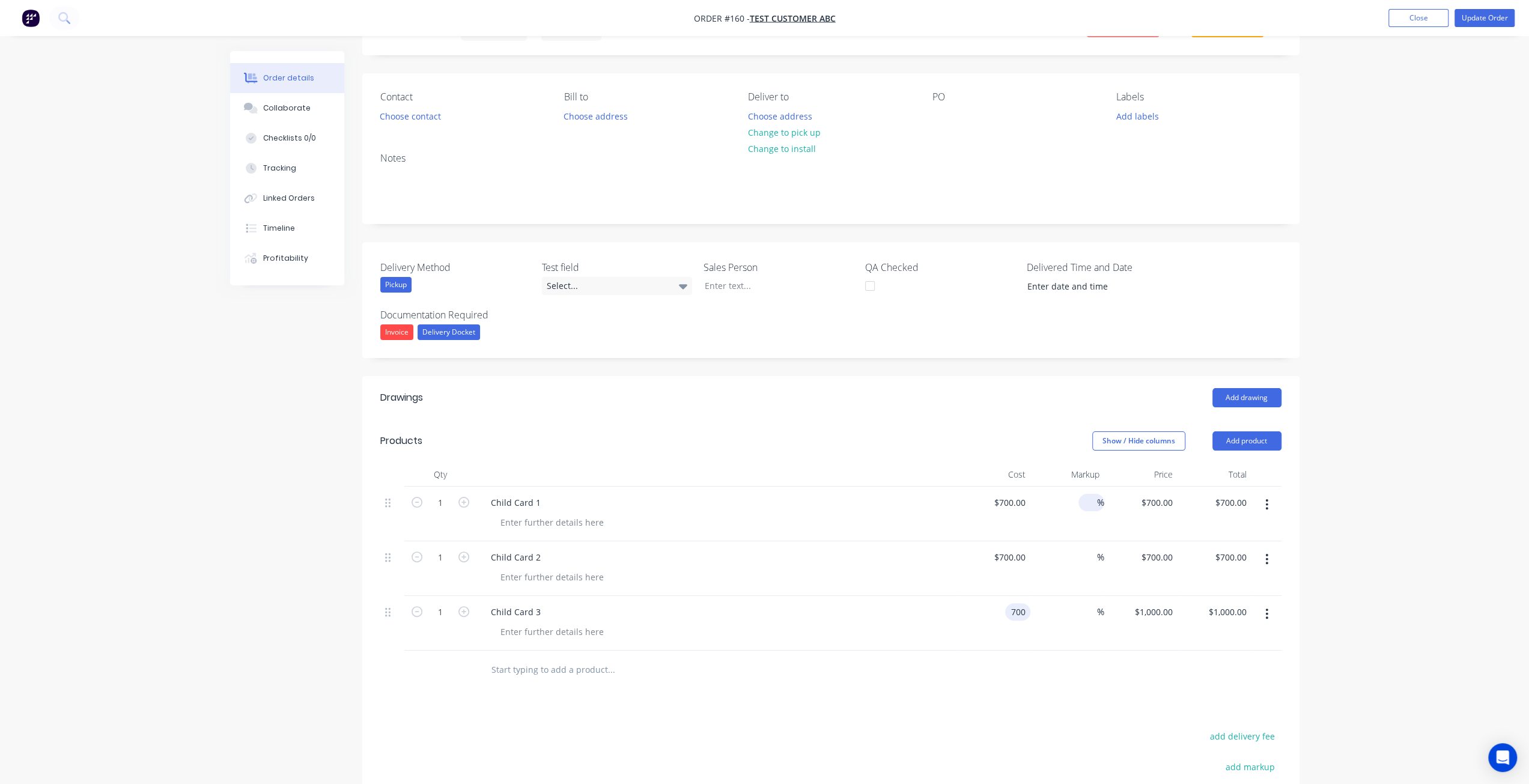
type input "$700.00"
click at [1078, 505] on div "%" at bounding box center [1091, 503] width 26 height 18
type input "15"
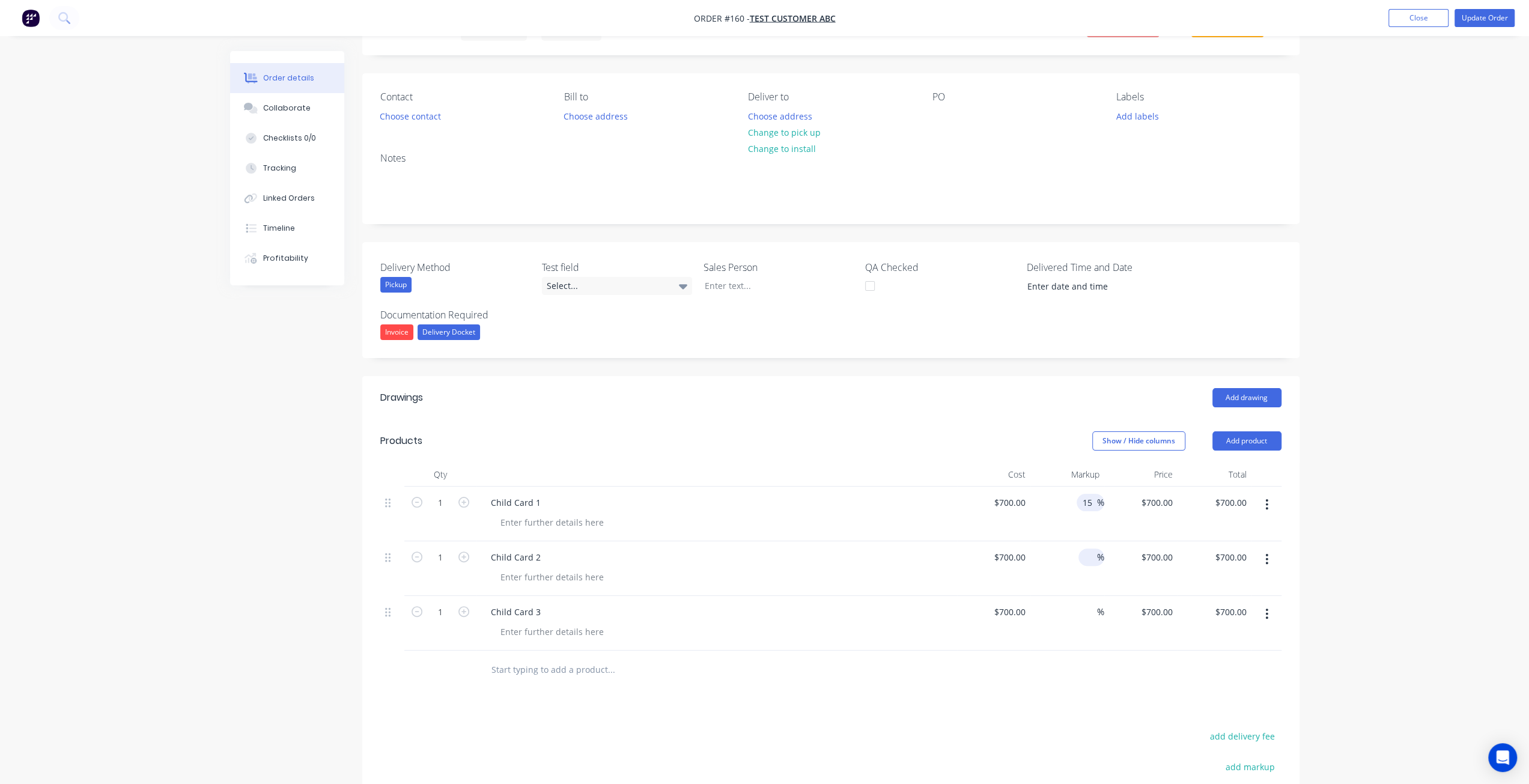
type input "$805.00"
click at [1089, 556] on input at bounding box center [1090, 557] width 14 height 18
type input "15"
type input "$805.00"
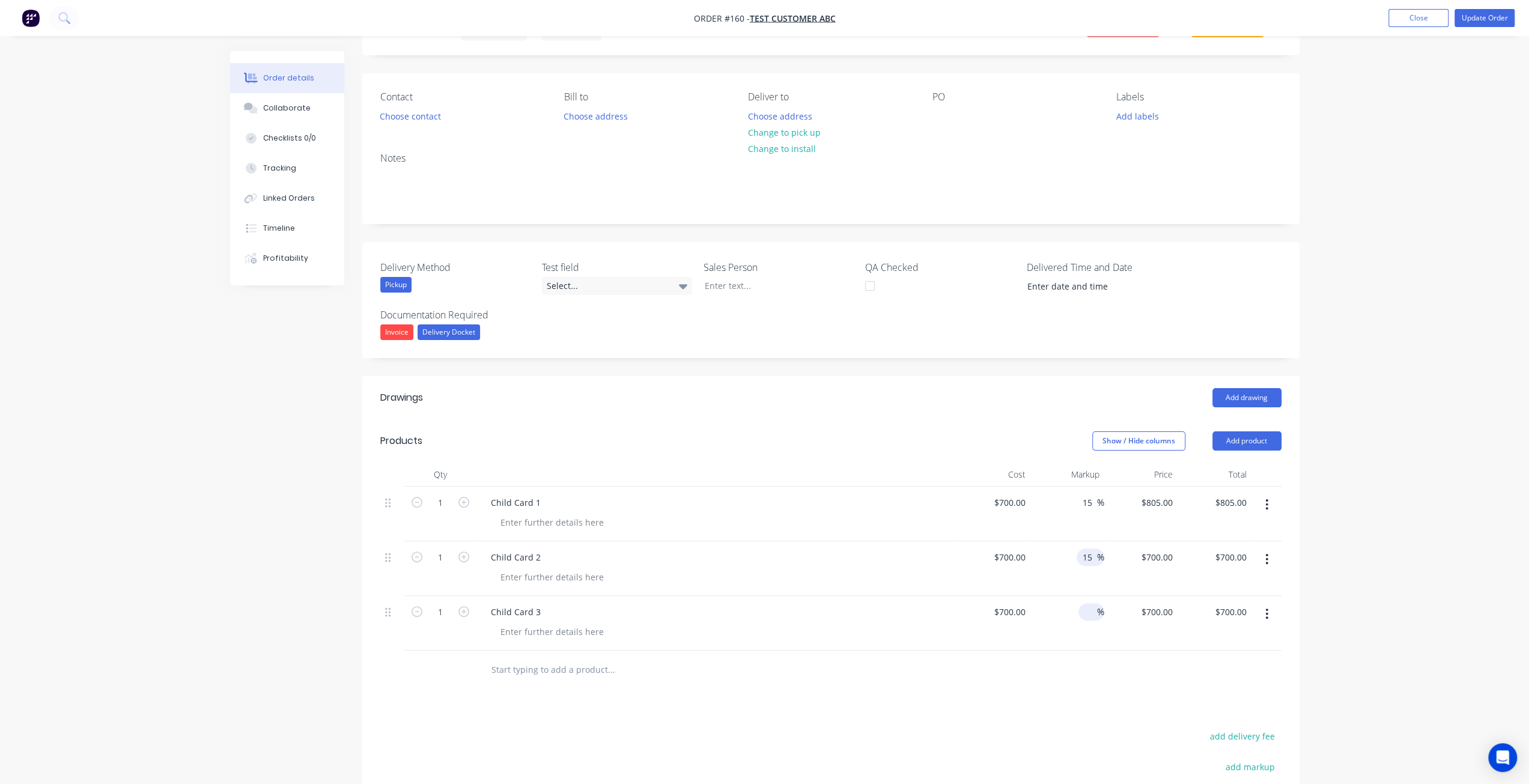
type input "$805.00"
click at [1090, 609] on input at bounding box center [1090, 612] width 14 height 18
type input "15"
type input "$805.00"
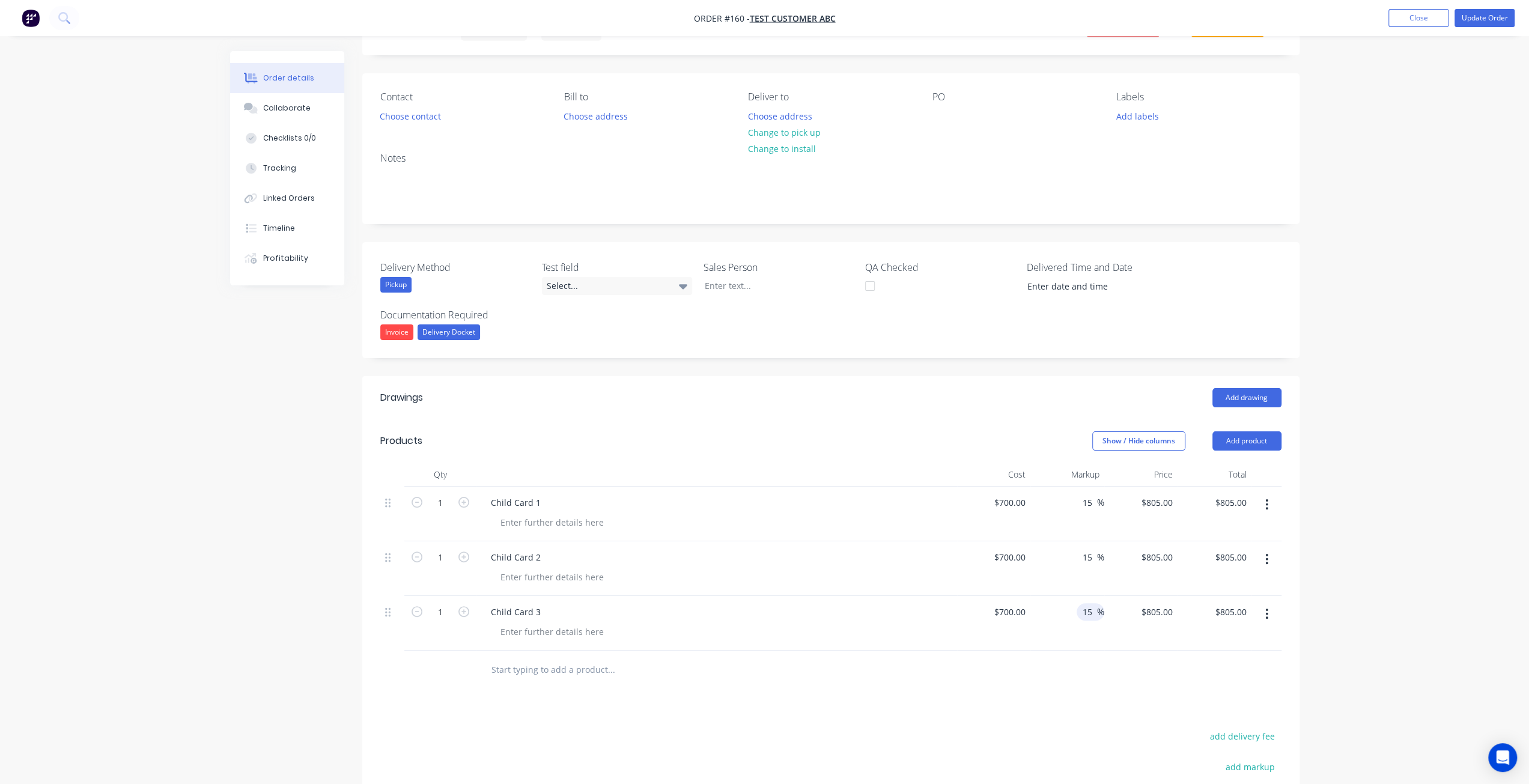
click at [1004, 695] on div "Drawings Add drawing Products Show / Hide columns Add product Qty Cost Markup P…" at bounding box center [831, 677] width 937 height 602
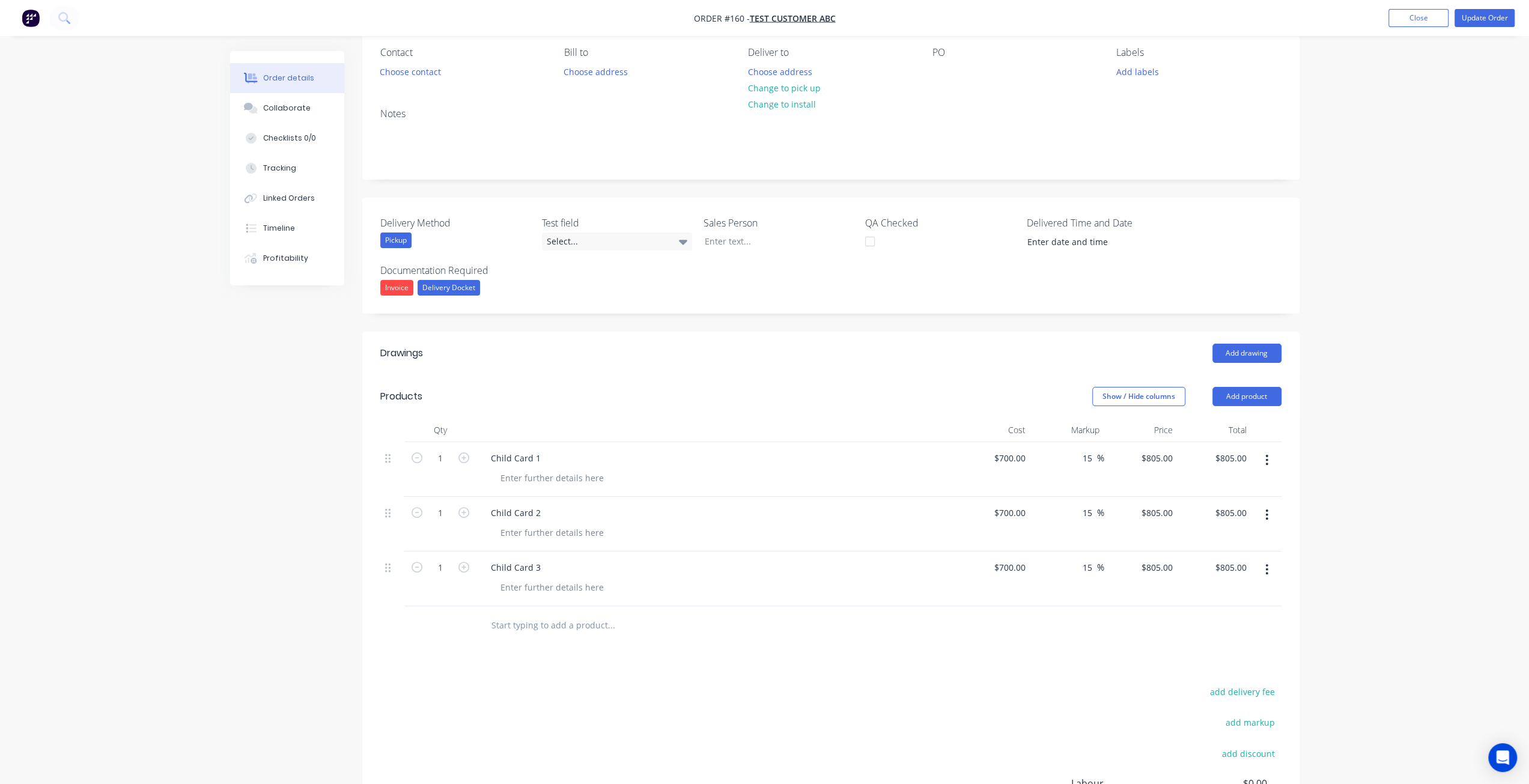
scroll to position [30, 0]
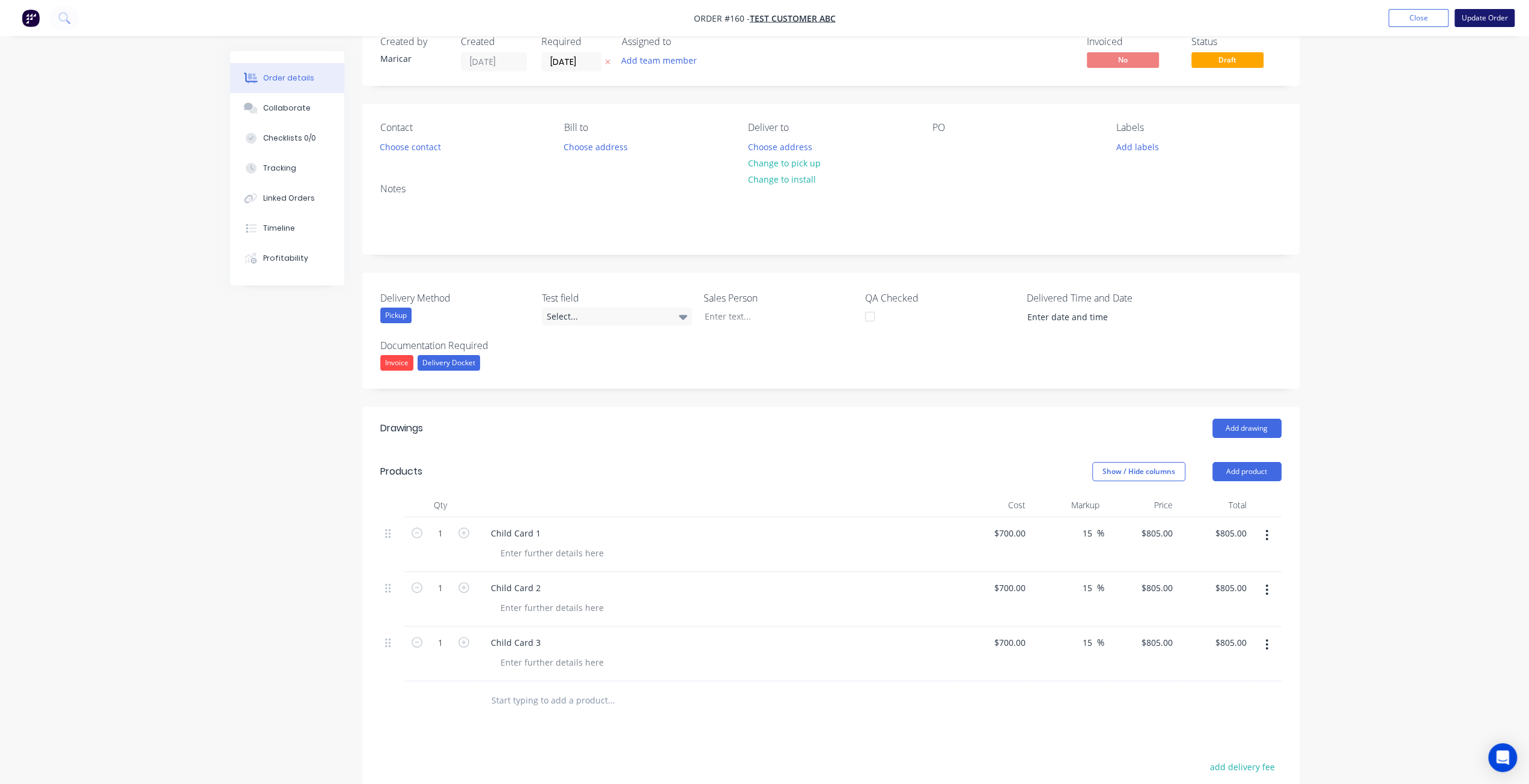
click at [1485, 22] on button "Update Order" at bounding box center [1484, 18] width 60 height 18
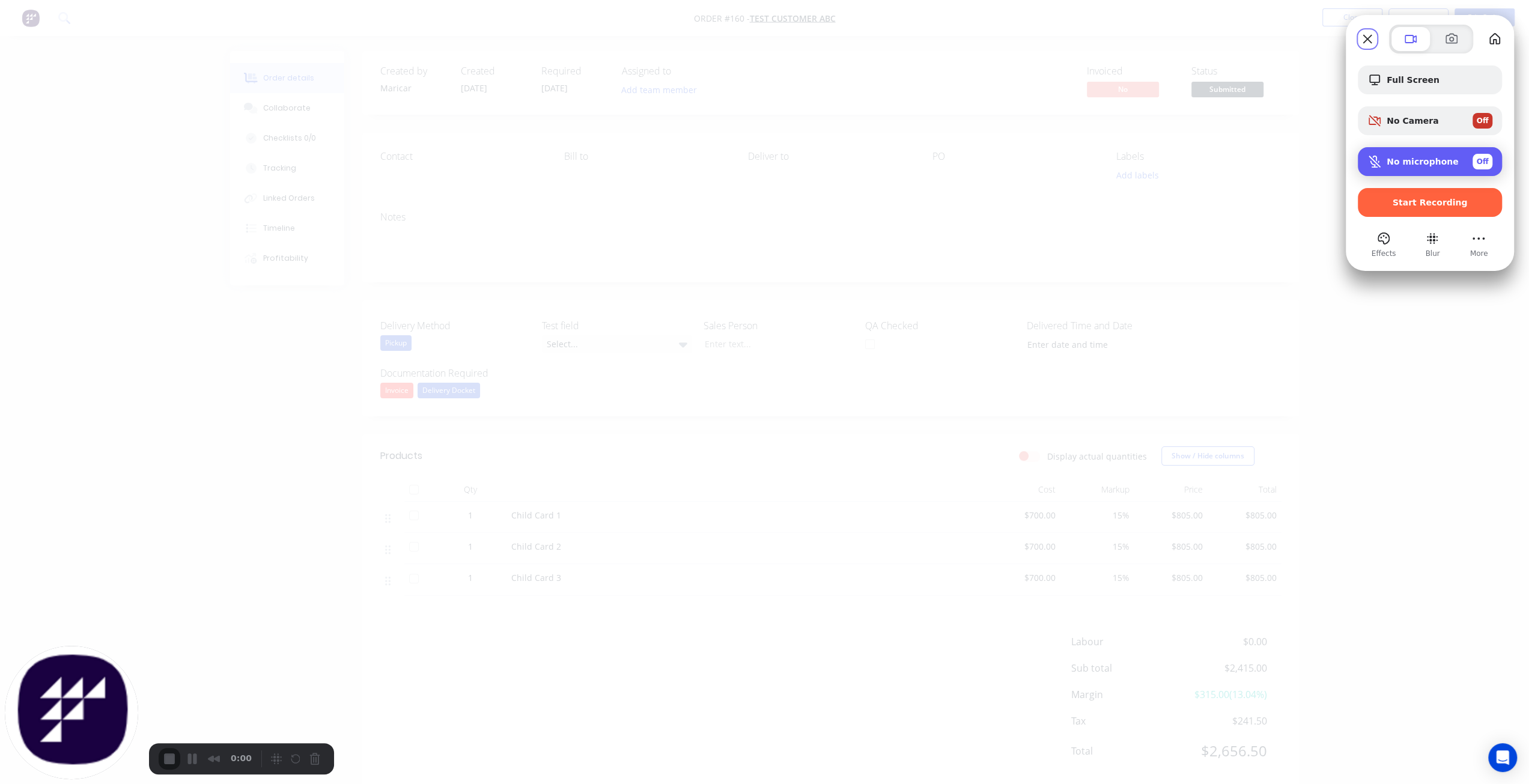
click at [1478, 166] on span "Off" at bounding box center [1482, 161] width 12 height 11
click at [1409, 207] on span "Start Recording" at bounding box center [1430, 202] width 75 height 9
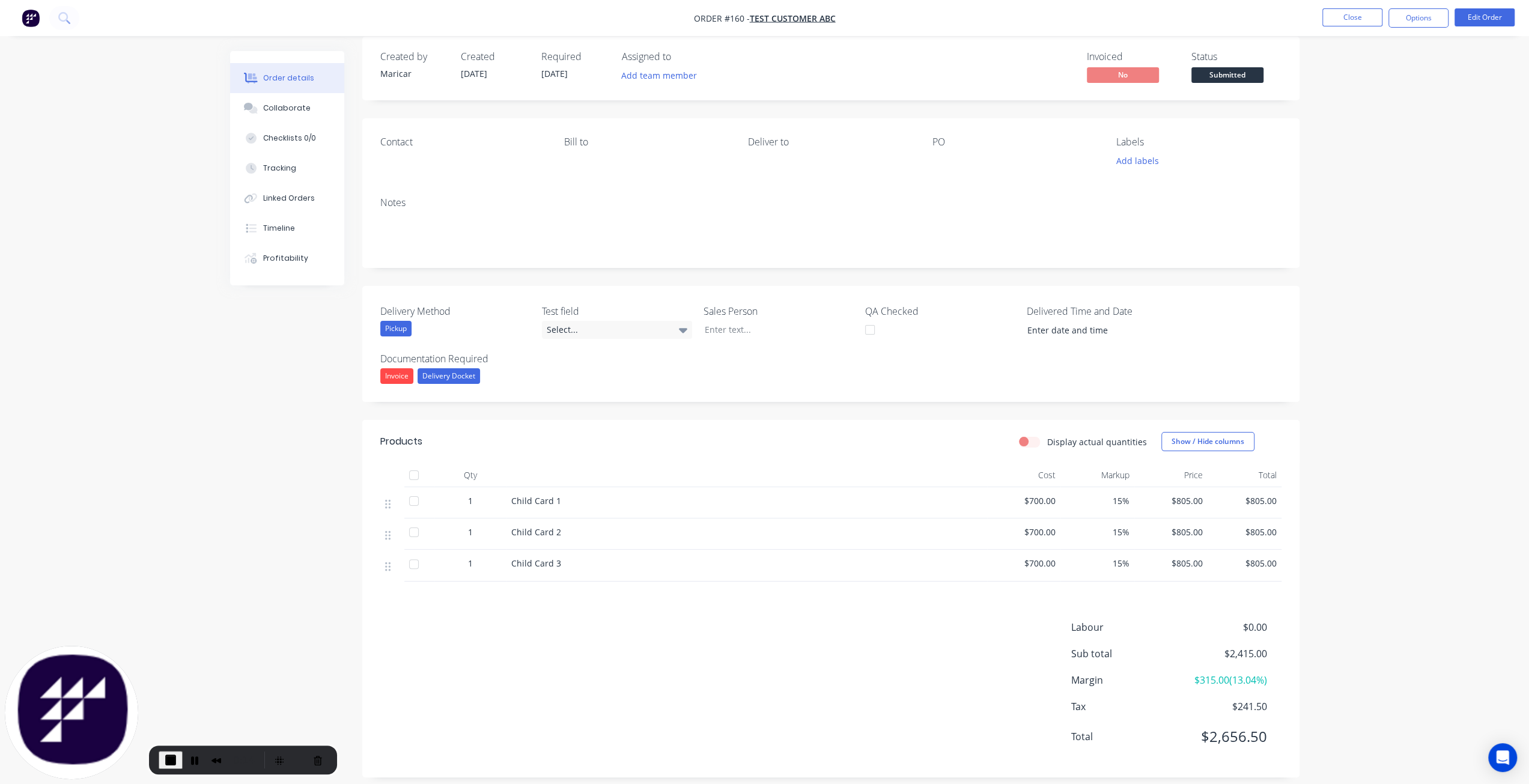
scroll to position [26, 0]
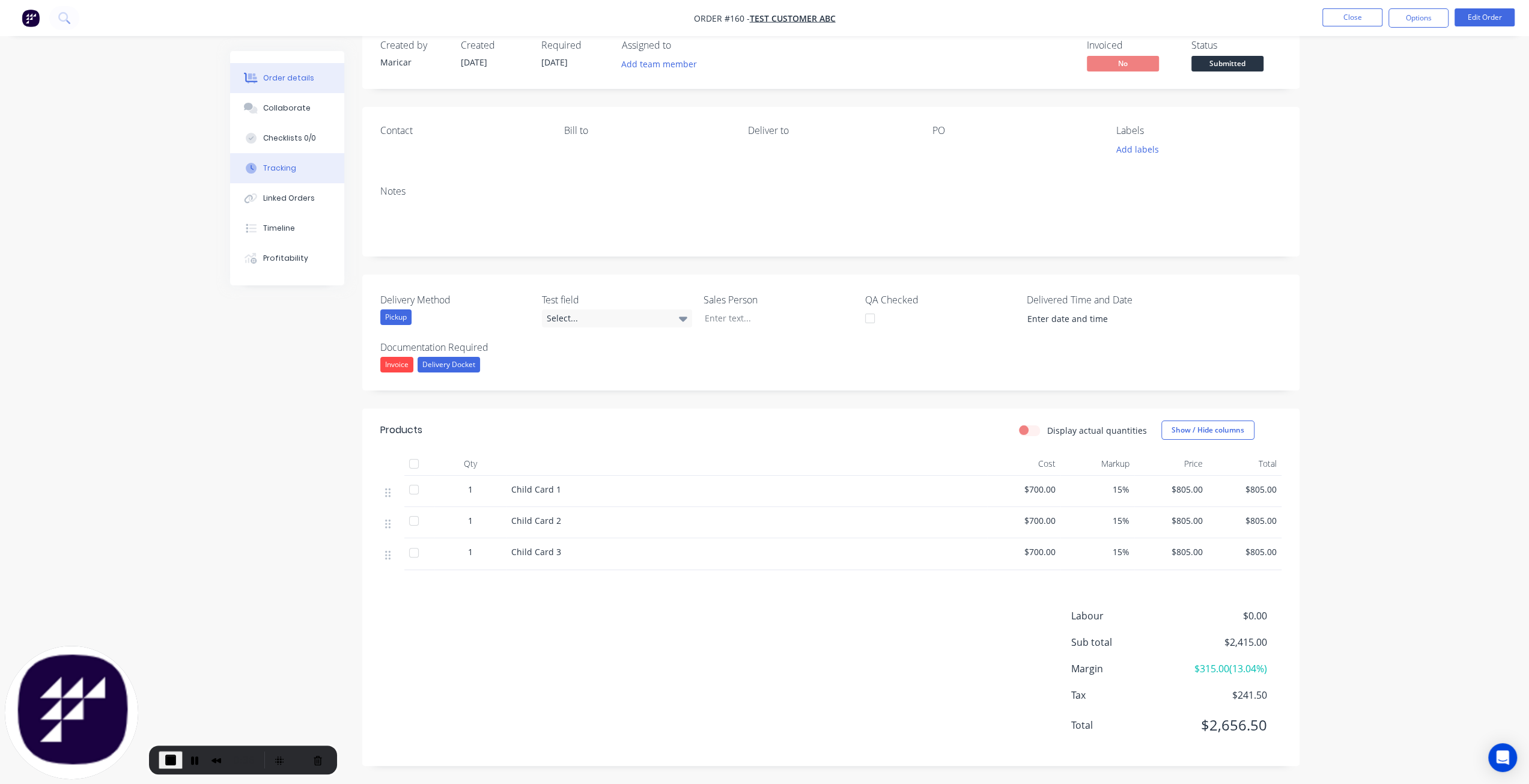
click at [304, 173] on button "Tracking" at bounding box center [287, 168] width 114 height 30
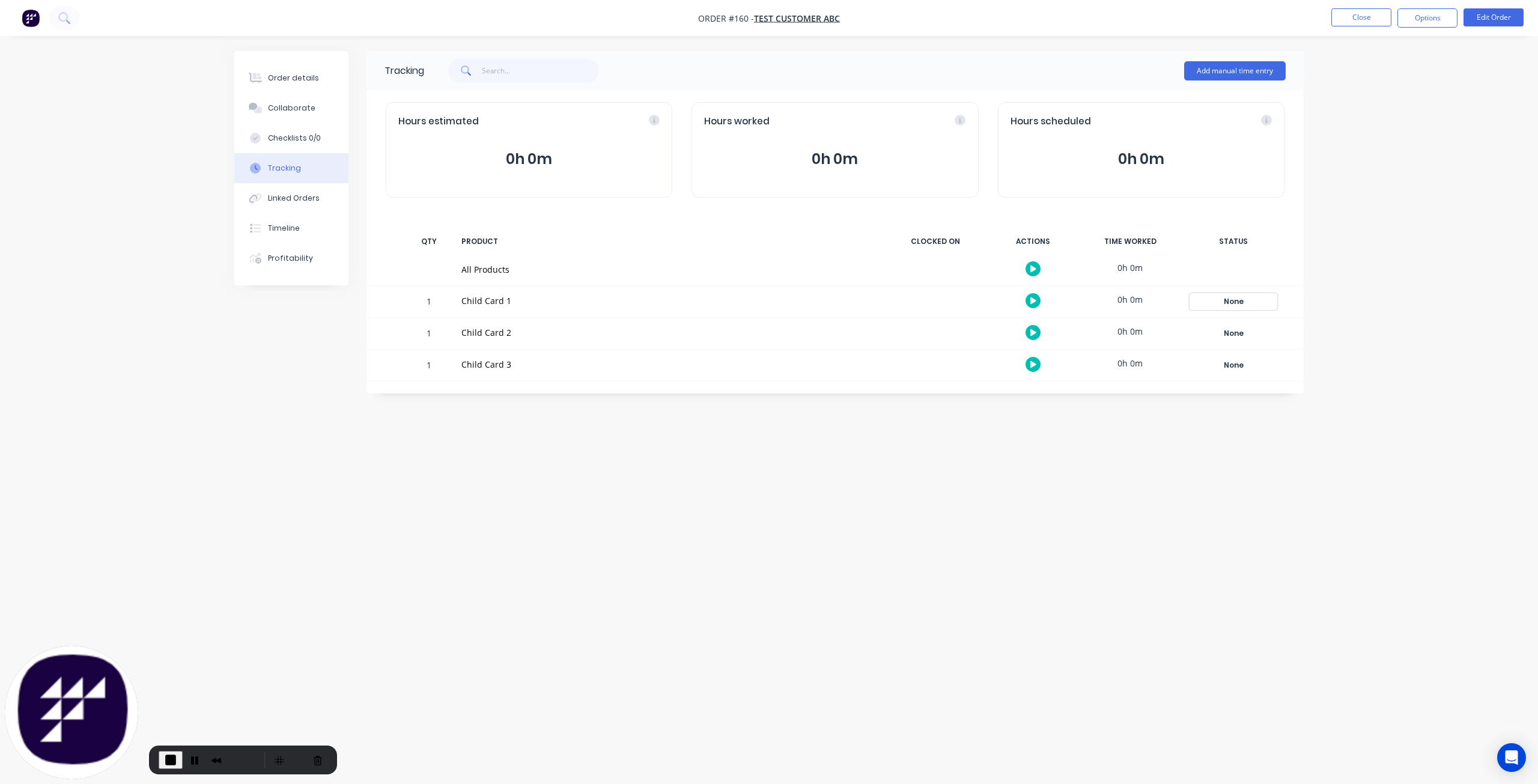
click at [1234, 305] on div "None" at bounding box center [1233, 301] width 86 height 16
click at [1342, 469] on button "Waiting for Supplier" at bounding box center [1340, 464] width 91 height 16
click at [1238, 330] on div "None" at bounding box center [1233, 333] width 86 height 16
click at [1323, 471] on button "To invoice" at bounding box center [1320, 473] width 50 height 16
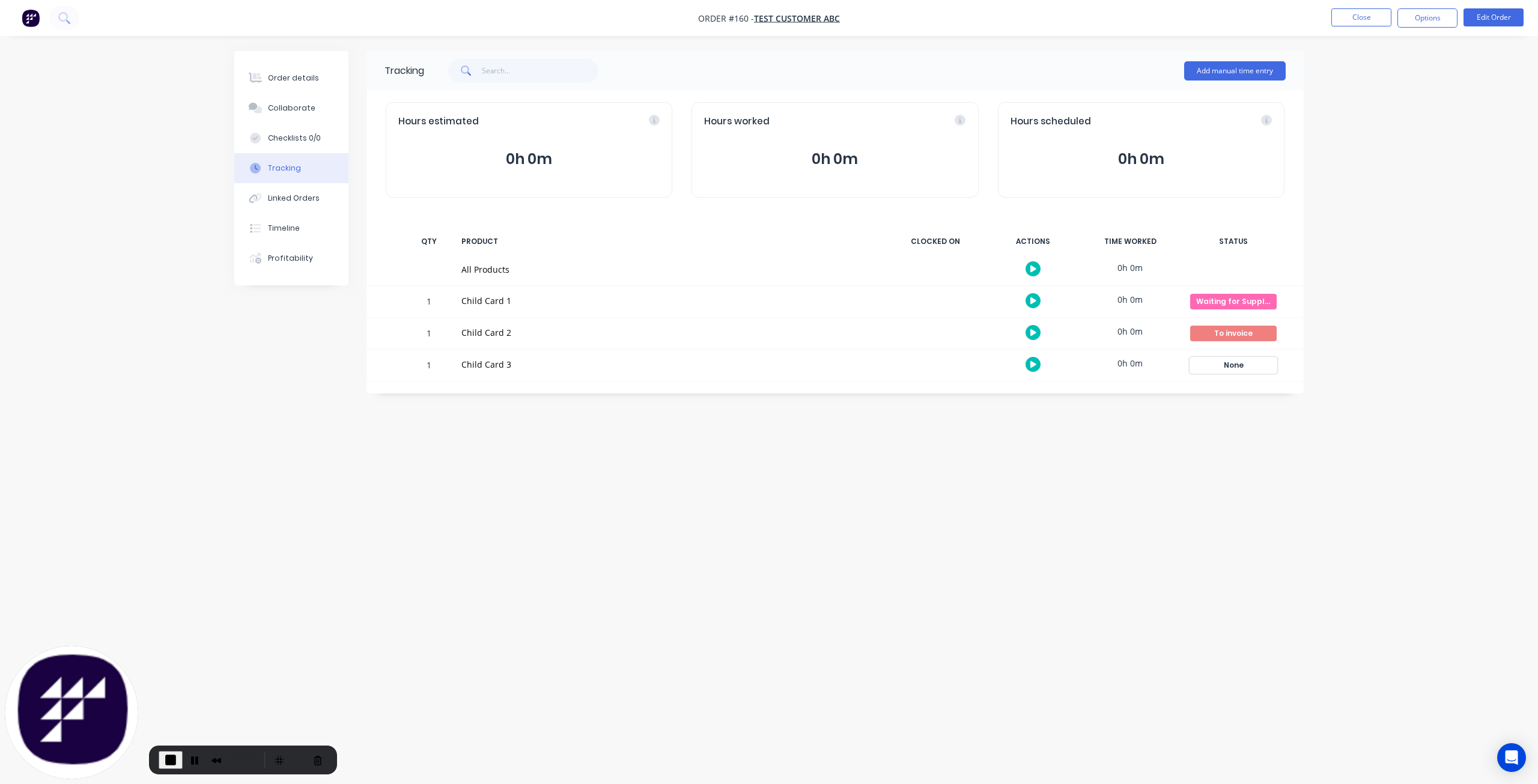
click at [1231, 366] on div "None" at bounding box center [1233, 365] width 86 height 16
click at [1327, 482] on button "To commenceTo create a new PDF Template, follow these steps" at bounding box center [1355, 482] width 120 height 16
click at [1130, 471] on div "Tracking Add manual time entry Hours estimated 0h 0m Hours worked 0h 0m Hours s…" at bounding box center [768, 369] width 1069 height 636
click at [1357, 18] on button "Close" at bounding box center [1361, 17] width 60 height 18
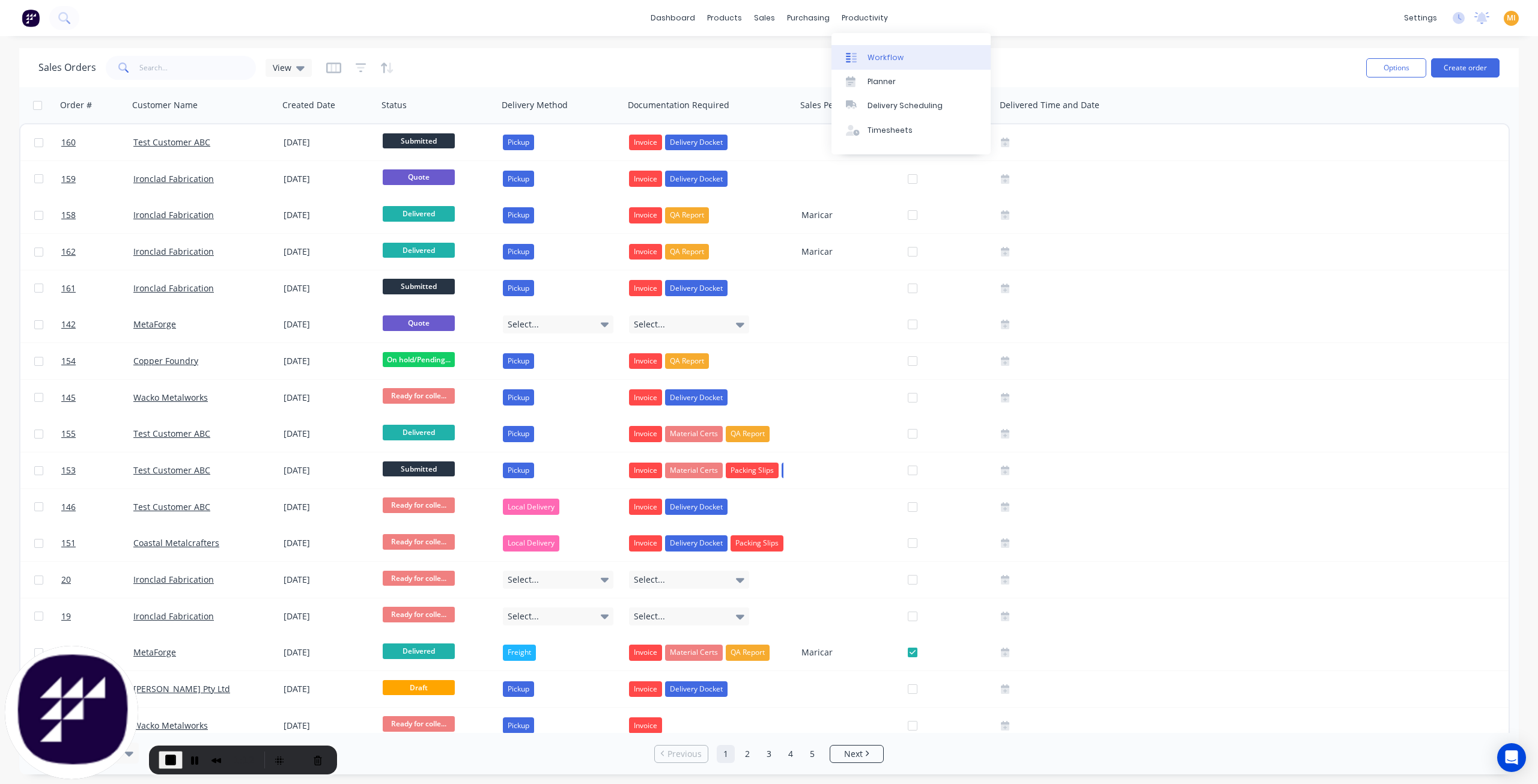
click at [860, 56] on div at bounding box center [855, 57] width 18 height 11
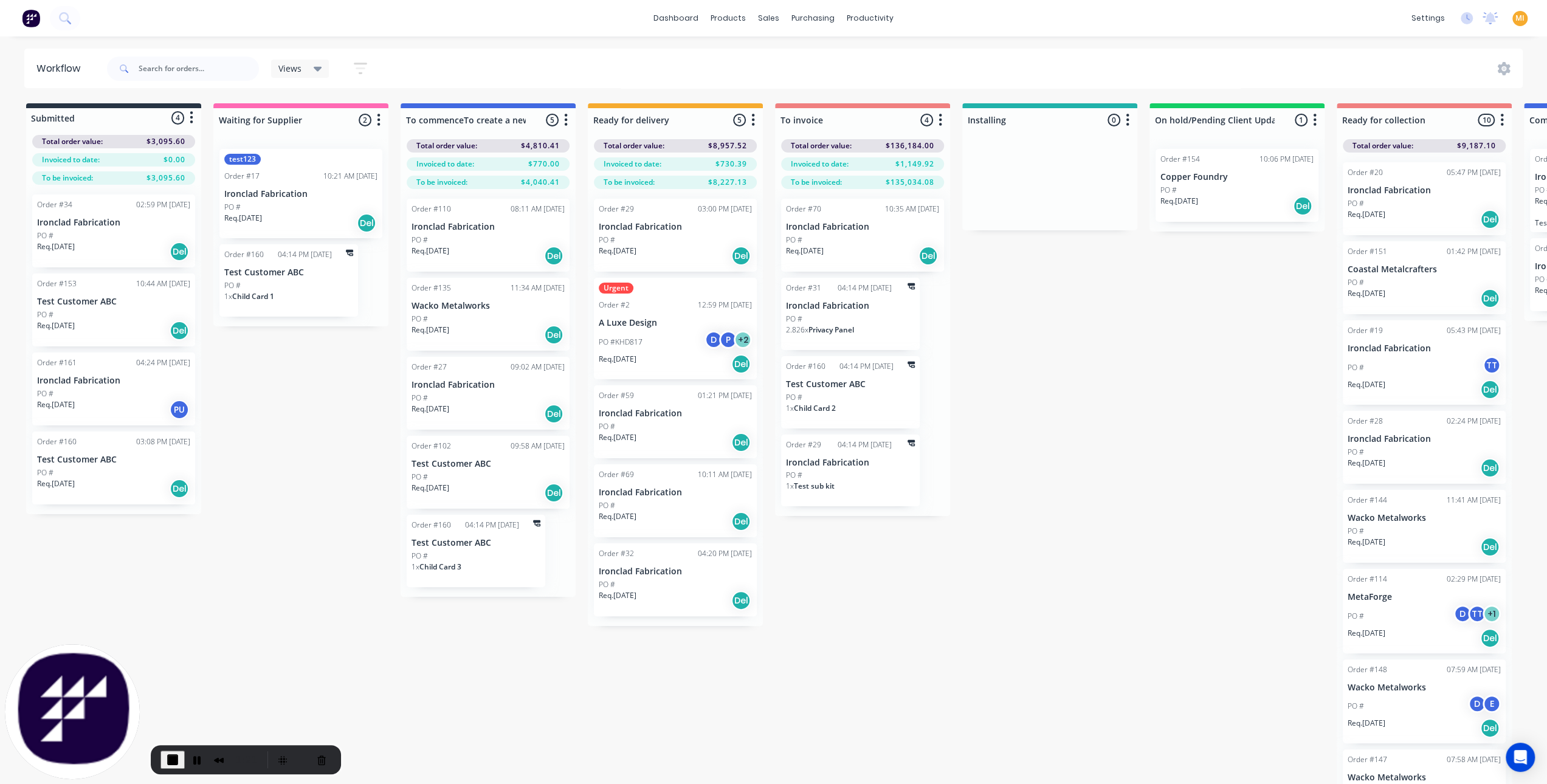
click at [355, 71] on icon "button" at bounding box center [360, 68] width 13 height 15
click at [320, 151] on span "Show line item cards" at bounding box center [297, 150] width 85 height 13
click at [299, 174] on div "Show line item cards" at bounding box center [308, 176] width 122 height 22
click at [293, 477] on div "Submitted 4 Status colour #273444 hex #273444 Save Cancel Summaries Total order…" at bounding box center [1005, 447] width 2027 height 687
click at [187, 58] on input "text" at bounding box center [199, 69] width 120 height 24
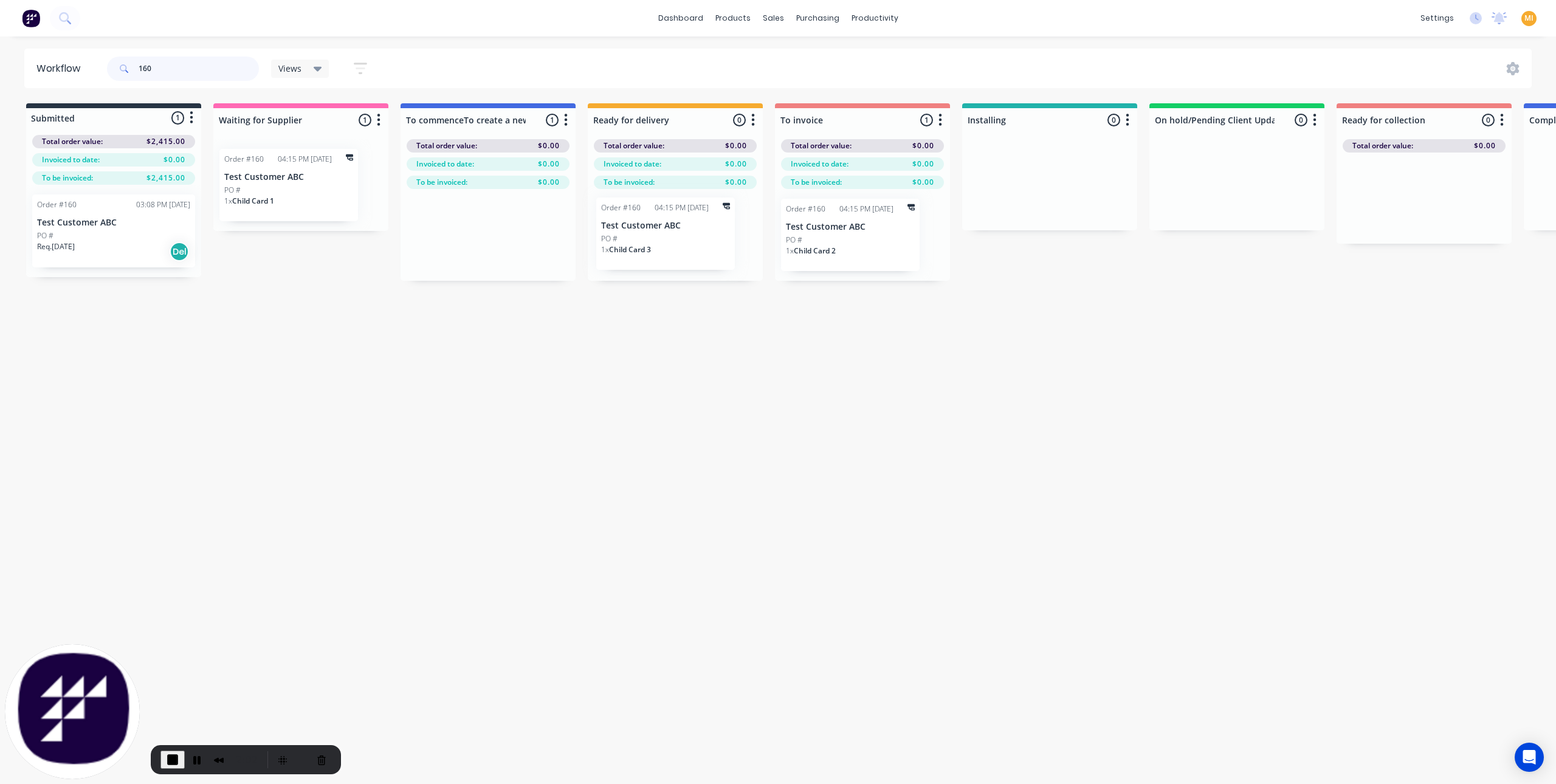
drag, startPoint x: 470, startPoint y: 235, endPoint x: 670, endPoint y: 234, distance: 200.0
click at [670, 234] on div "Submitted 1 Status colour #273444 hex #273444 Save Cancel Summaries Total order…" at bounding box center [1005, 192] width 2027 height 178
drag, startPoint x: 326, startPoint y: 204, endPoint x: 520, endPoint y: 245, distance: 198.3
click at [520, 245] on div "Submitted 1 Status colour #273444 hex #273444 Save Cancel Summaries Total order…" at bounding box center [1005, 192] width 2027 height 178
drag, startPoint x: 166, startPoint y: 248, endPoint x: 1135, endPoint y: 179, distance: 971.5
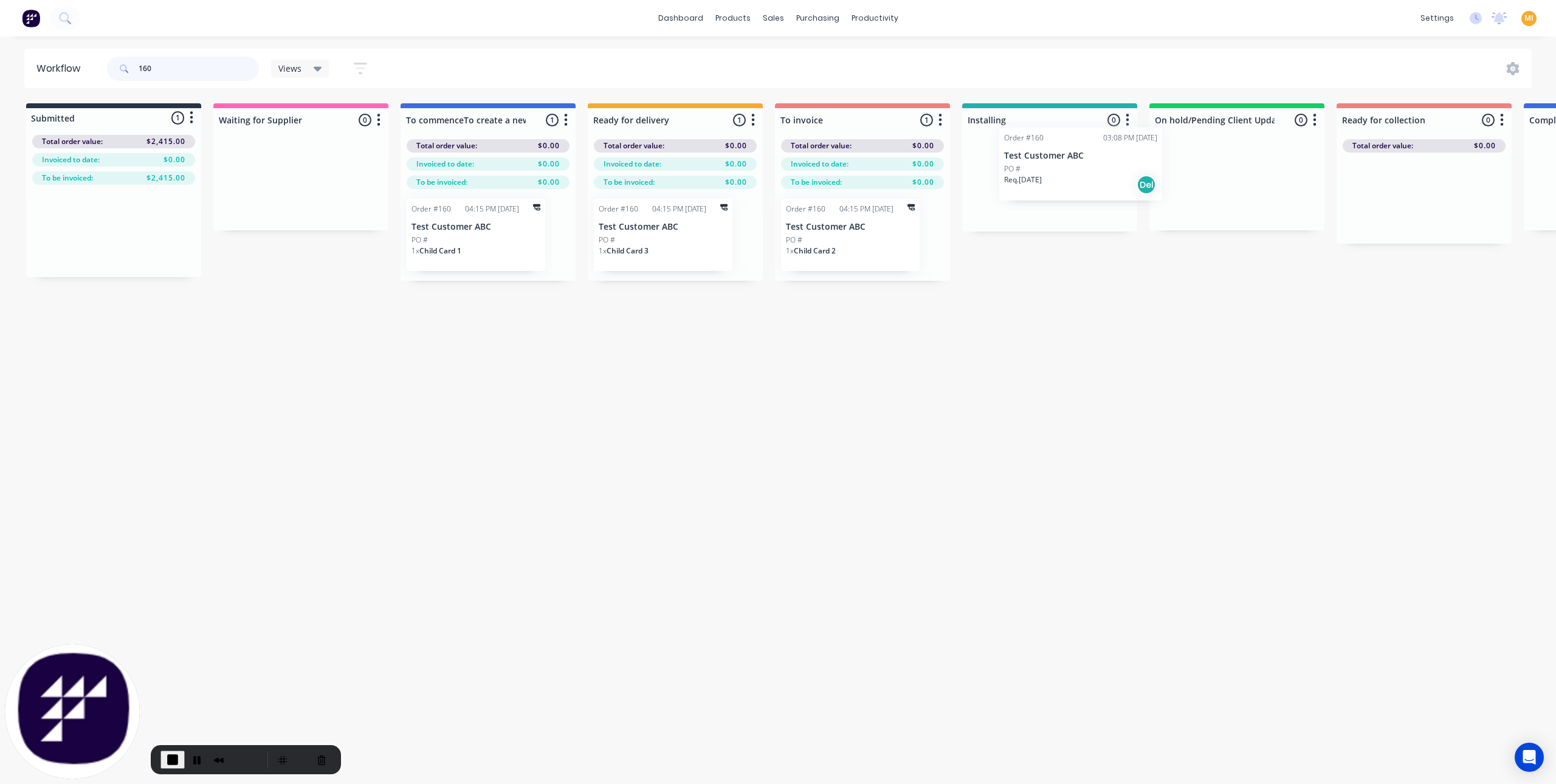
click at [1135, 179] on div "Submitted 1 Status colour #273444 hex #273444 Save Cancel Summaries Total order…" at bounding box center [1005, 192] width 2027 height 178
type input "160"
click at [357, 62] on icon "button" at bounding box center [360, 68] width 13 height 15
click at [318, 152] on span "Show line item cards" at bounding box center [297, 150] width 85 height 13
click at [583, 413] on div "Workflow 160 Views Save new view None (Default) edit Test edit Urgent Orders ed…" at bounding box center [778, 403] width 1556 height 711
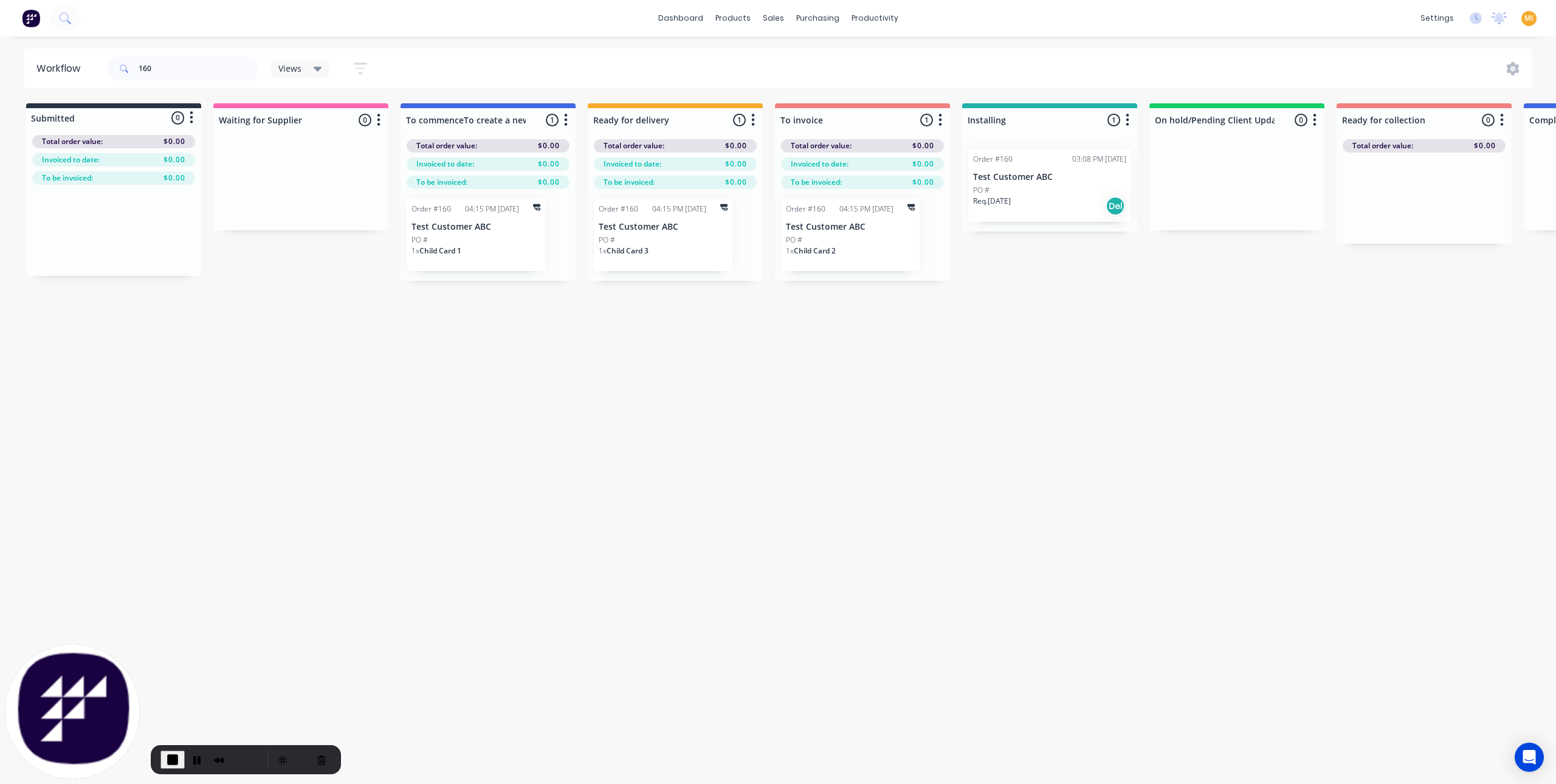
click at [978, 263] on div "Submitted 0 Status colour #273444 hex #273444 Save Cancel Summaries Total order…" at bounding box center [1005, 192] width 2027 height 178
click at [507, 242] on div "Mark as Complete" at bounding box center [552, 242] width 122 height 25
click at [728, 252] on div "Mark as Complete" at bounding box center [740, 249] width 122 height 25
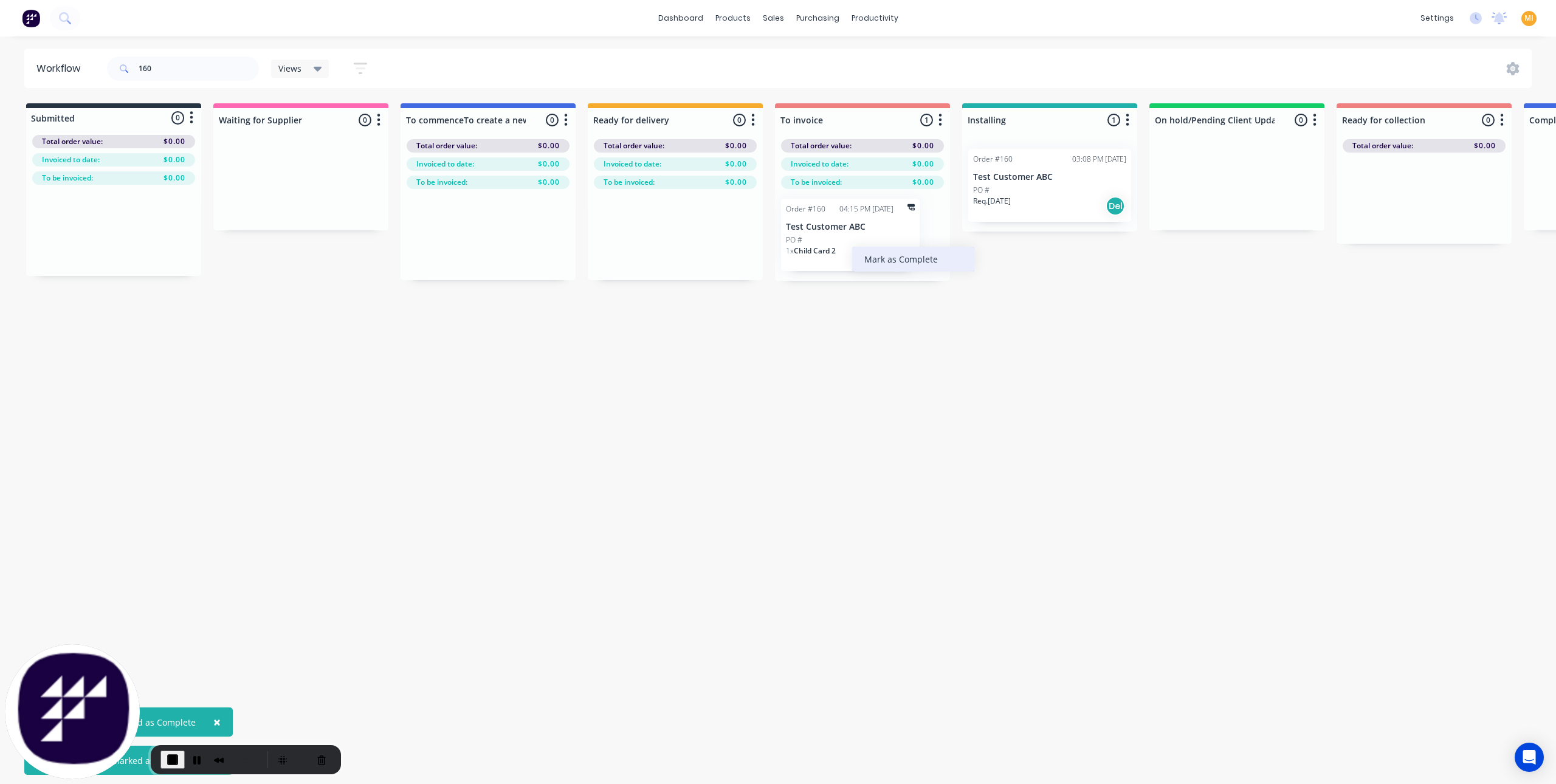
click at [896, 258] on div "Mark as Complete" at bounding box center [914, 259] width 122 height 25
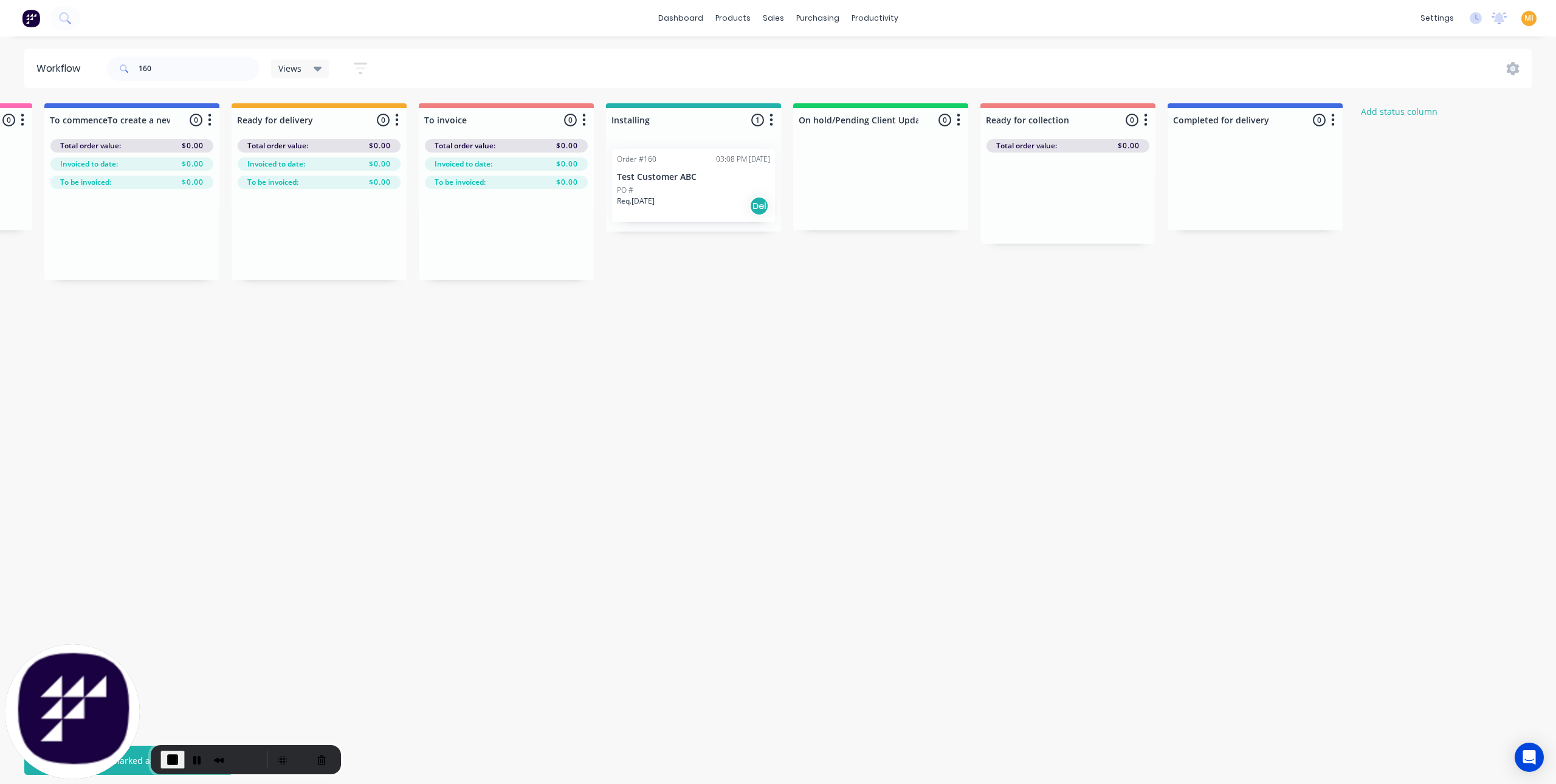
scroll to position [0, 357]
drag, startPoint x: 659, startPoint y: 202, endPoint x: 474, endPoint y: 256, distance: 192.7
click at [474, 256] on div "Submitted 0 Status colour #273444 hex #273444 Save Cancel Summaries Total order…" at bounding box center [647, 192] width 2027 height 178
click at [477, 248] on div "Req. 28/08/25 Del" at bounding box center [505, 256] width 153 height 20
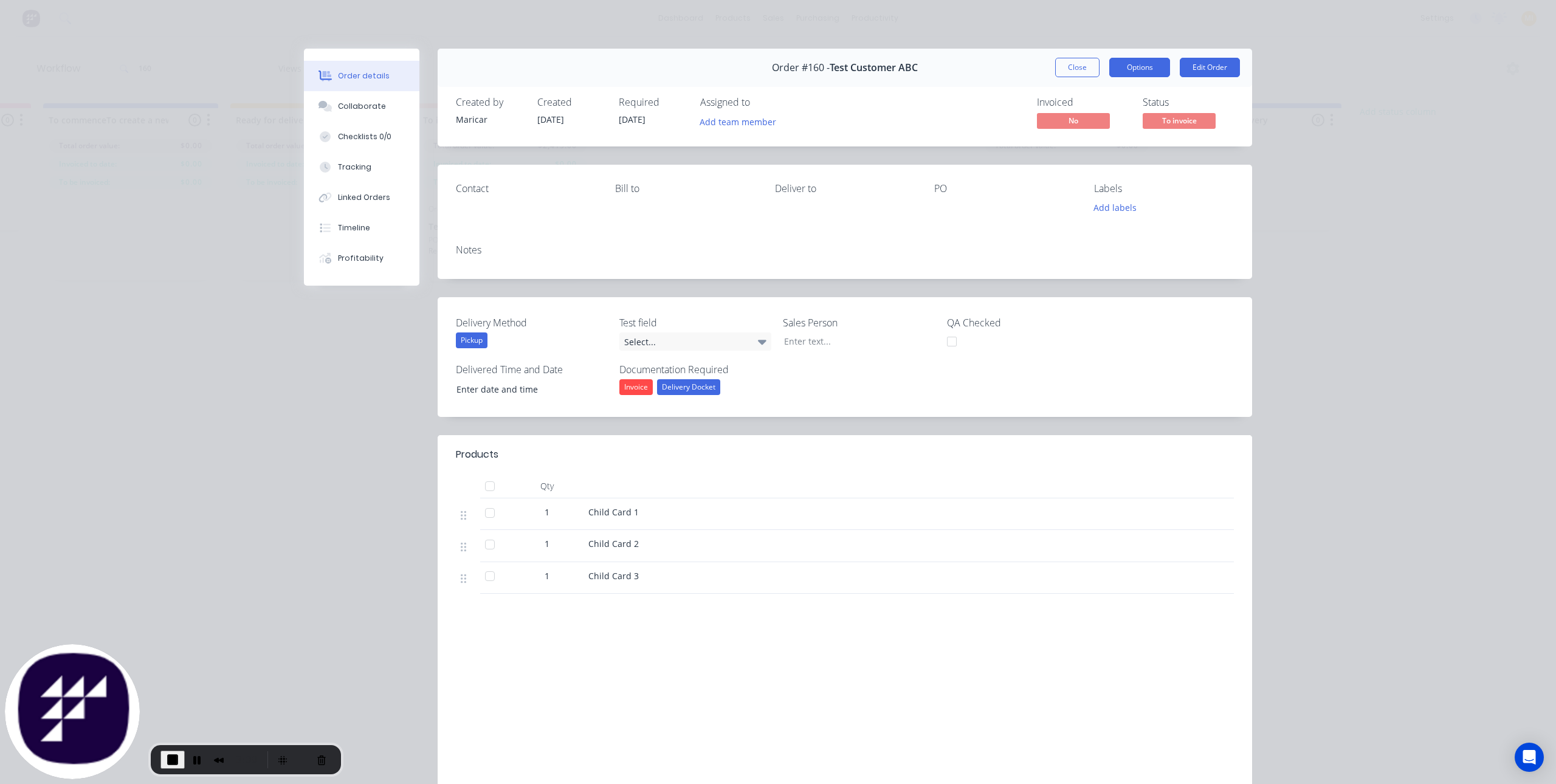
click at [1131, 69] on button "Options" at bounding box center [1139, 67] width 60 height 20
click at [1073, 71] on button "Close" at bounding box center [1077, 67] width 45 height 20
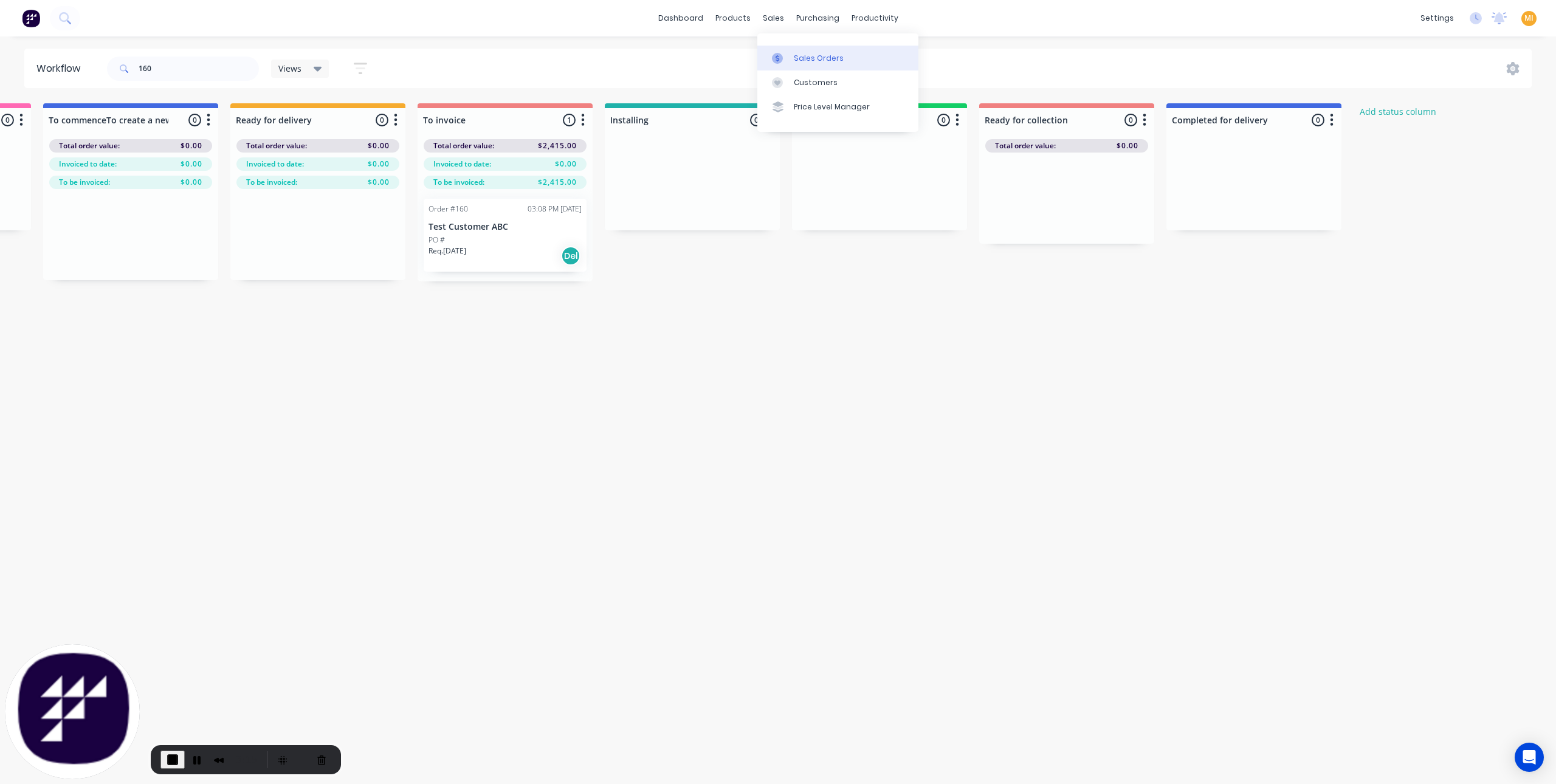
click at [790, 55] on link "Sales Orders" at bounding box center [838, 58] width 161 height 24
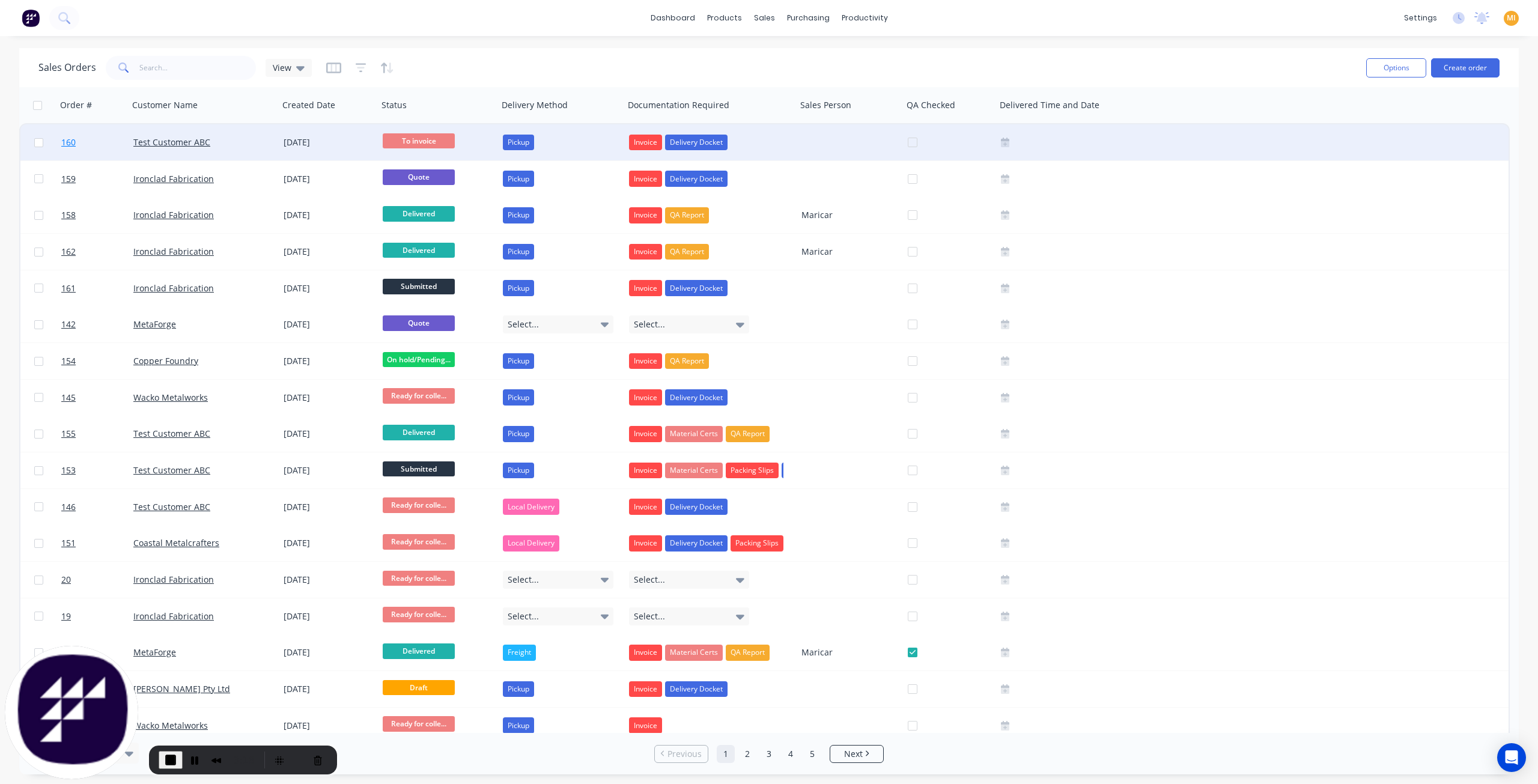
click at [104, 148] on link "160" at bounding box center [97, 142] width 72 height 36
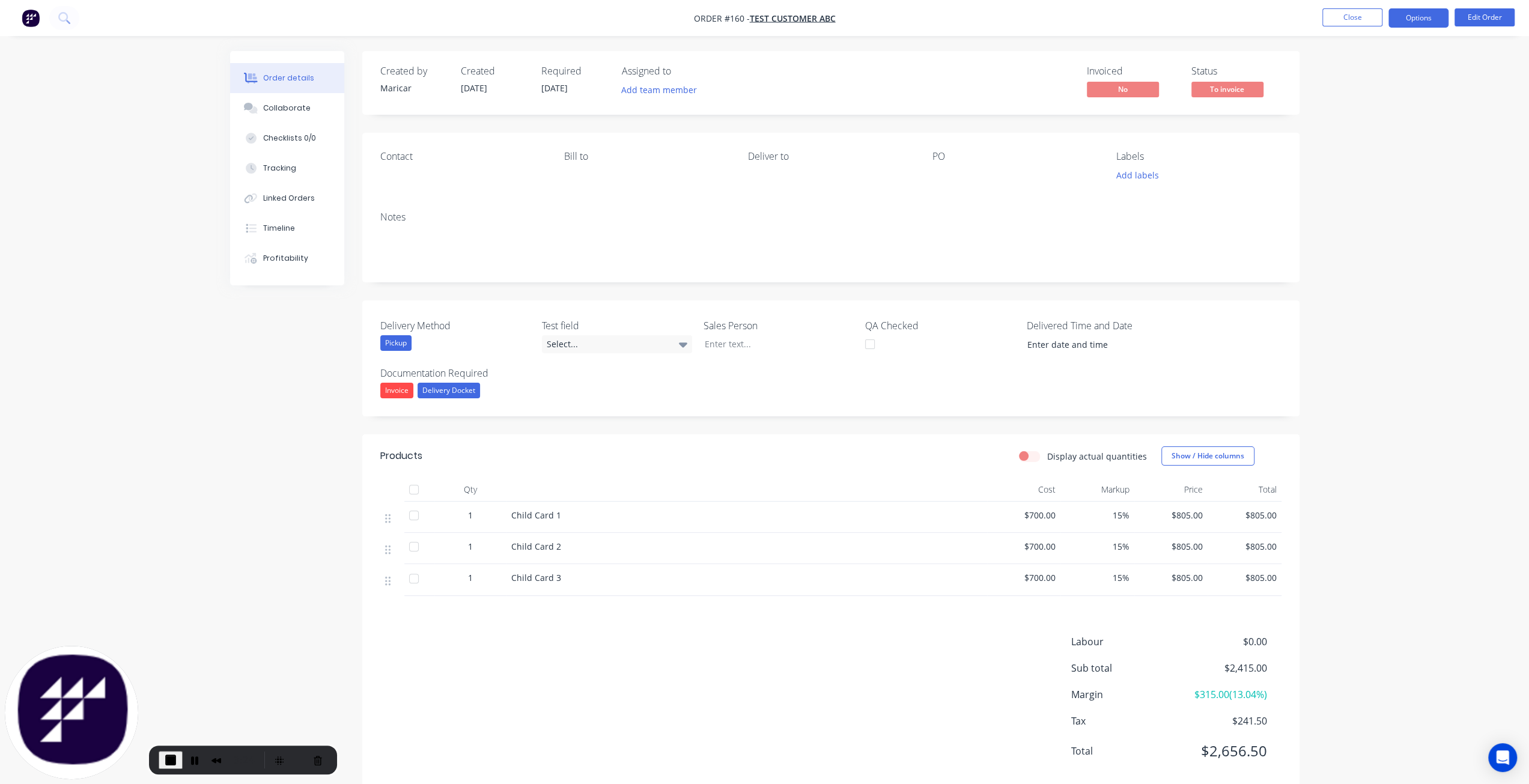
click at [1421, 14] on button "Options" at bounding box center [1418, 18] width 60 height 20
drag, startPoint x: 569, startPoint y: 549, endPoint x: 466, endPoint y: 549, distance: 103.0
click at [466, 549] on div "1 Child Card 2 $700.00 15% $805.00 $805.00" at bounding box center [831, 549] width 901 height 31
click at [657, 637] on div "Labour $0.00 Sub total $2,415.00 Margin $315.00 ( 13.04 %) Tax $241.50 Total $2…" at bounding box center [831, 703] width 901 height 139
click at [1419, 20] on button "Options" at bounding box center [1418, 18] width 60 height 20
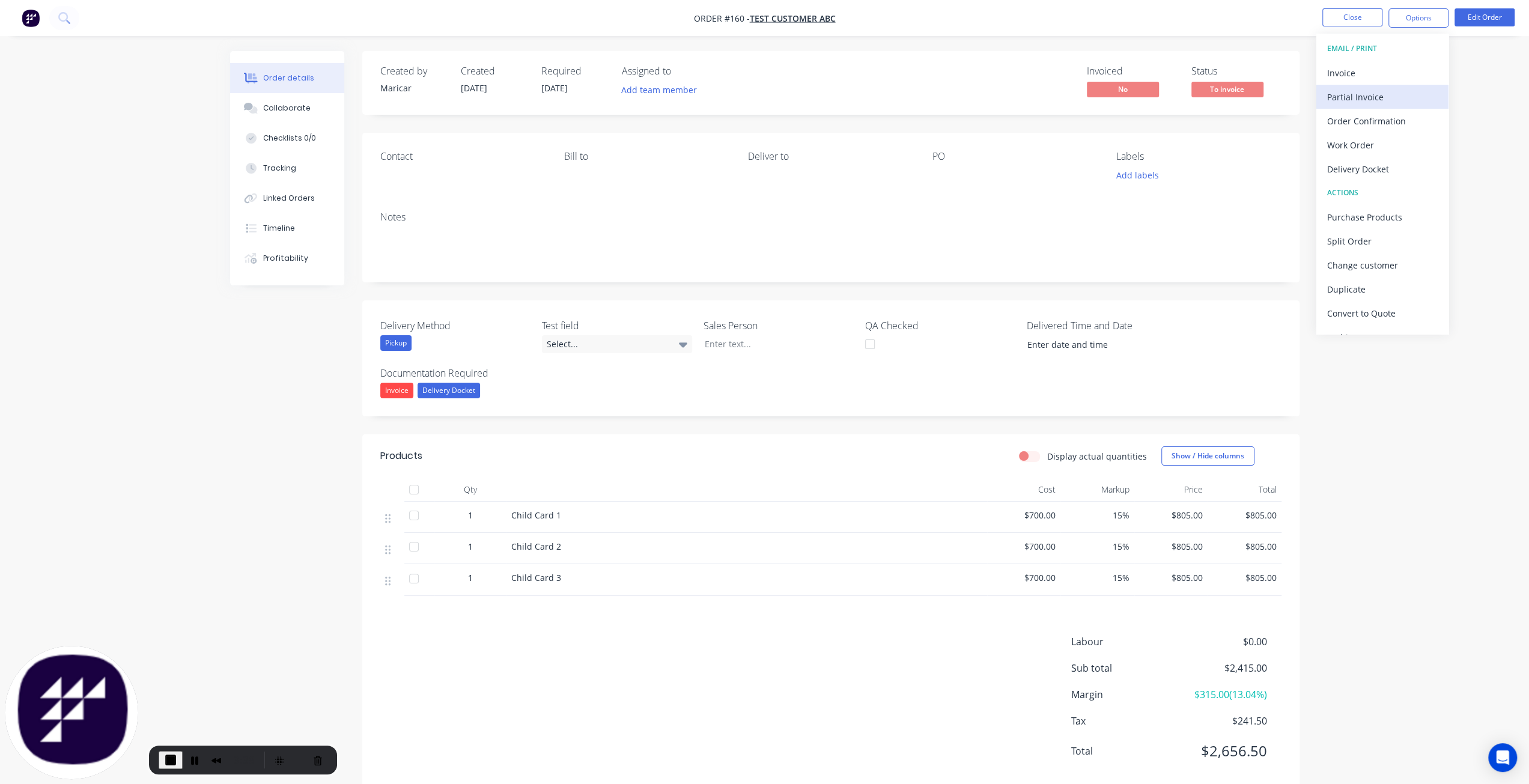
click at [1396, 97] on div "Partial Invoice" at bounding box center [1382, 97] width 111 height 18
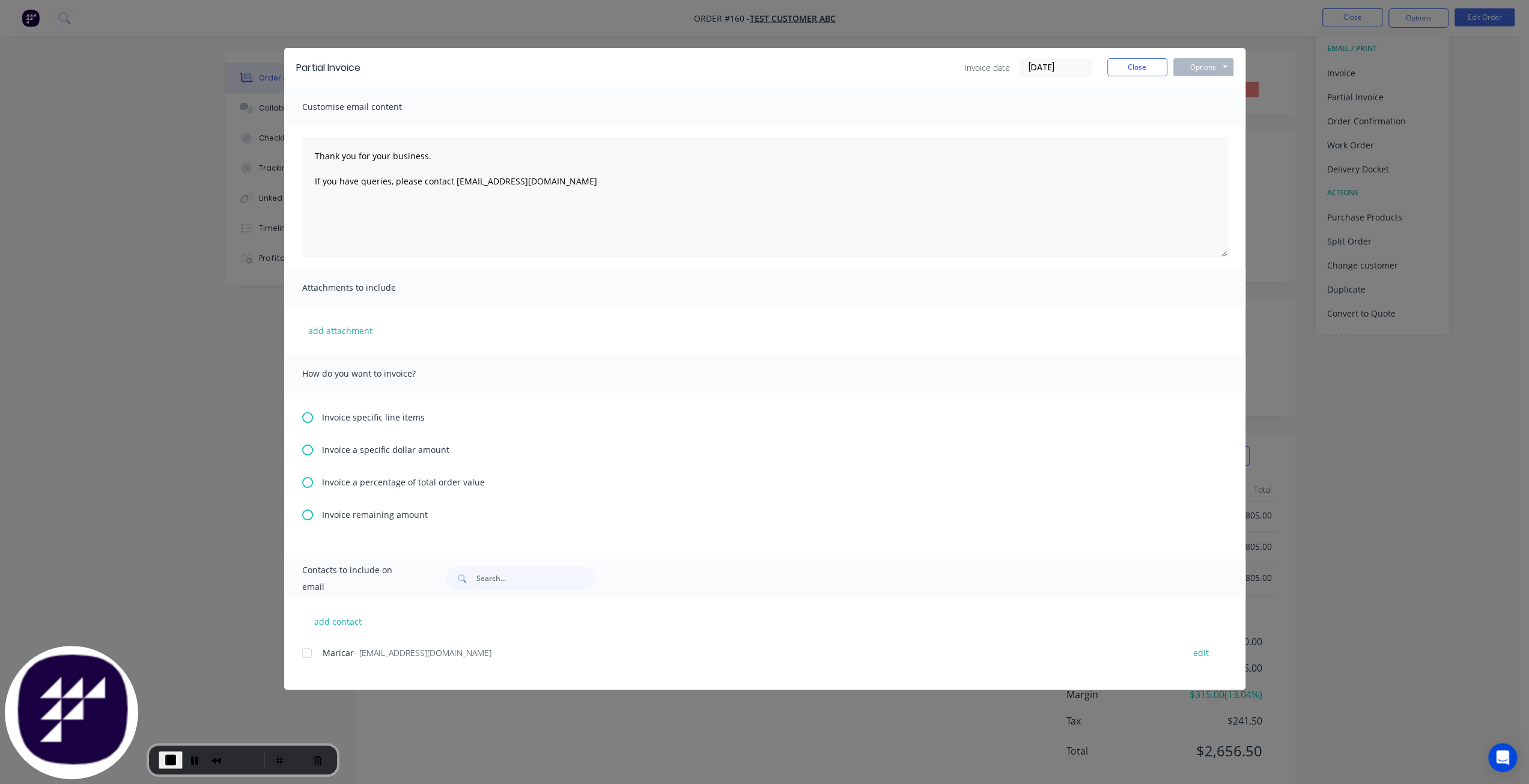
scroll to position [26, 0]
click at [366, 418] on span "Invoice specific line items" at bounding box center [373, 417] width 103 height 13
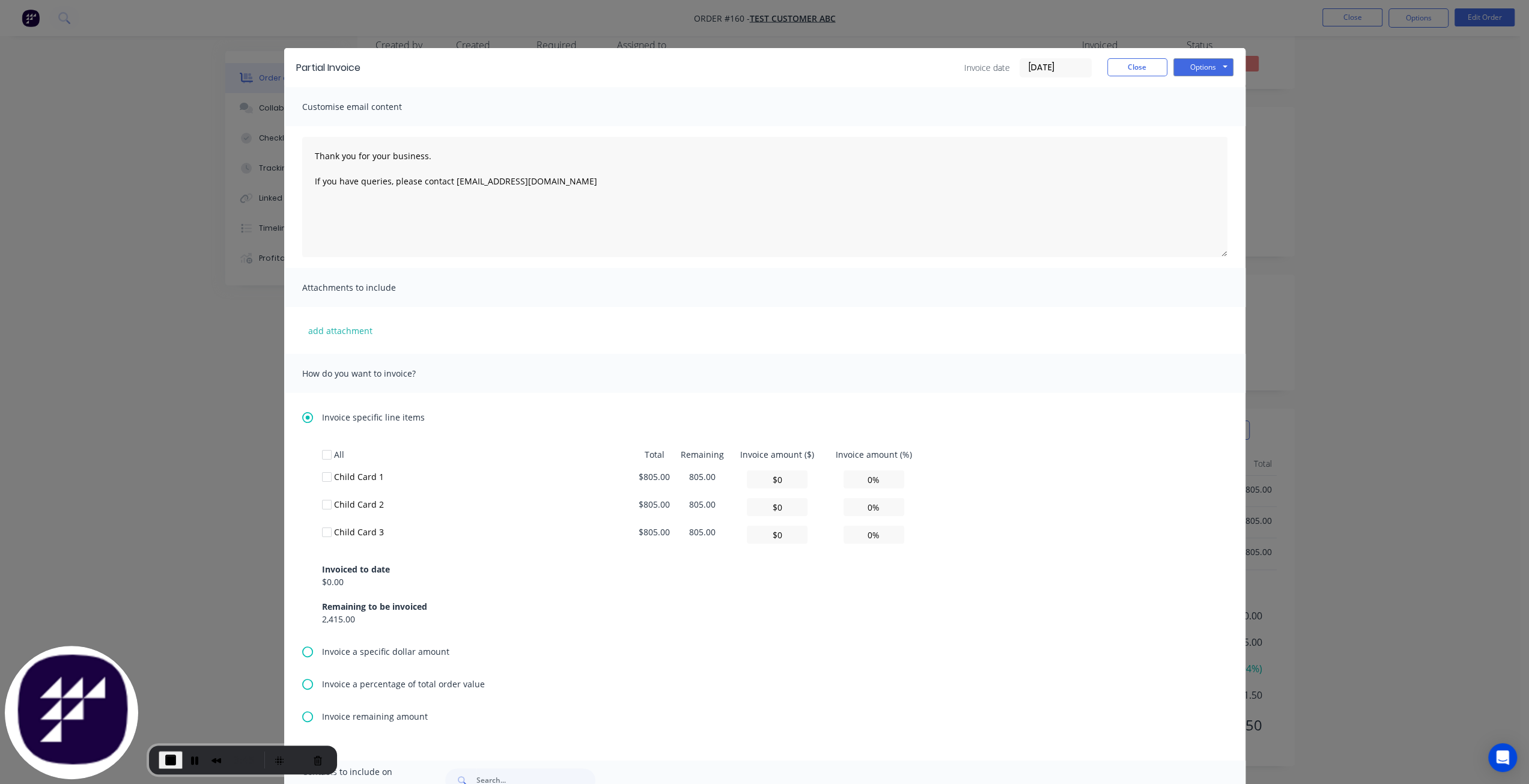
click at [320, 505] on div at bounding box center [327, 505] width 24 height 24
drag, startPoint x: 884, startPoint y: 510, endPoint x: 856, endPoint y: 512, distance: 28.1
click at [856, 512] on input "0%" at bounding box center [873, 507] width 60 height 18
type input "$8.05"
type input "1%"
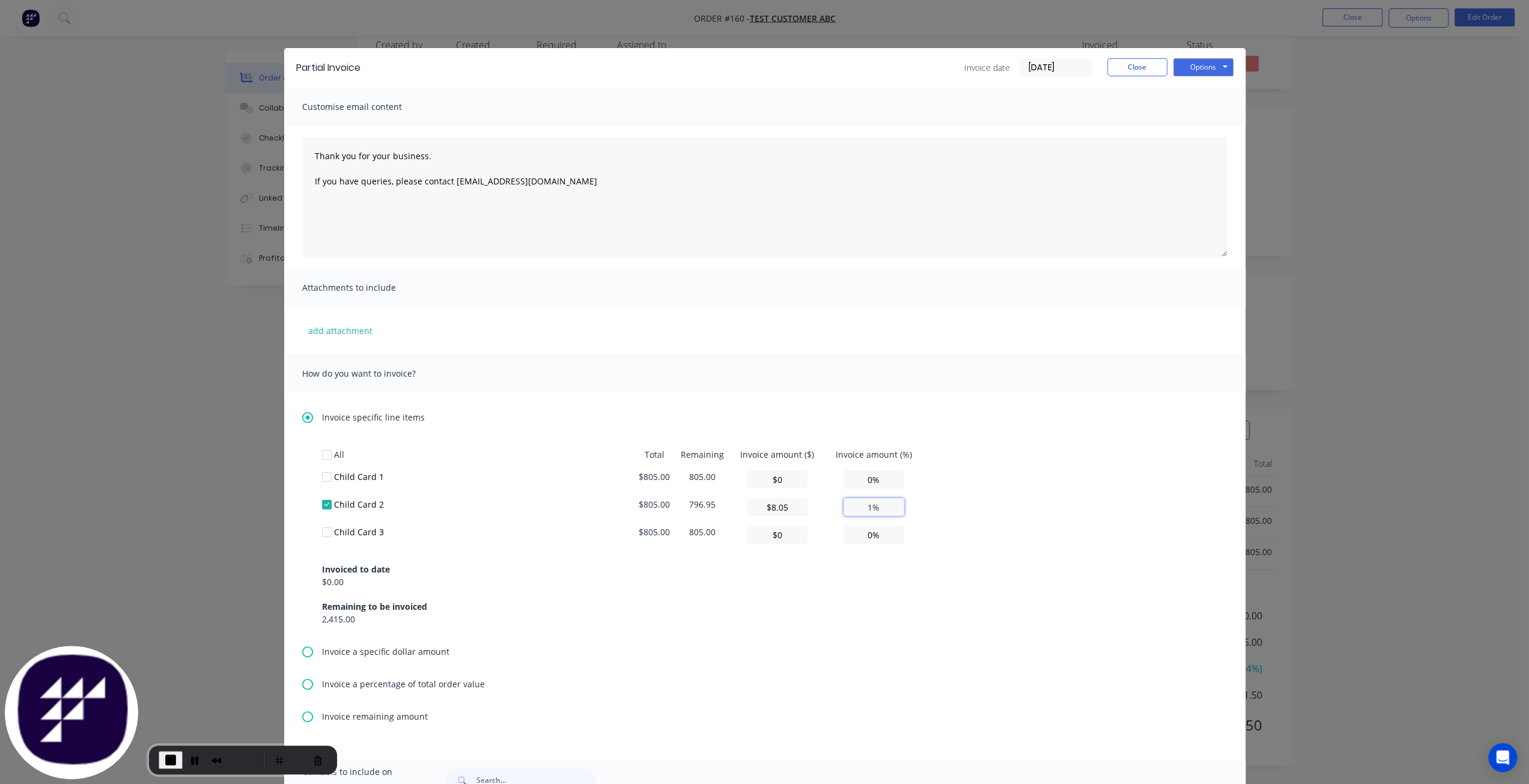
type input "$80.50"
type input "10%"
type input "$805.00"
type input "100%"
click at [680, 584] on div "Invoiced to date $0.00 Remaining to be invoiced 2,415.00" at bounding box center [764, 587] width 885 height 77
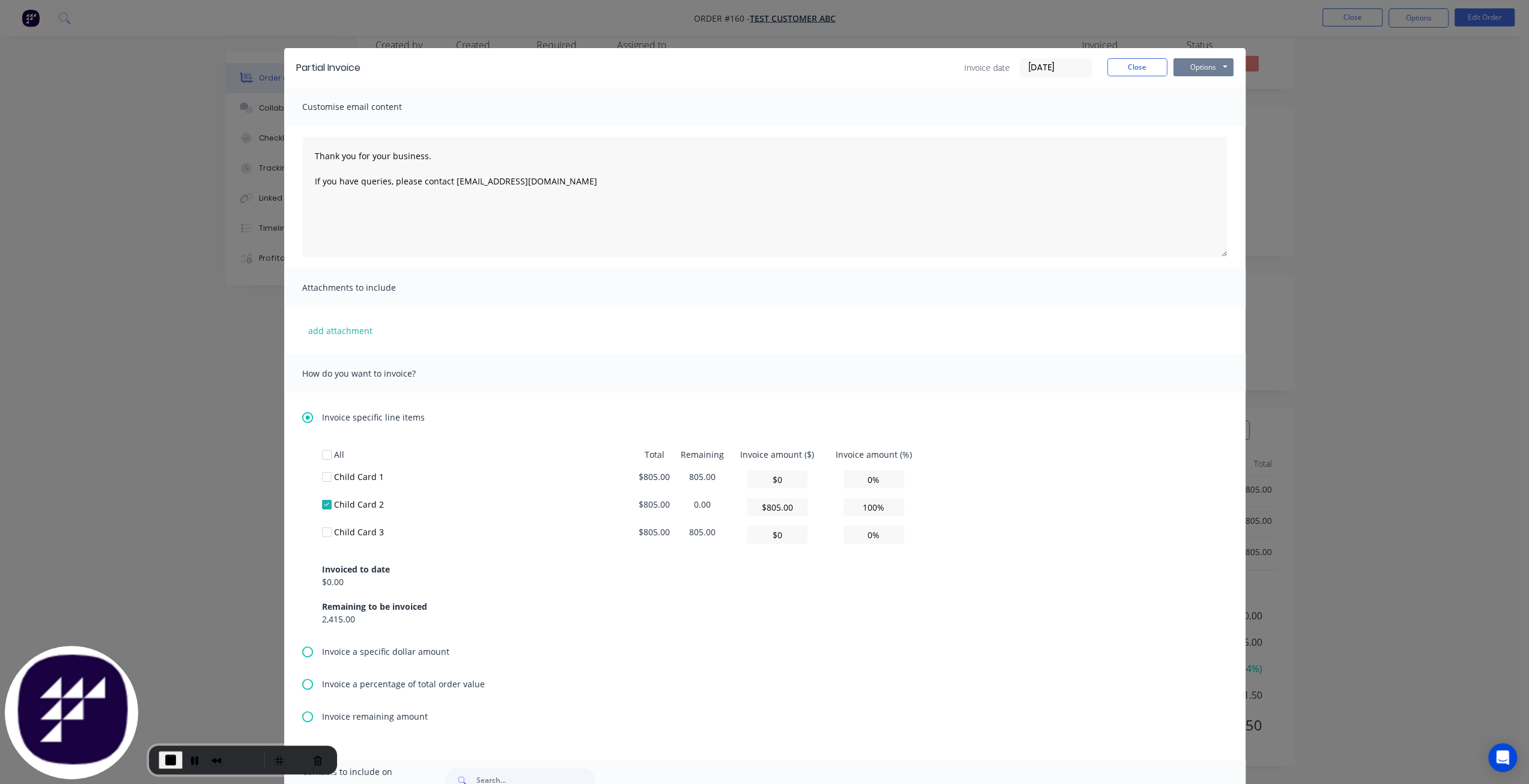
click at [1190, 64] on button "Options" at bounding box center [1203, 67] width 60 height 18
click at [1218, 86] on button "Preview" at bounding box center [1212, 89] width 77 height 20
click at [1214, 65] on button "Options" at bounding box center [1203, 67] width 60 height 18
click at [1210, 111] on button "Print" at bounding box center [1212, 109] width 77 height 20
click at [1185, 69] on button "Options" at bounding box center [1203, 67] width 60 height 18
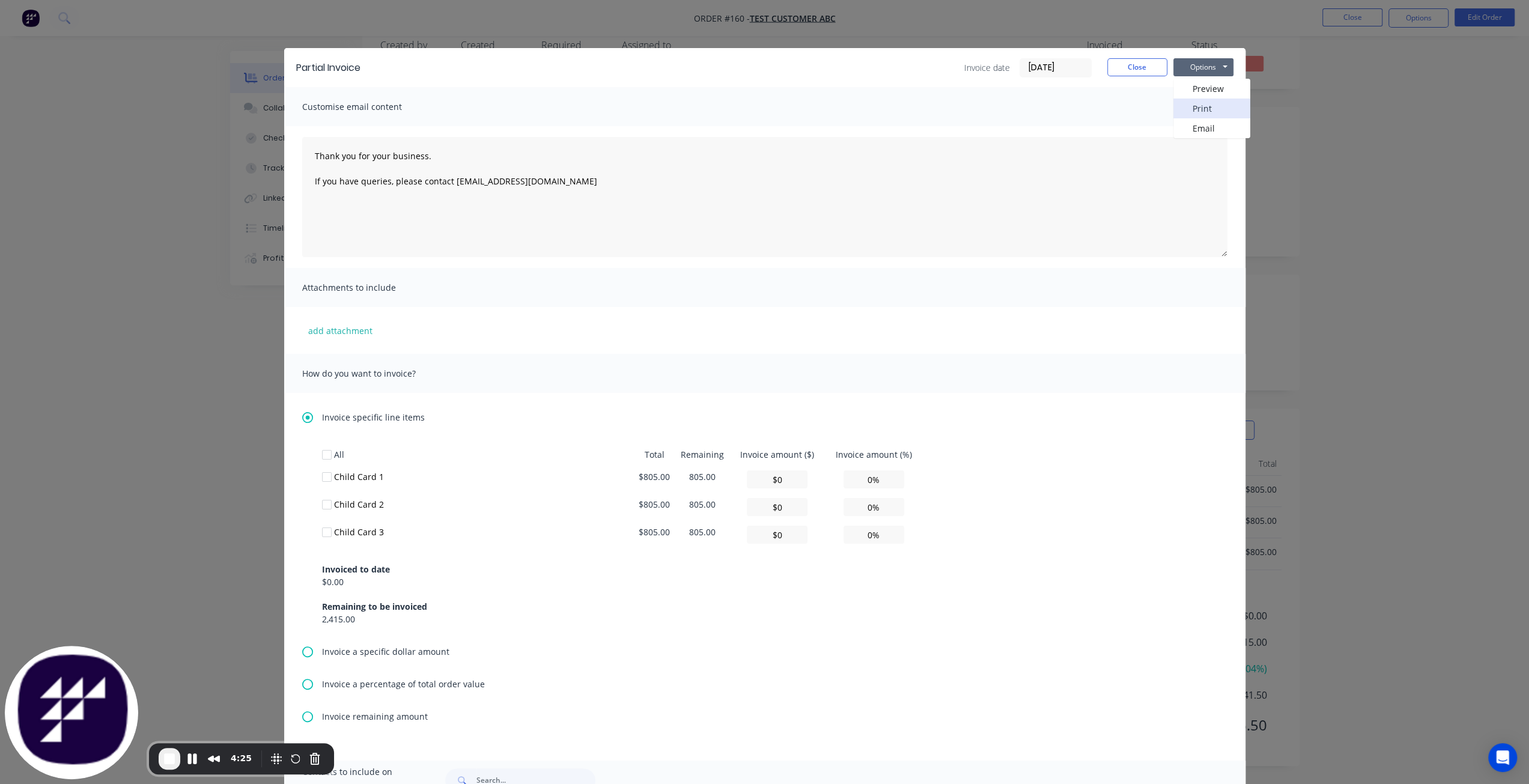
click at [1185, 106] on button "Print" at bounding box center [1212, 109] width 77 height 20
click at [1202, 67] on button "Options" at bounding box center [1203, 67] width 60 height 18
click at [1195, 105] on button "Print" at bounding box center [1212, 109] width 77 height 20
click at [319, 505] on div at bounding box center [327, 505] width 24 height 24
click at [866, 508] on input "0%" at bounding box center [873, 507] width 60 height 18
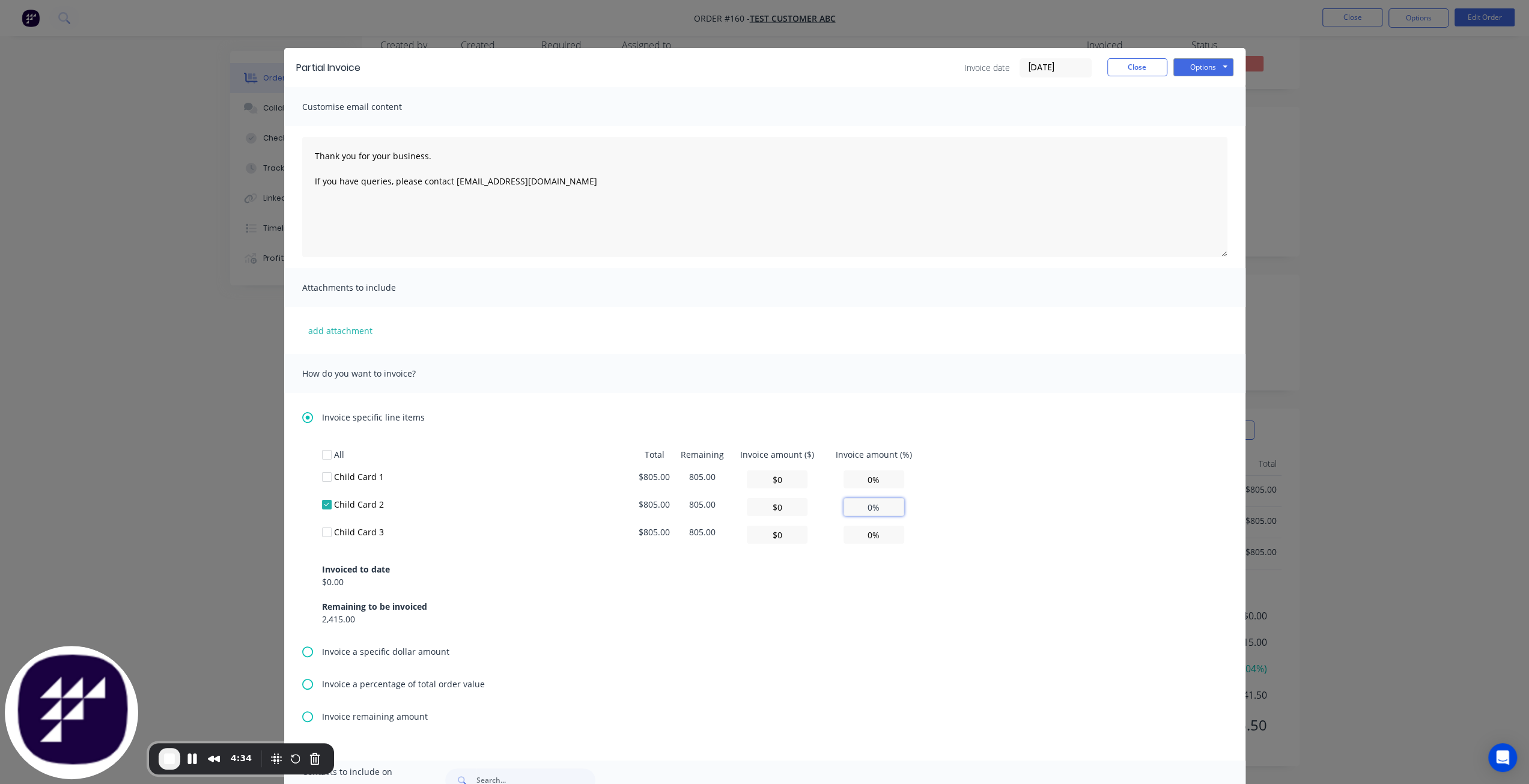
drag, startPoint x: 871, startPoint y: 507, endPoint x: 826, endPoint y: 504, distance: 45.1
click at [826, 504] on td "0%" at bounding box center [874, 507] width 98 height 28
type input "$8.05"
type input "1%"
type input "$80.50"
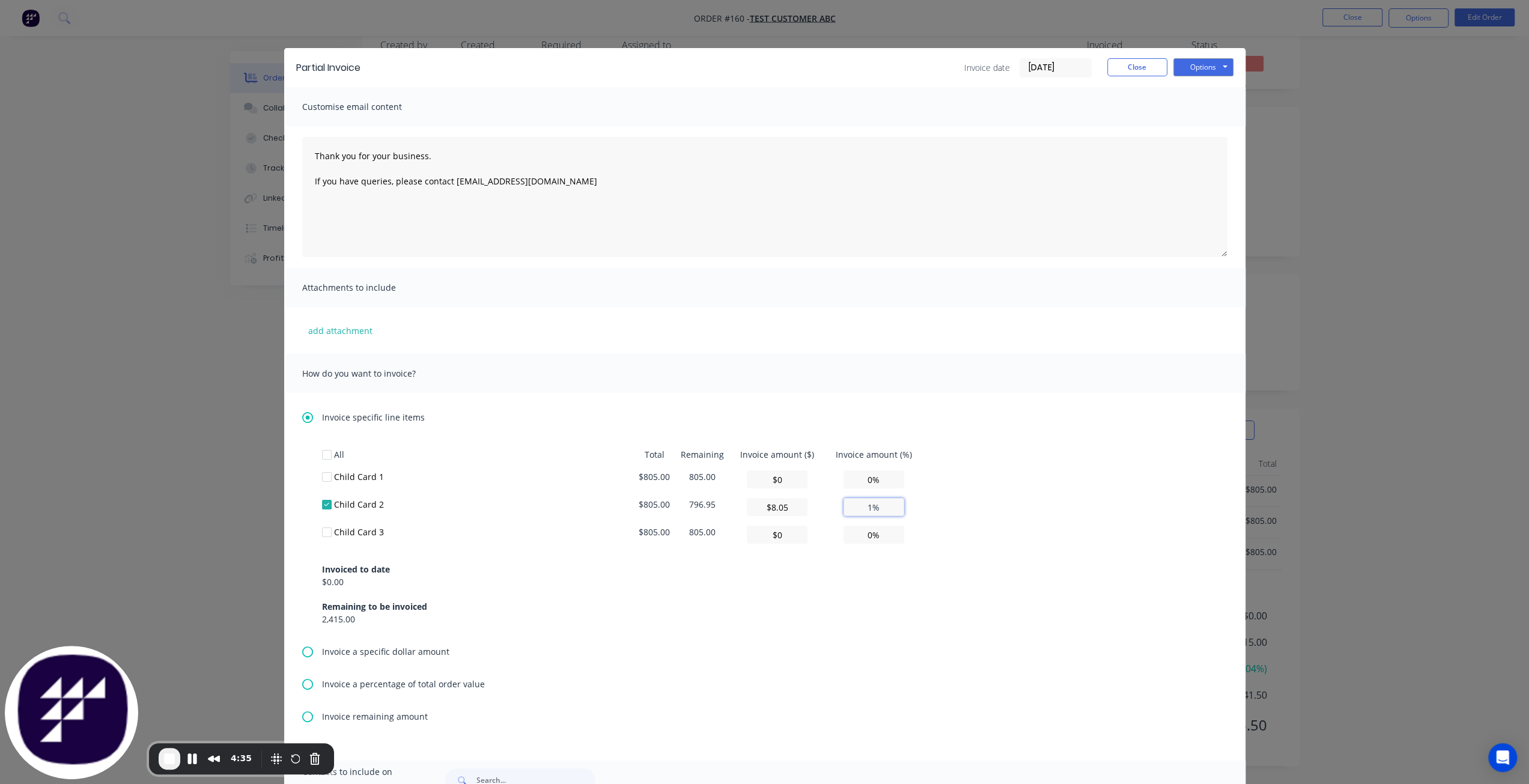
type input "10%"
type input "$805.00"
type input "100%"
click at [1194, 59] on button "Options" at bounding box center [1203, 67] width 60 height 18
click at [1197, 108] on button "Print" at bounding box center [1212, 109] width 77 height 20
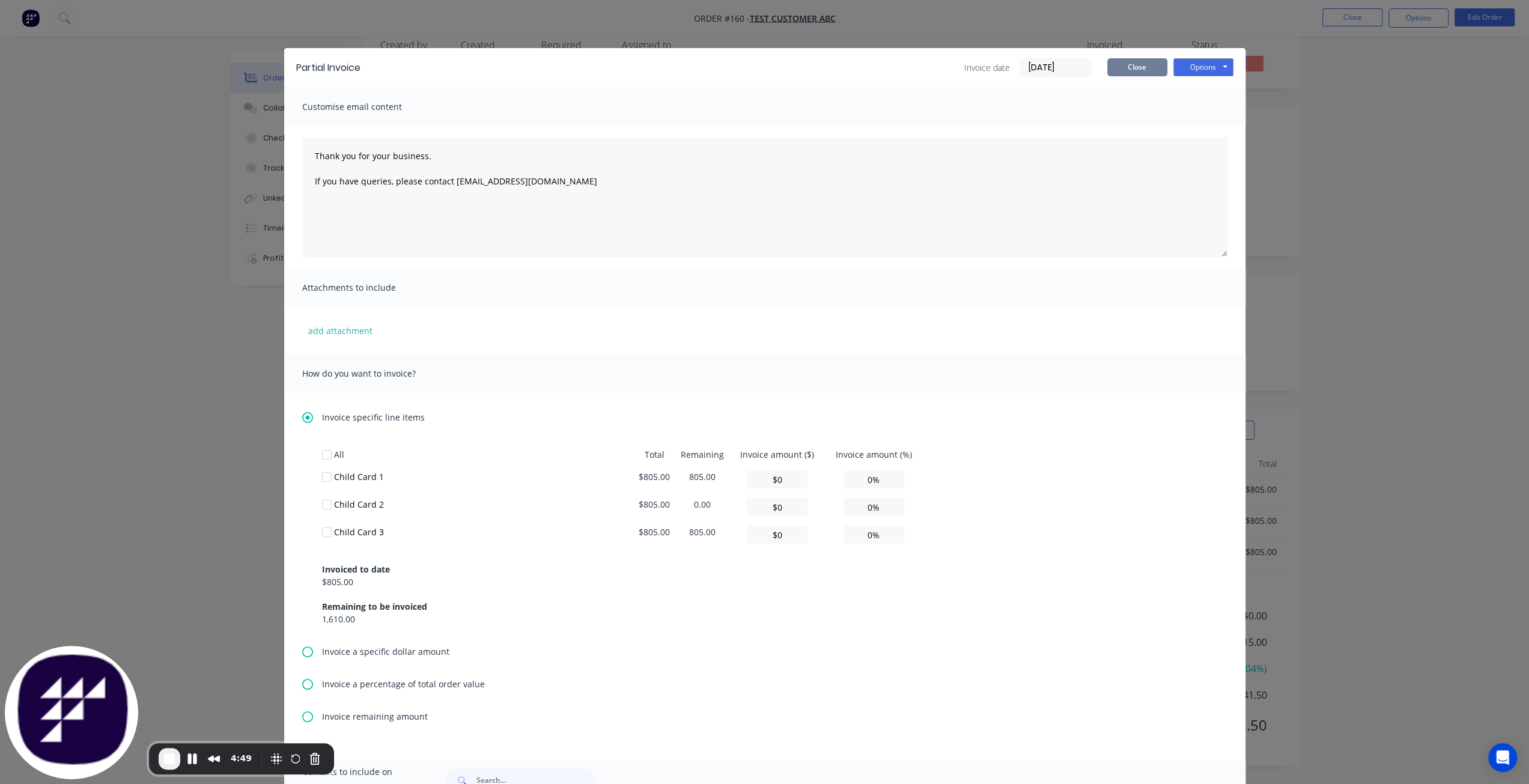
click at [1143, 66] on button "Close" at bounding box center [1137, 67] width 60 height 18
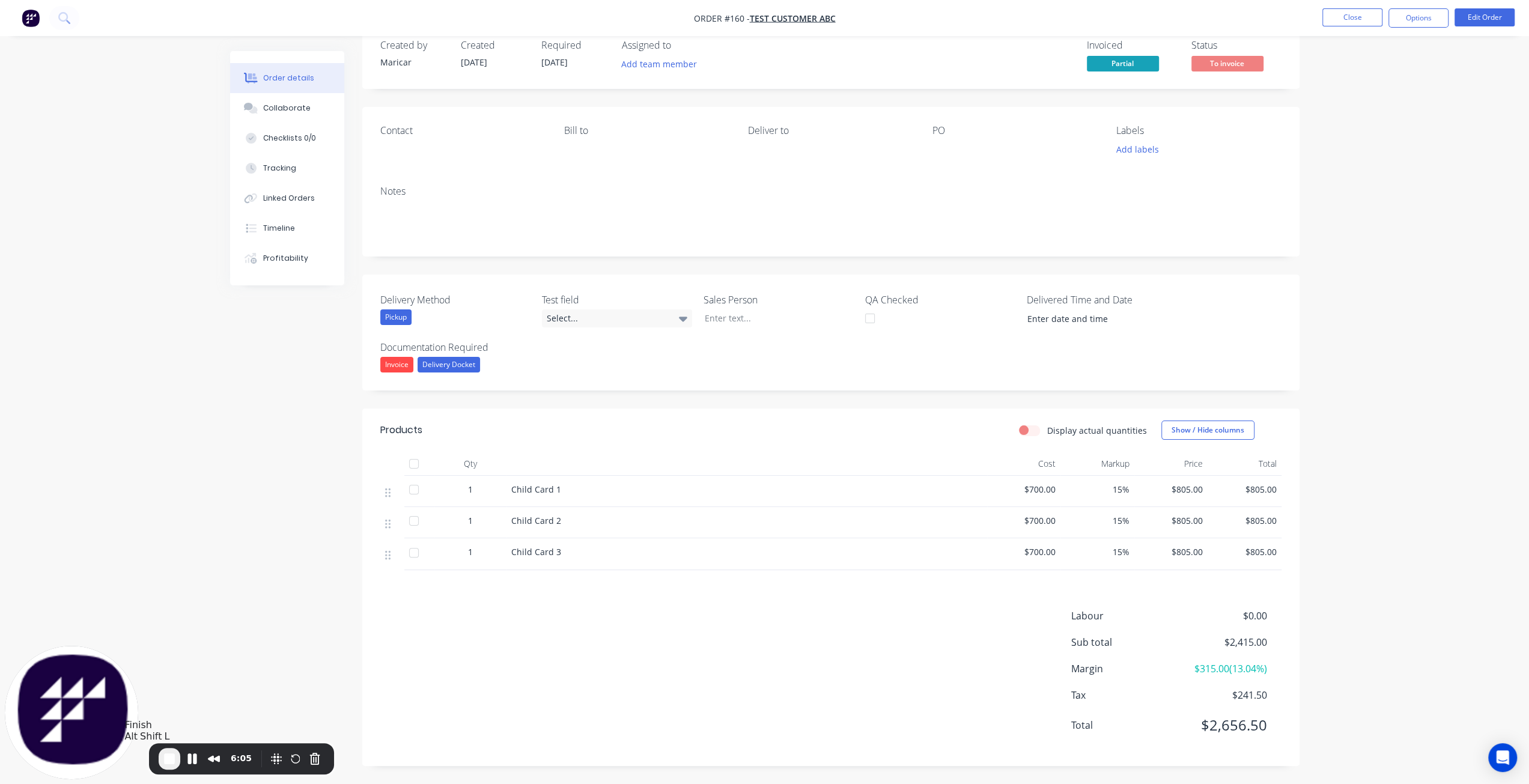
click at [165, 763] on span "End Recording" at bounding box center [169, 758] width 14 height 14
